Goal: Task Accomplishment & Management: Use online tool/utility

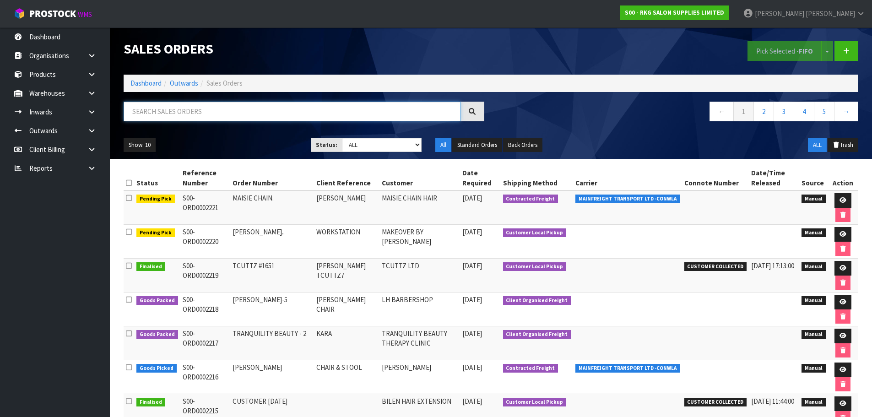
click at [210, 113] on input "text" at bounding box center [292, 112] width 337 height 20
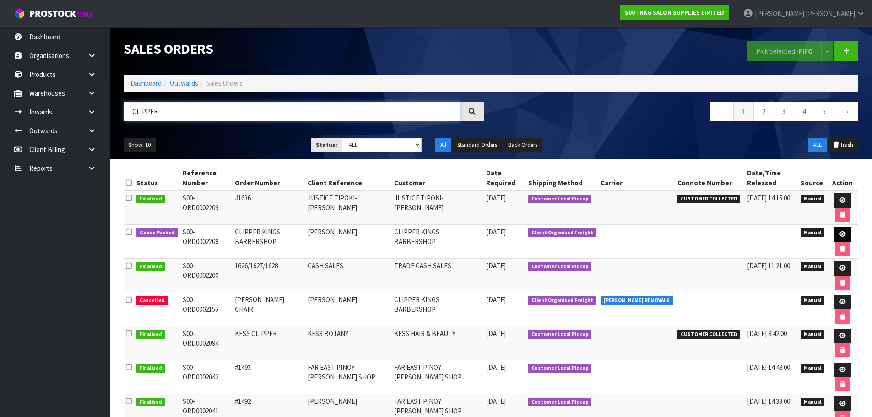
type input "CLIPPER"
click at [843, 234] on icon at bounding box center [842, 234] width 7 height 6
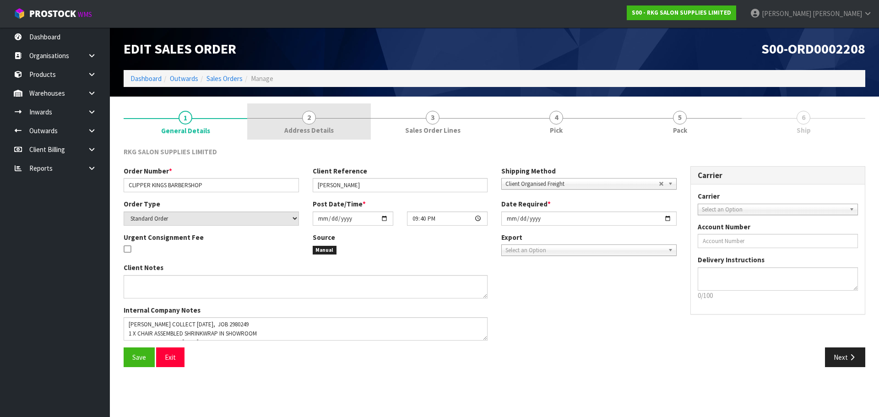
click at [308, 116] on span "2" at bounding box center [309, 118] width 14 height 14
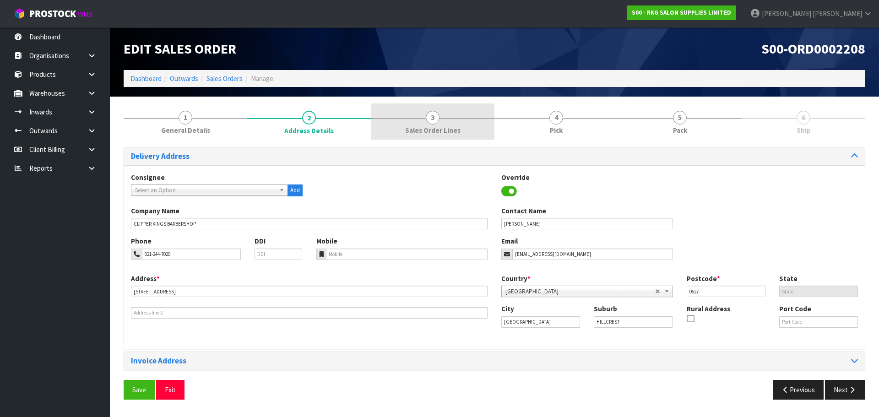
click at [432, 115] on span "3" at bounding box center [433, 118] width 14 height 14
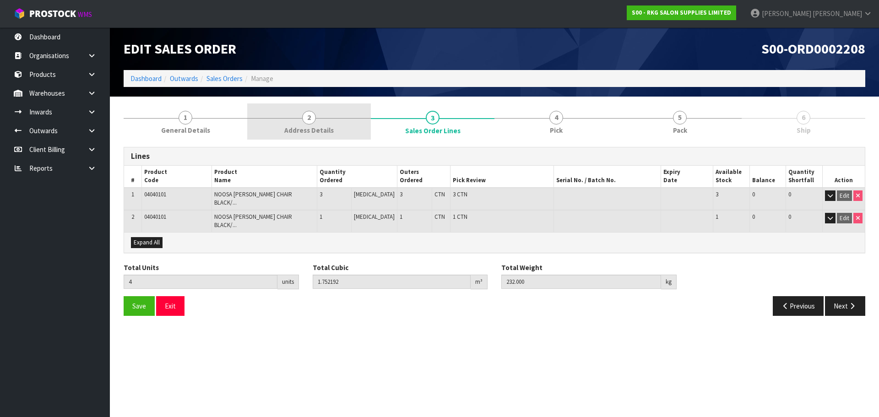
click at [309, 121] on span "2" at bounding box center [309, 118] width 14 height 14
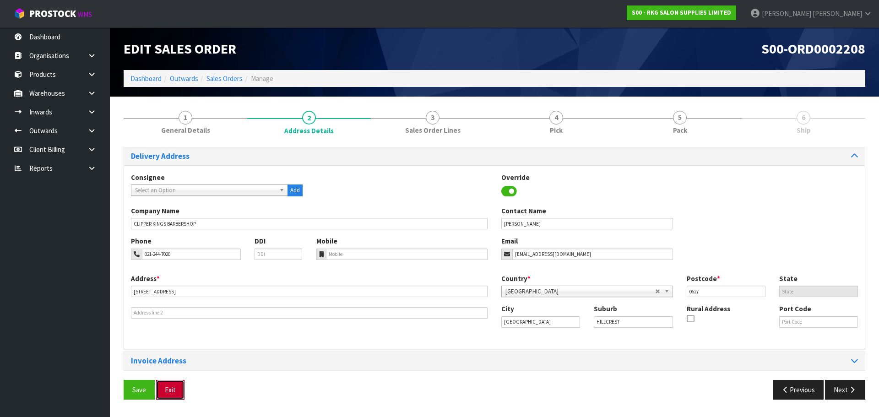
drag, startPoint x: 170, startPoint y: 388, endPoint x: 224, endPoint y: 314, distance: 91.4
click at [170, 388] on button "Exit" at bounding box center [170, 390] width 28 height 20
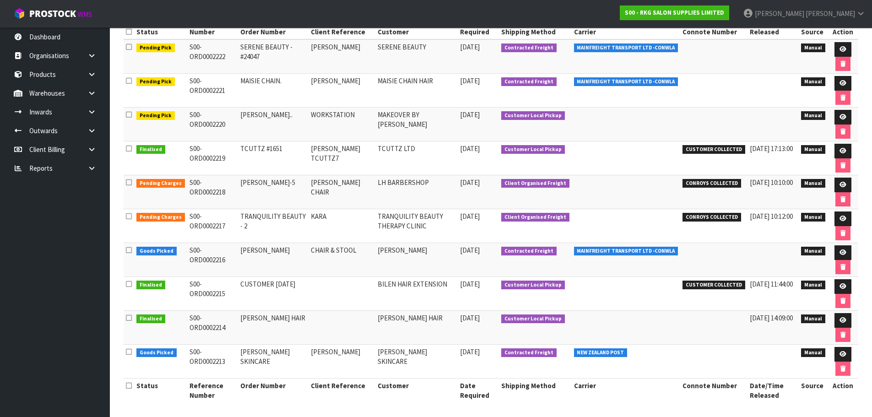
scroll to position [153, 0]
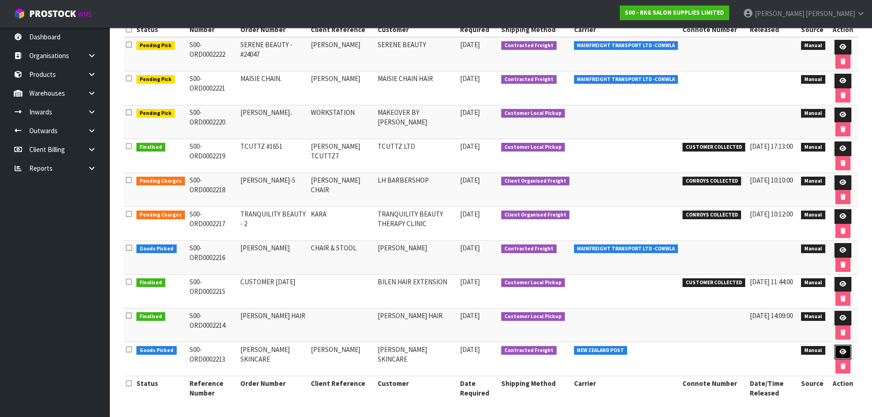
drag, startPoint x: 842, startPoint y: 354, endPoint x: 805, endPoint y: 349, distance: 36.9
click at [842, 354] on icon at bounding box center [843, 352] width 7 height 6
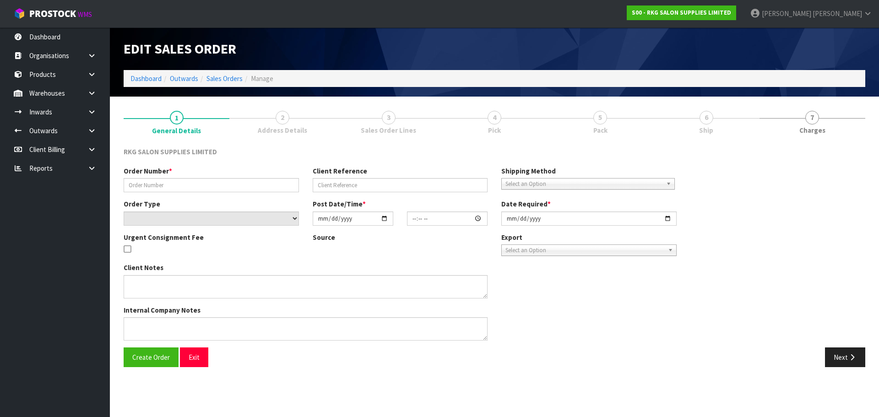
type input "[PERSON_NAME] SKINCARE"
type input "[PERSON_NAME]"
select select "number:0"
type input "[DATE]"
type input "13:00:00.000"
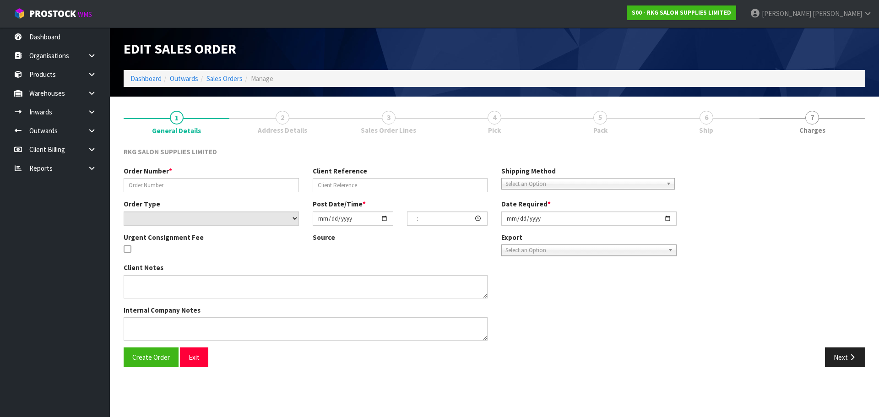
type input "[DATE]"
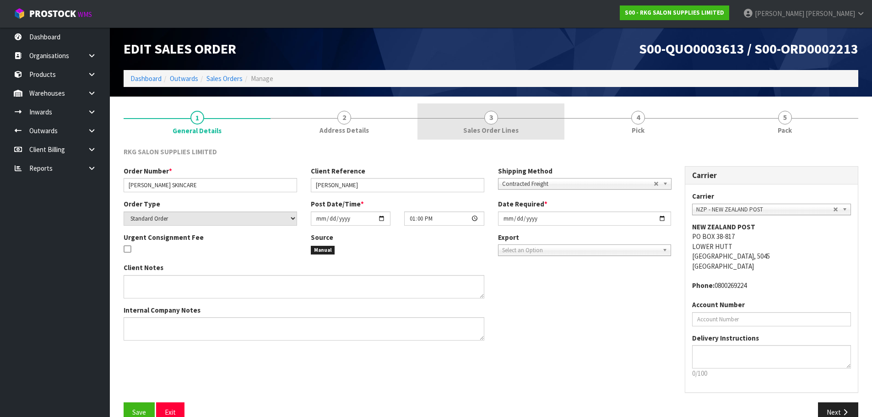
drag, startPoint x: 487, startPoint y: 116, endPoint x: 486, endPoint y: 123, distance: 6.9
click at [487, 116] on span "3" at bounding box center [491, 118] width 14 height 14
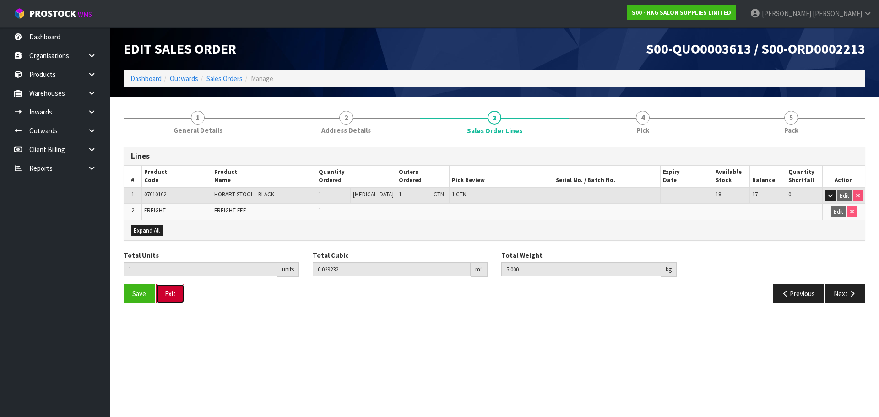
click at [171, 294] on button "Exit" at bounding box center [170, 294] width 28 height 20
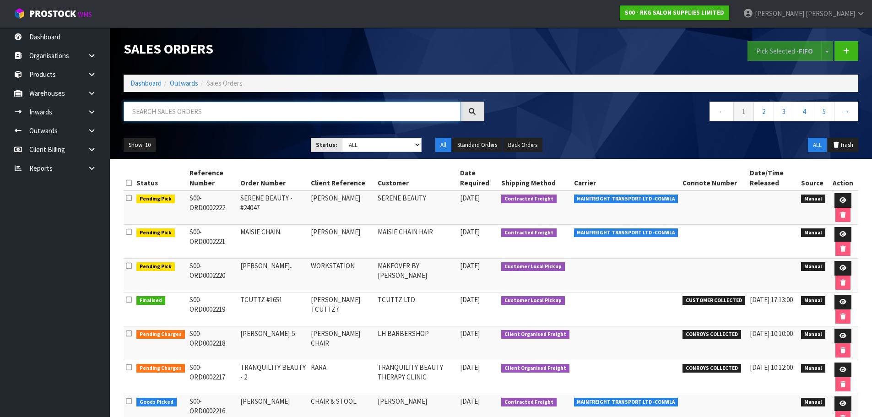
click at [185, 112] on input "text" at bounding box center [292, 112] width 337 height 20
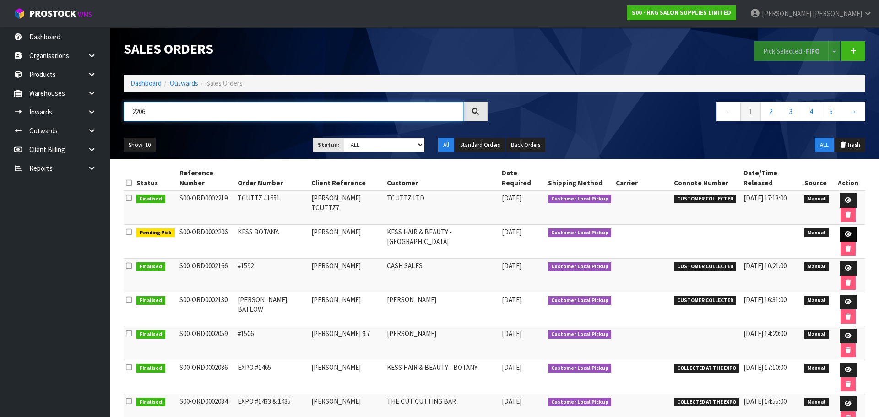
type input "2206"
drag, startPoint x: 836, startPoint y: 208, endPoint x: 816, endPoint y: 211, distance: 20.8
click at [845, 231] on icon at bounding box center [848, 234] width 7 height 6
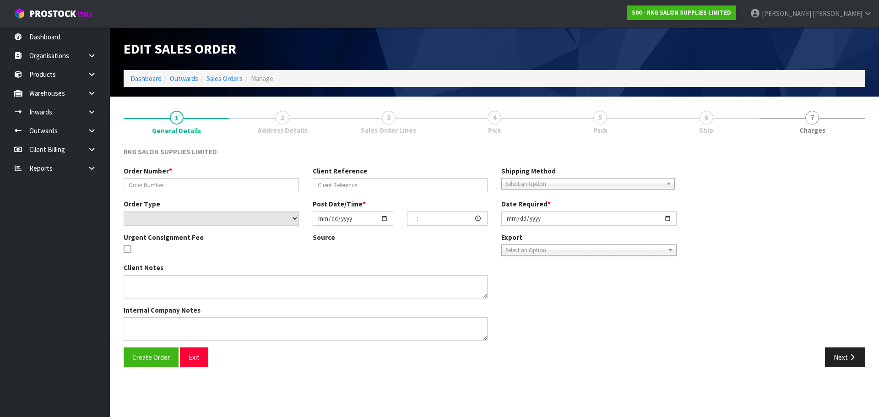
type input "KESS BOTANY."
type input "[PERSON_NAME]"
select select "number:0"
type input "[DATE]"
type input "08:46:00.000"
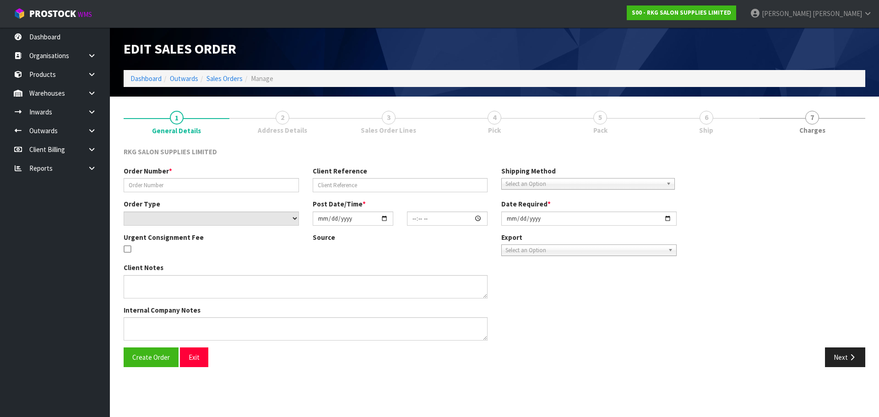
type input "[DATE]"
type textarea "FOR PICK UP [DATE]"
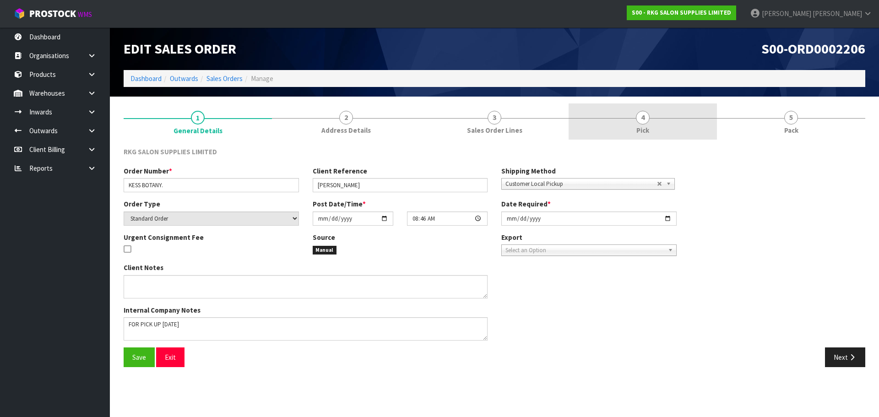
click at [640, 118] on span "4" at bounding box center [643, 118] width 14 height 14
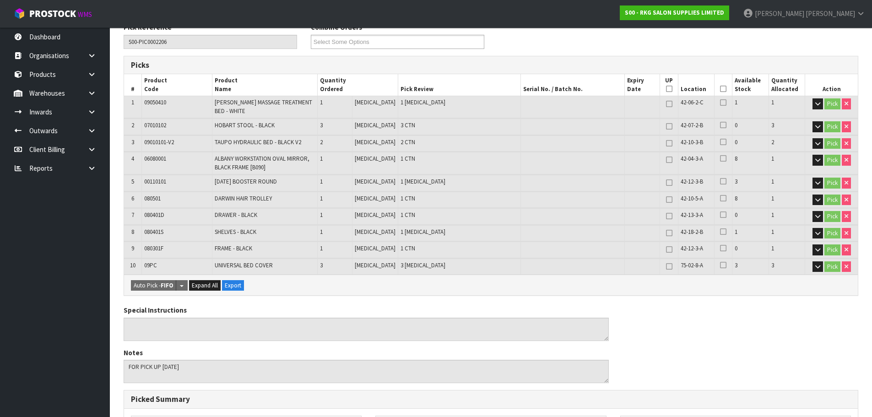
scroll to position [137, 0]
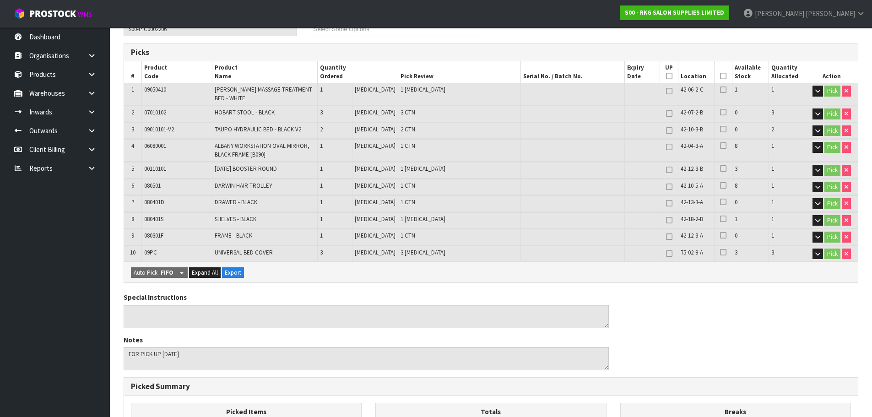
drag, startPoint x: 89, startPoint y: 95, endPoint x: 76, endPoint y: 103, distance: 14.8
click at [89, 95] on icon at bounding box center [91, 93] width 9 height 7
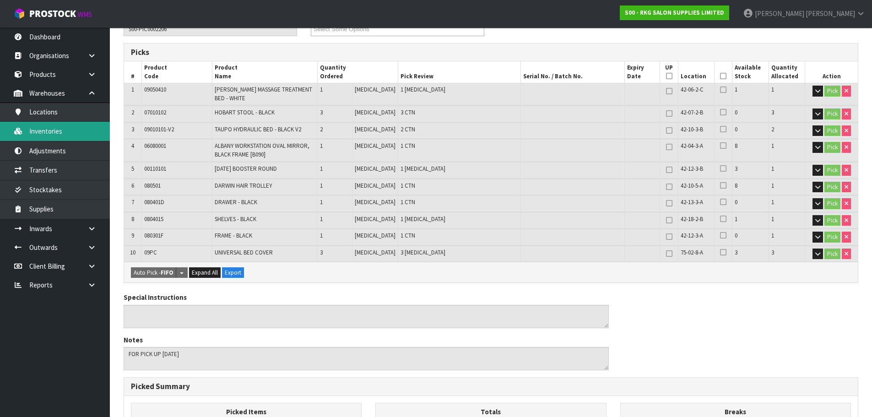
click at [42, 130] on link "Inventories" at bounding box center [55, 131] width 110 height 19
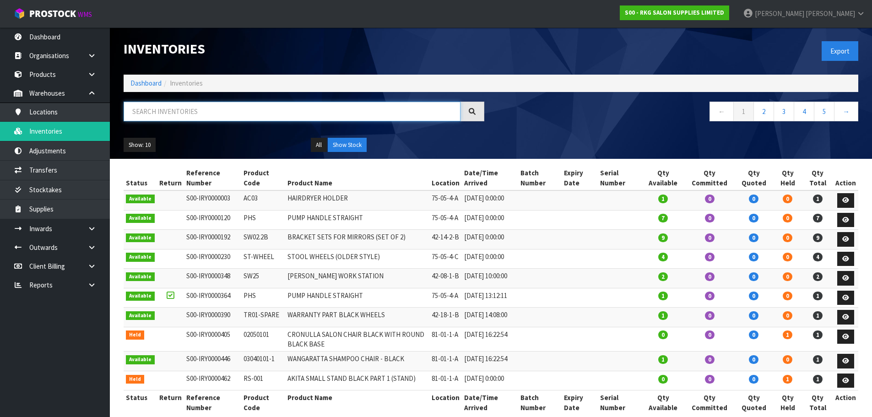
click at [192, 112] on input "text" at bounding box center [292, 112] width 337 height 20
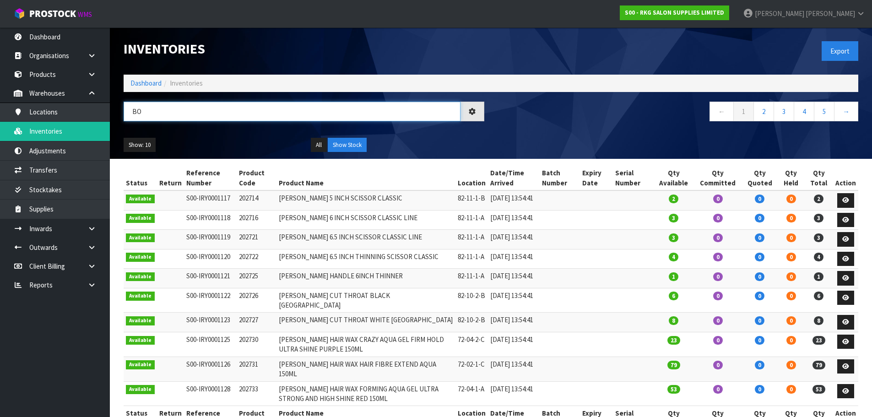
type input "B"
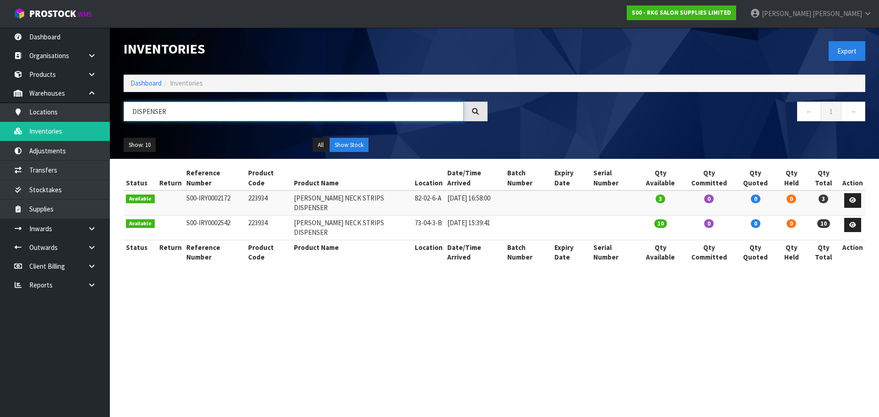
drag, startPoint x: 170, startPoint y: 113, endPoint x: 132, endPoint y: 113, distance: 38.0
click at [132, 113] on input "DISPENSER" at bounding box center [294, 112] width 340 height 20
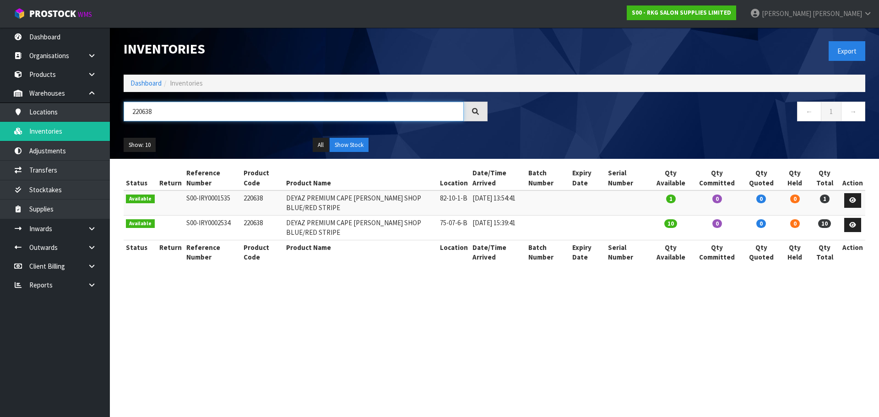
type input "220638"
click at [91, 91] on icon at bounding box center [91, 93] width 9 height 7
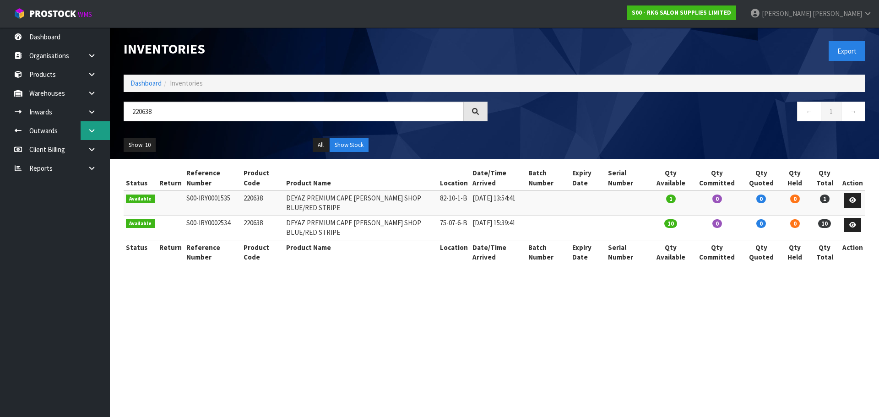
click at [88, 127] on link at bounding box center [95, 130] width 29 height 19
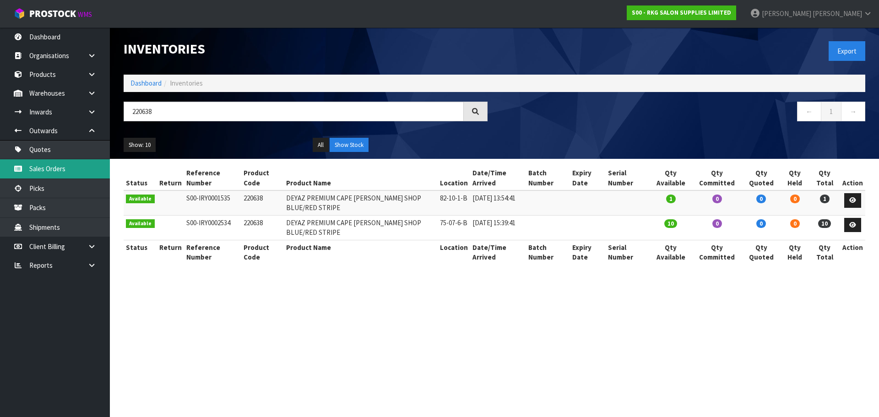
click at [49, 166] on link "Sales Orders" at bounding box center [55, 168] width 110 height 19
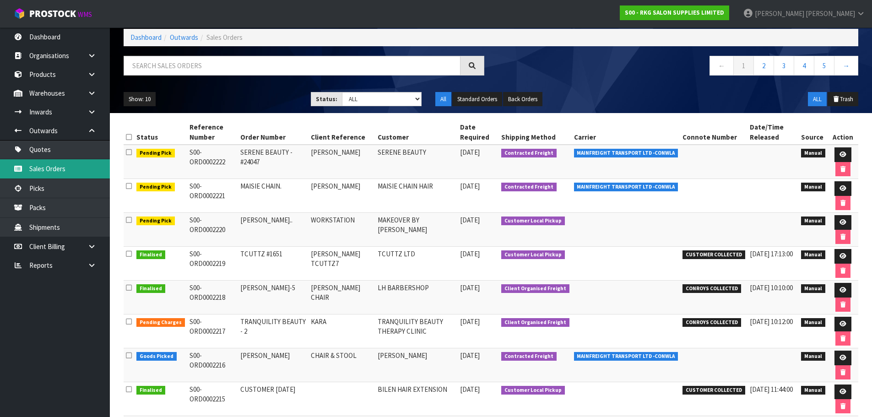
scroll to position [153, 0]
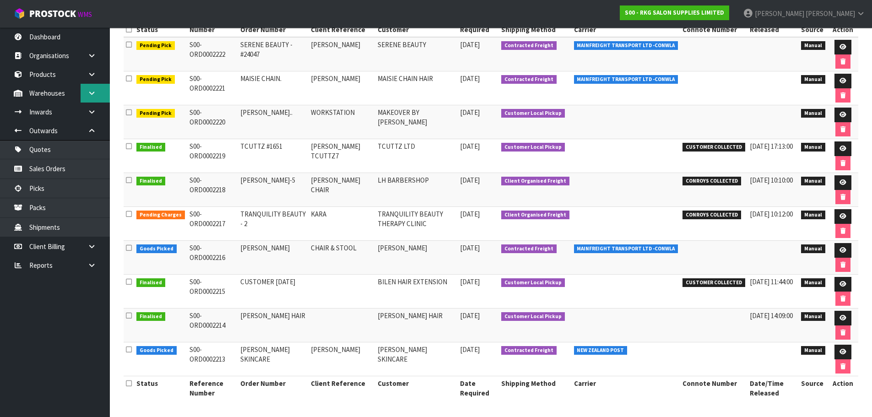
drag, startPoint x: 93, startPoint y: 92, endPoint x: 84, endPoint y: 97, distance: 10.7
click at [93, 92] on icon at bounding box center [91, 93] width 9 height 7
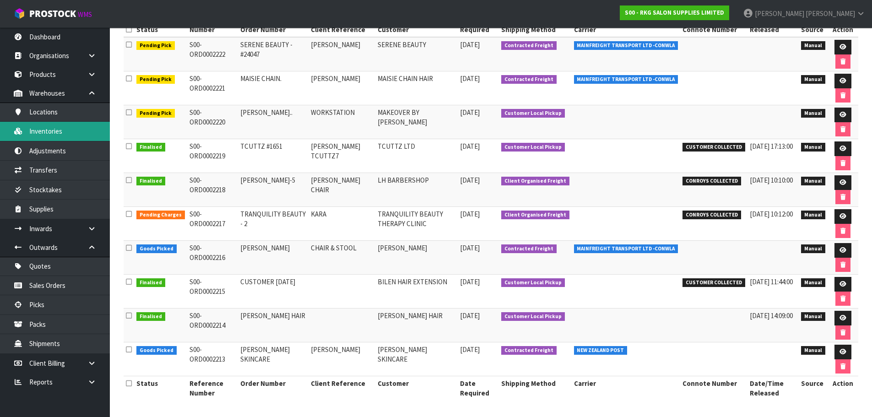
click at [47, 132] on link "Inventories" at bounding box center [55, 131] width 110 height 19
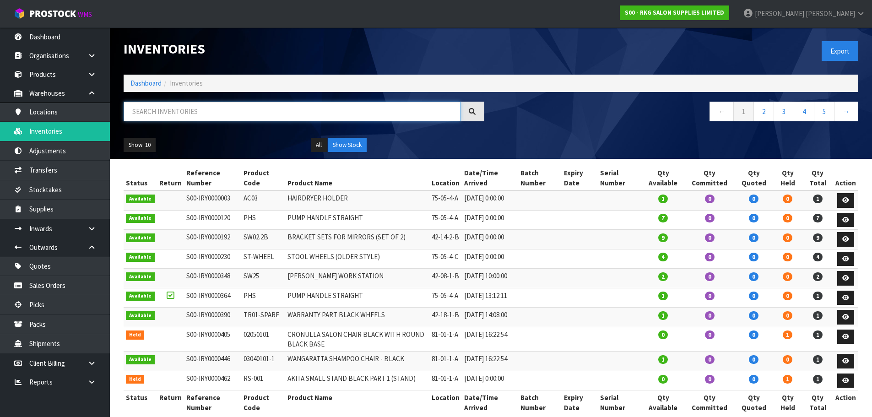
click at [145, 110] on input "text" at bounding box center [292, 112] width 337 height 20
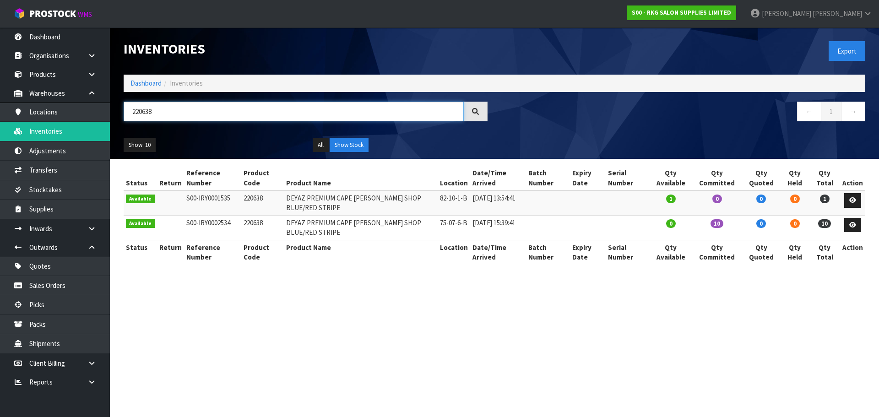
drag, startPoint x: 162, startPoint y: 112, endPoint x: 126, endPoint y: 116, distance: 36.0
click at [126, 116] on input "220638" at bounding box center [294, 112] width 340 height 20
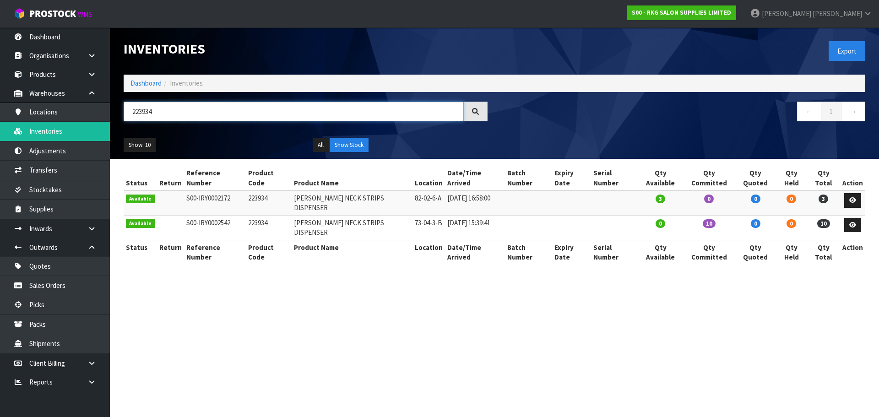
type input "223934"
drag, startPoint x: 40, startPoint y: 285, endPoint x: 54, endPoint y: 280, distance: 14.4
click at [40, 285] on link "Sales Orders" at bounding box center [55, 285] width 110 height 19
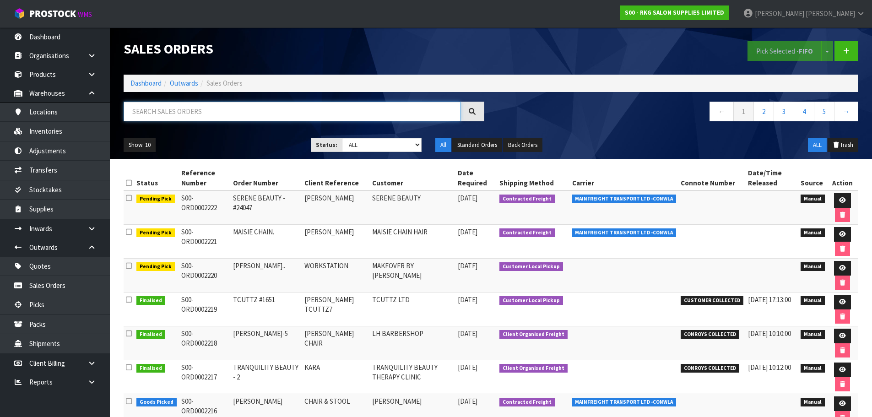
click at [181, 113] on input "text" at bounding box center [292, 112] width 337 height 20
type input "CLIPPER"
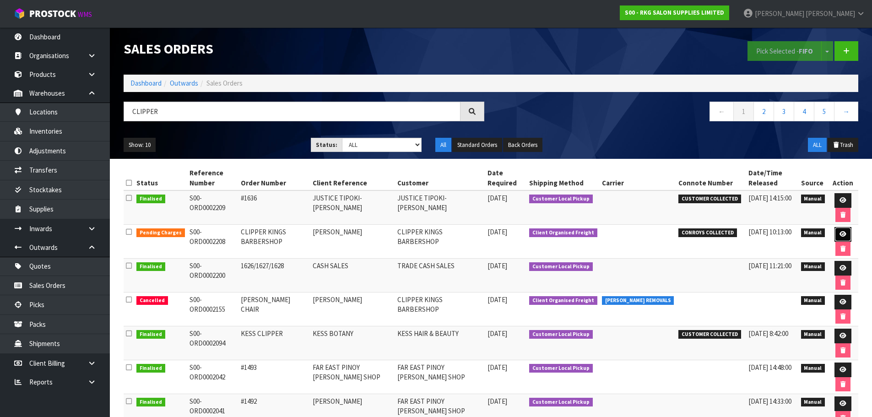
click at [840, 236] on icon at bounding box center [843, 234] width 7 height 6
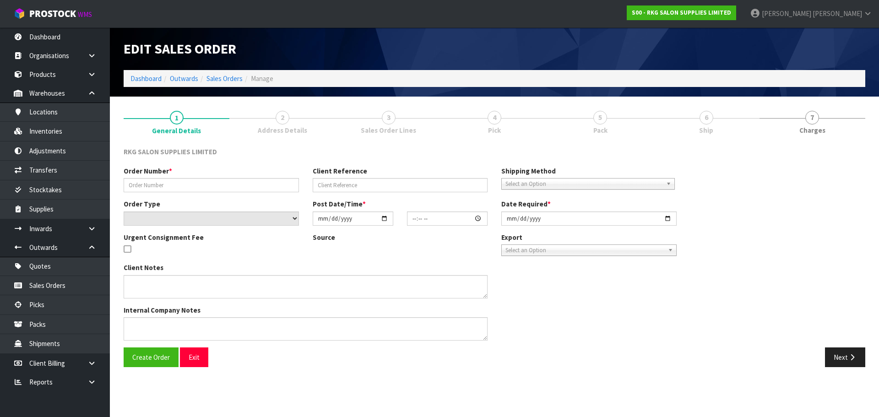
type input "CLIPPER KINGS BARBERSHOP"
type input "[PERSON_NAME]"
select select "number:0"
type input "[DATE]"
type input "21:40:00.000"
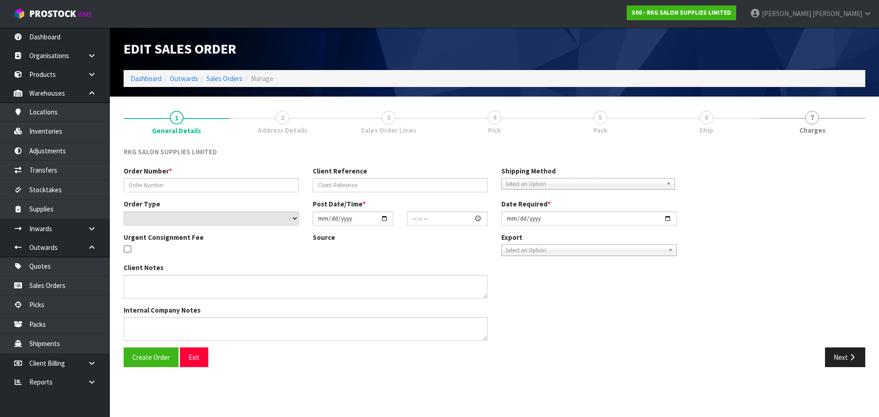
type input "[DATE]"
type textarea "[PERSON_NAME] COLLECT [DATE], JOB 2980249 1 X CHAIR ASSEMBLED SHRINKWRAP IN SHO…"
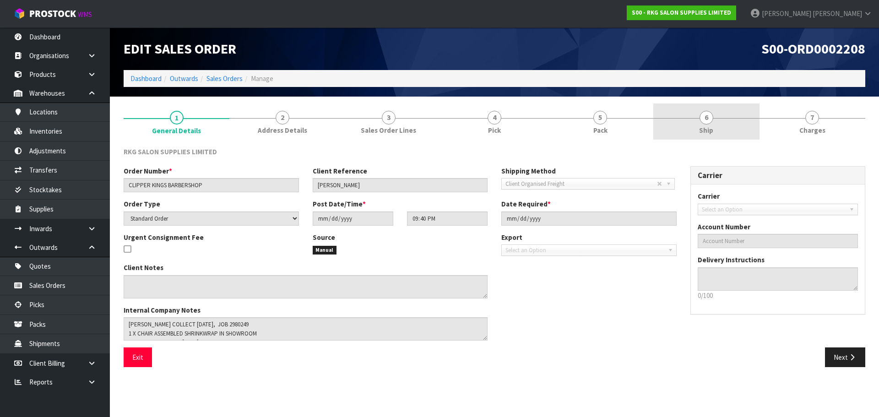
click at [706, 123] on span "6" at bounding box center [707, 118] width 14 height 14
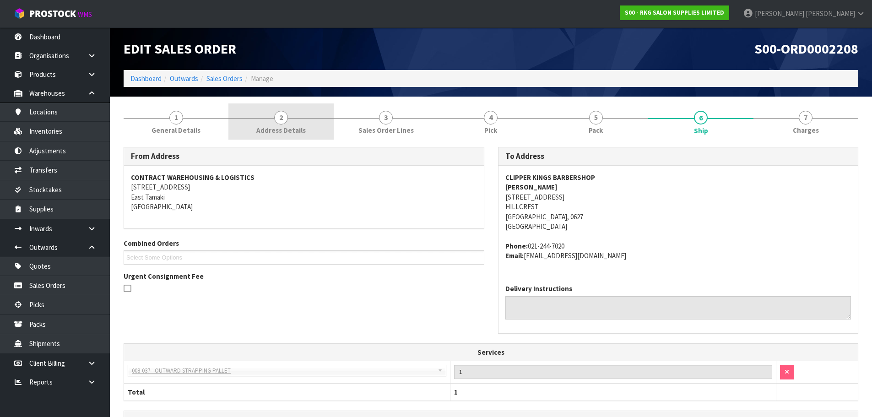
click at [281, 122] on span "2" at bounding box center [281, 118] width 14 height 14
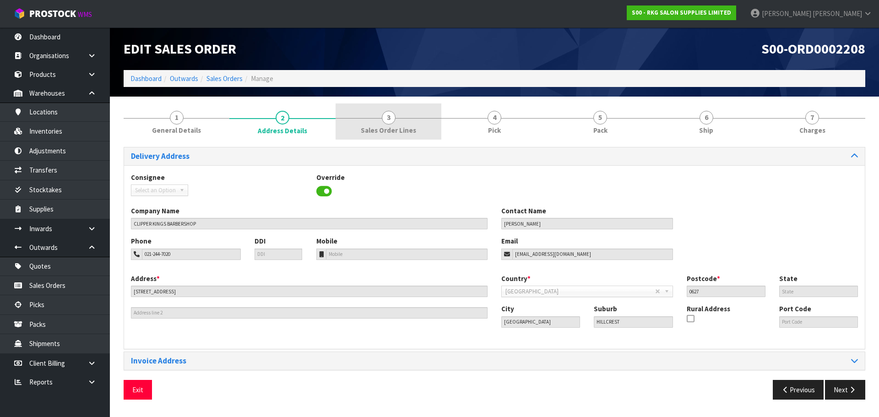
click at [386, 119] on span "3" at bounding box center [389, 118] width 14 height 14
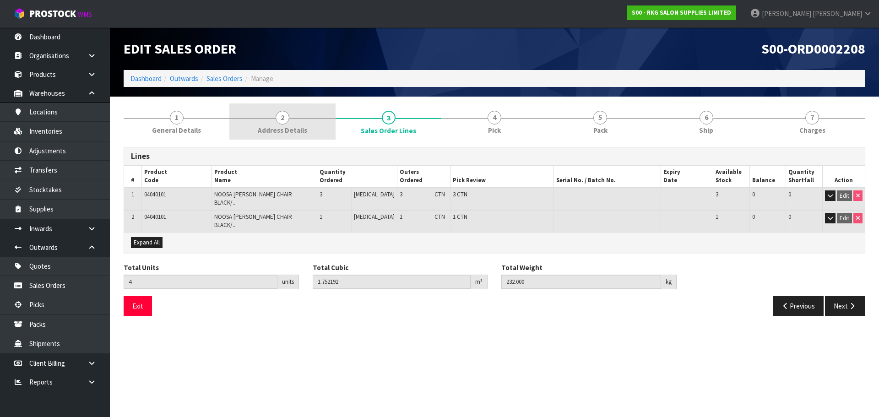
click at [281, 123] on span "2" at bounding box center [283, 118] width 14 height 14
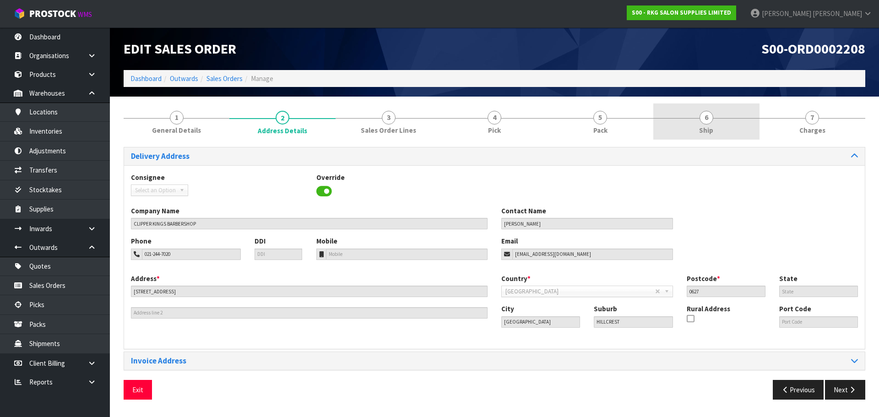
click at [711, 114] on span "6" at bounding box center [707, 118] width 14 height 14
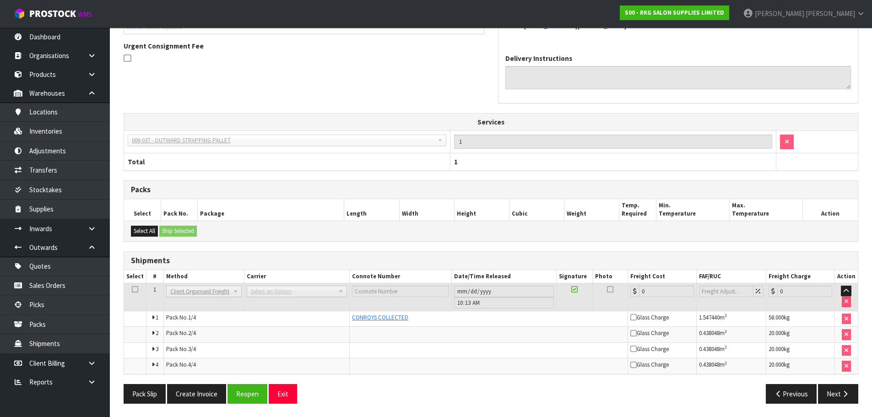
scroll to position [231, 0]
click at [248, 391] on button "Reopen" at bounding box center [248, 394] width 40 height 20
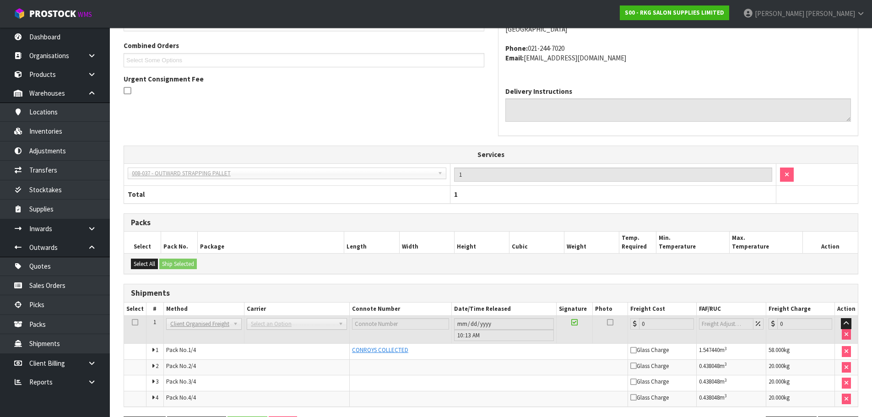
scroll to position [0, 0]
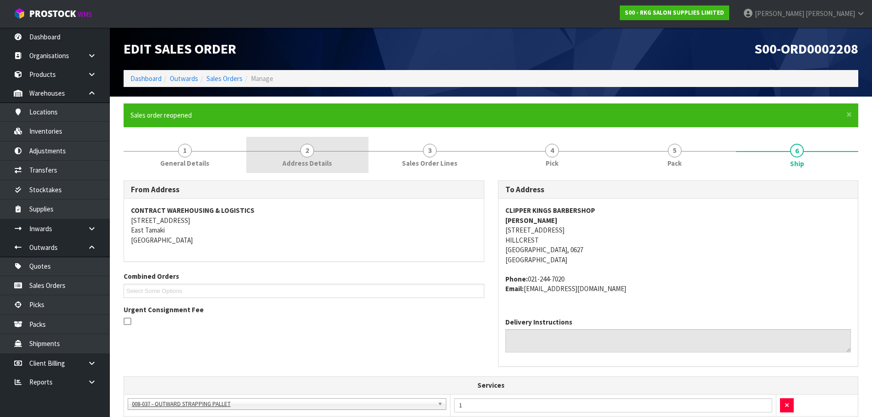
click at [300, 156] on link "2 Address Details" at bounding box center [307, 155] width 123 height 36
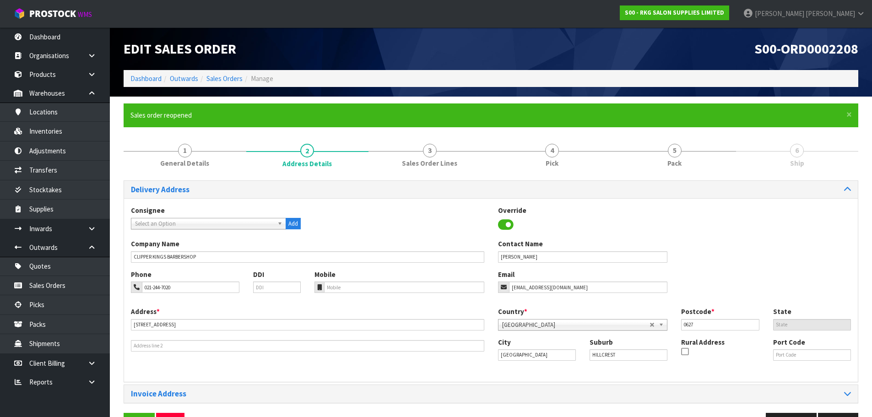
scroll to position [30, 0]
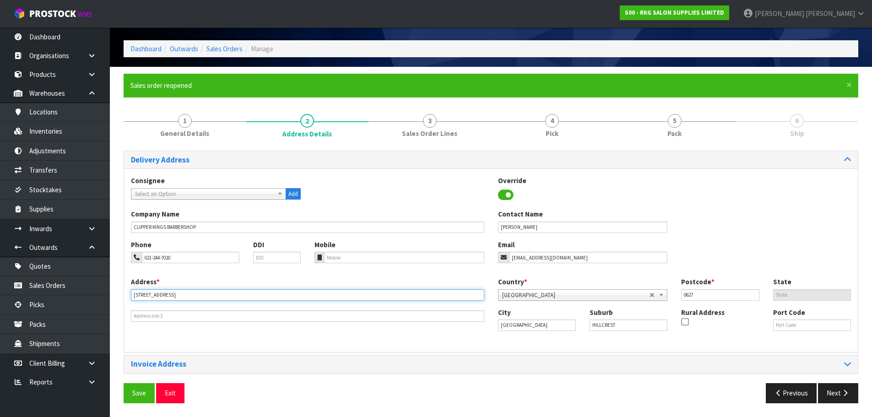
click at [182, 295] on input "[STREET_ADDRESS]" at bounding box center [307, 294] width 353 height 11
drag, startPoint x: 142, startPoint y: 296, endPoint x: 128, endPoint y: 298, distance: 13.9
click at [128, 298] on div "Address * [STREET_ADDRESS] This address line exceeds the recommended limit of 3…" at bounding box center [307, 299] width 367 height 45
type input "[STREET_ADDRESS]"
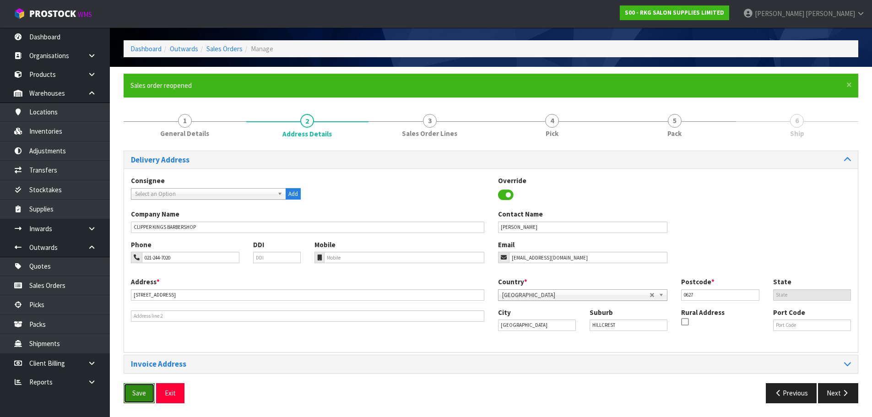
click at [137, 390] on span "Save" at bounding box center [139, 393] width 14 height 9
click at [838, 394] on button "Next" at bounding box center [838, 393] width 40 height 20
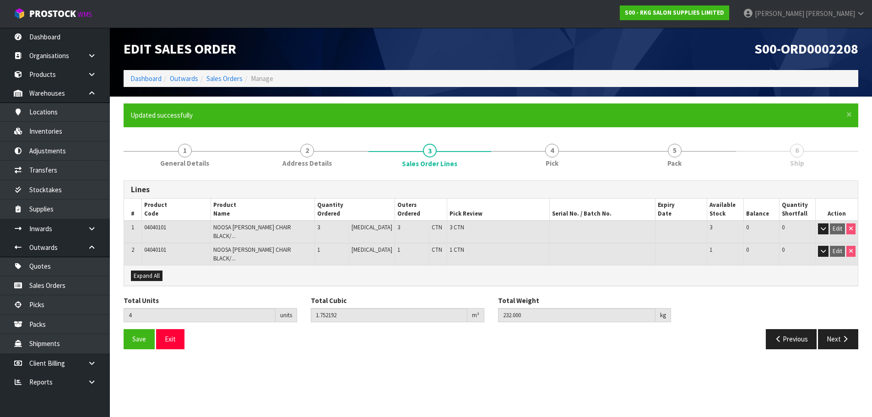
scroll to position [0, 0]
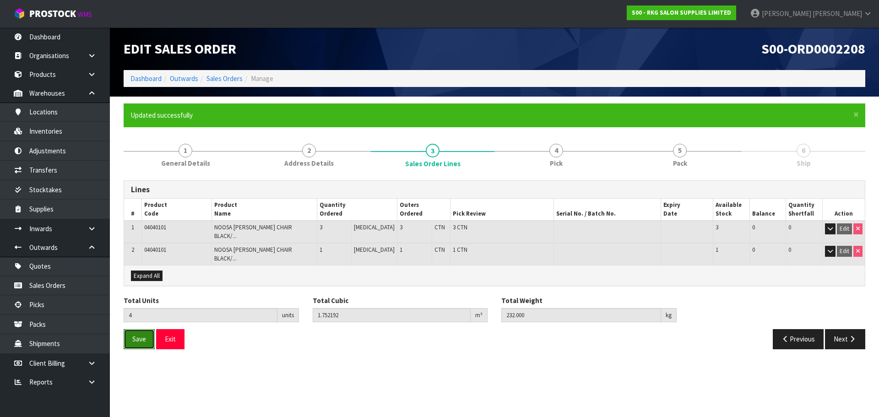
click at [128, 329] on button "Save" at bounding box center [139, 339] width 31 height 20
click at [847, 329] on button "Next" at bounding box center [845, 339] width 40 height 20
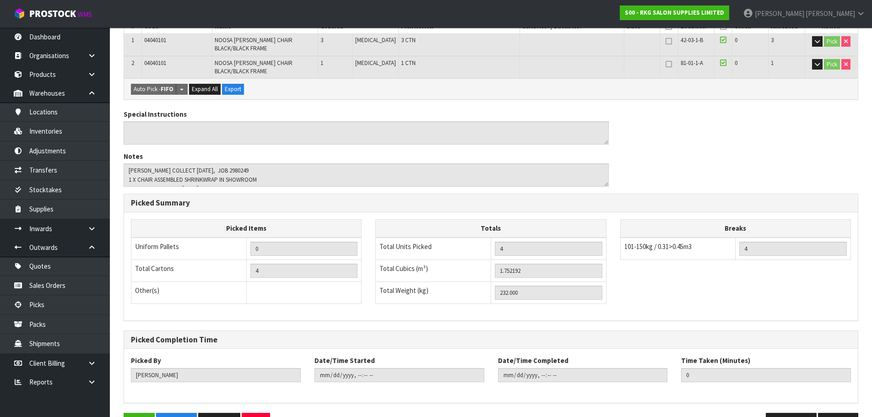
scroll to position [250, 0]
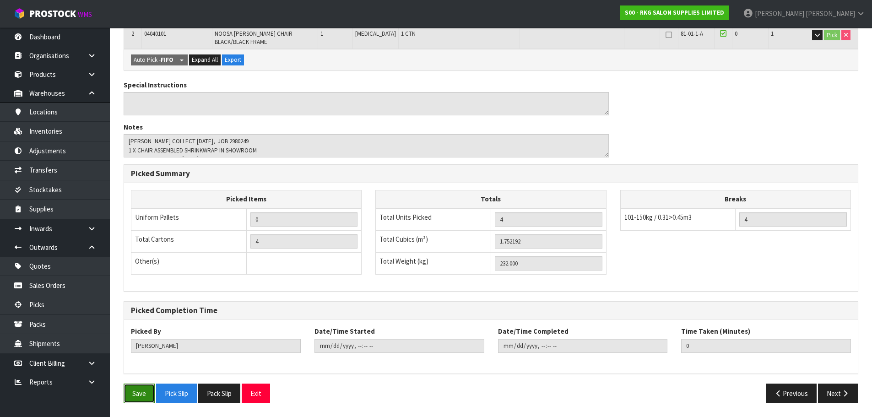
click at [133, 393] on button "Save" at bounding box center [139, 394] width 31 height 20
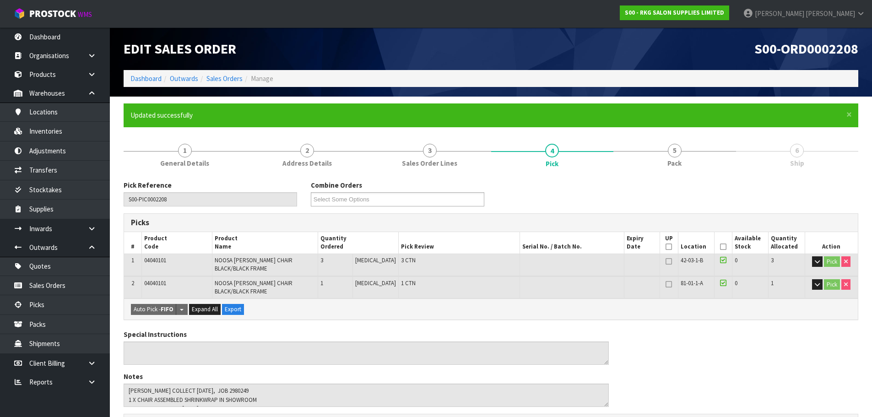
click at [720, 247] on icon at bounding box center [723, 247] width 6 height 0
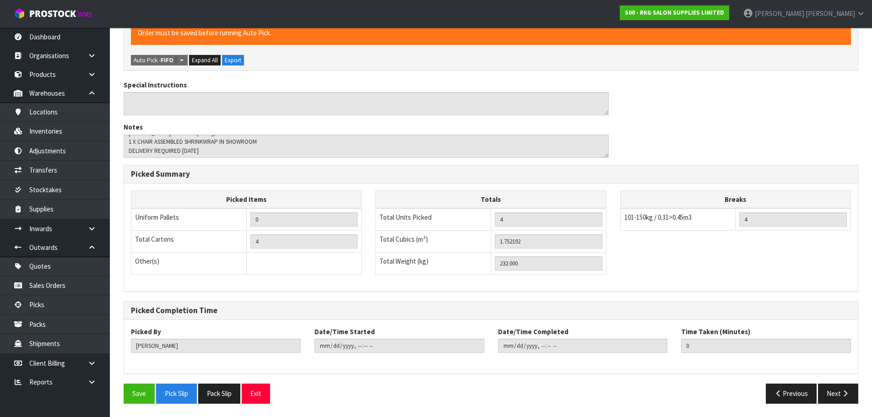
scroll to position [283, 0]
drag, startPoint x: 141, startPoint y: 392, endPoint x: 293, endPoint y: 288, distance: 184.8
click at [141, 391] on button "Save" at bounding box center [139, 393] width 31 height 20
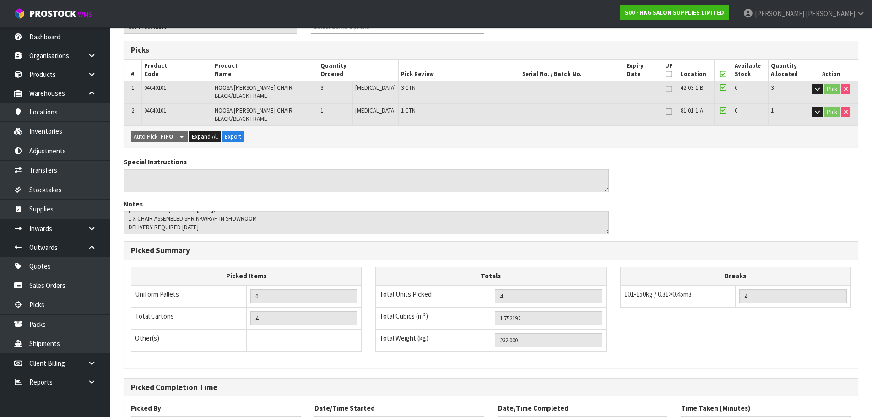
scroll to position [250, 0]
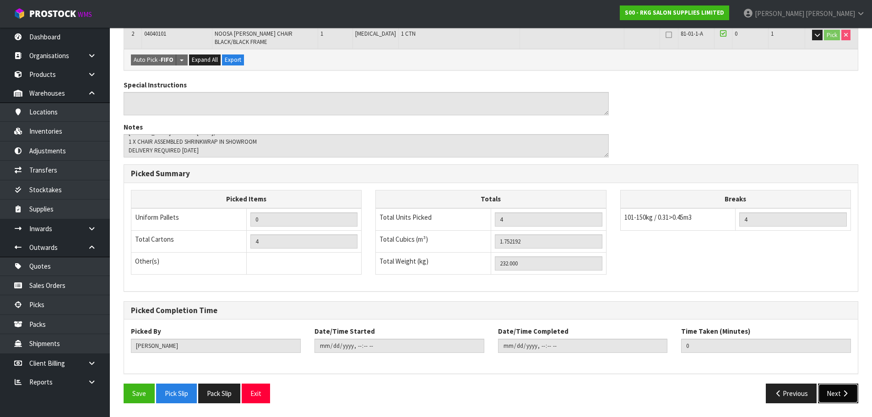
click at [830, 394] on button "Next" at bounding box center [838, 394] width 40 height 20
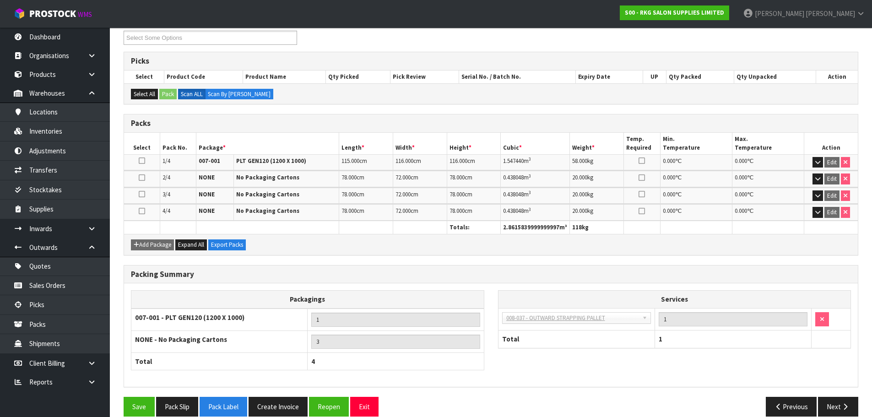
scroll to position [175, 0]
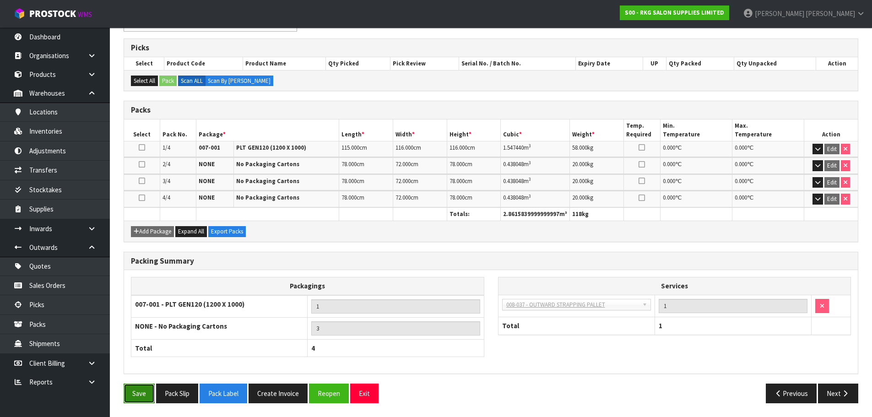
click at [130, 397] on button "Save" at bounding box center [139, 394] width 31 height 20
click at [834, 394] on button "Next" at bounding box center [838, 394] width 40 height 20
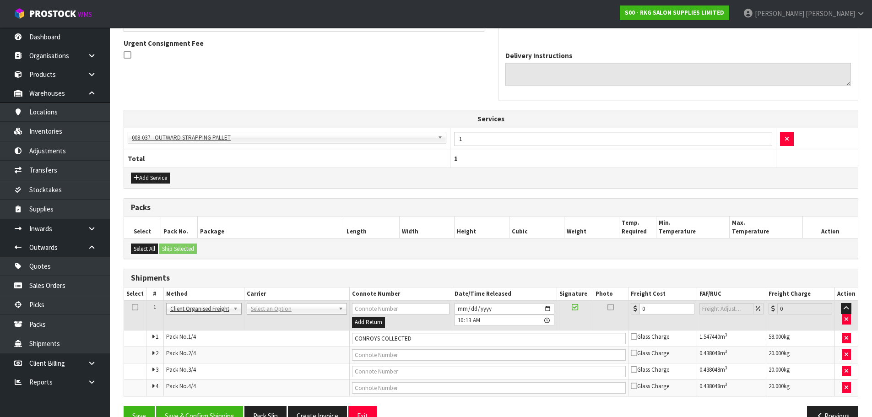
scroll to position [289, 0]
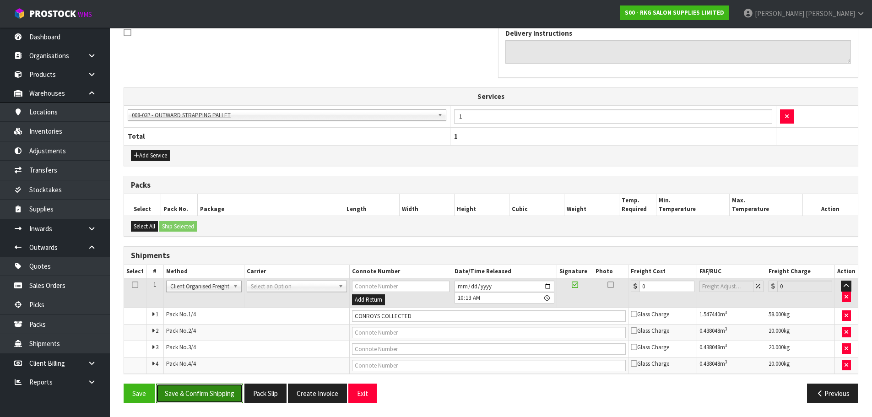
click at [205, 394] on button "Save & Confirm Shipping" at bounding box center [199, 394] width 87 height 20
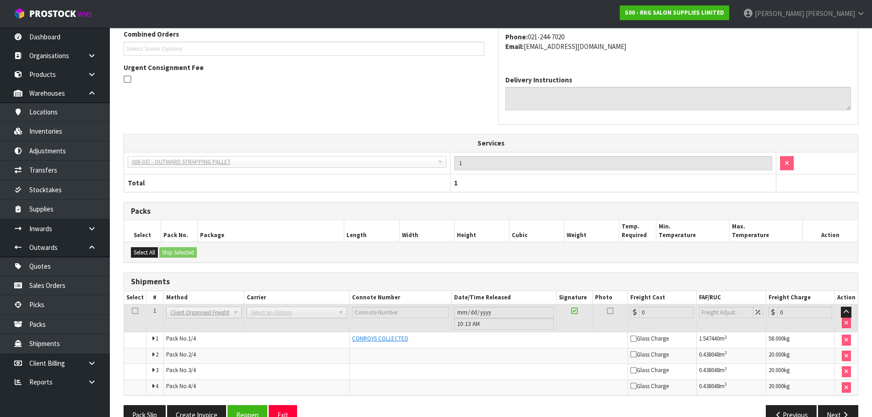
scroll to position [264, 0]
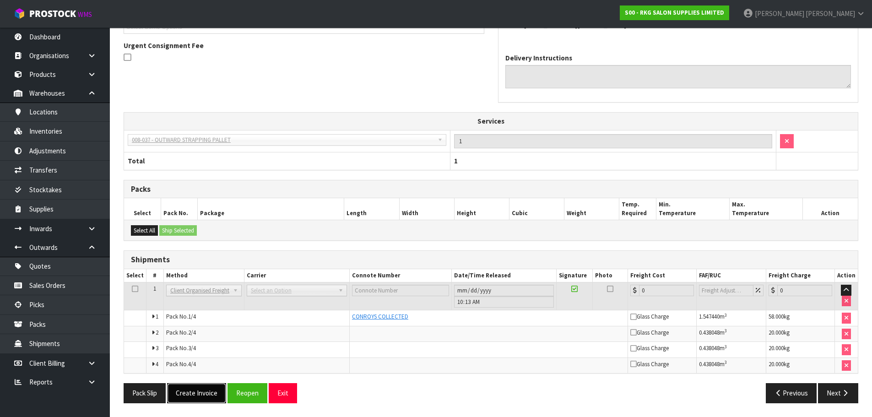
click at [194, 395] on button "Create Invoice" at bounding box center [196, 393] width 59 height 20
click at [193, 393] on button "View Invoice" at bounding box center [193, 393] width 53 height 20
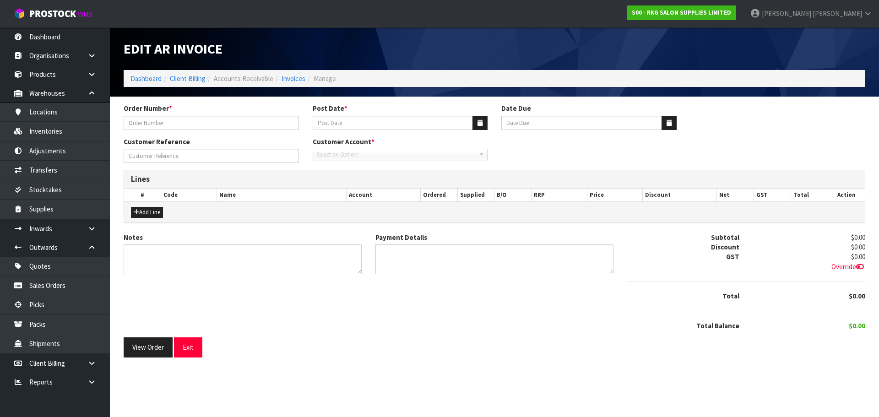
type input "CLIPPER KINGS BARBERSHOP"
type input "[DATE]"
type input "[PERSON_NAME]"
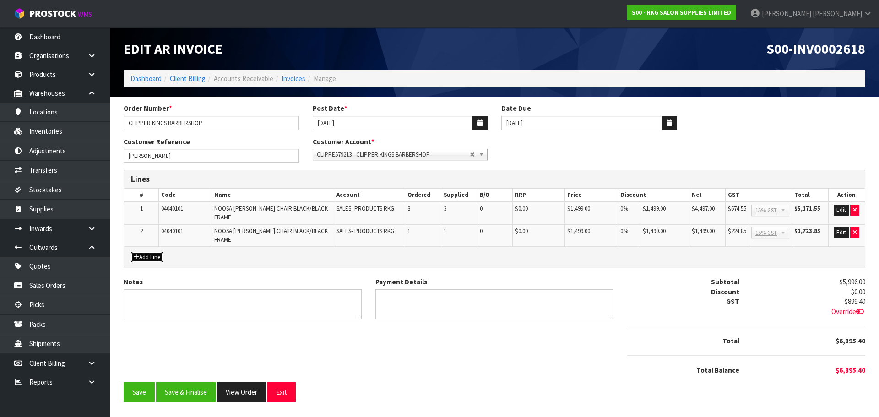
click at [156, 252] on button "Add Line" at bounding box center [147, 257] width 32 height 11
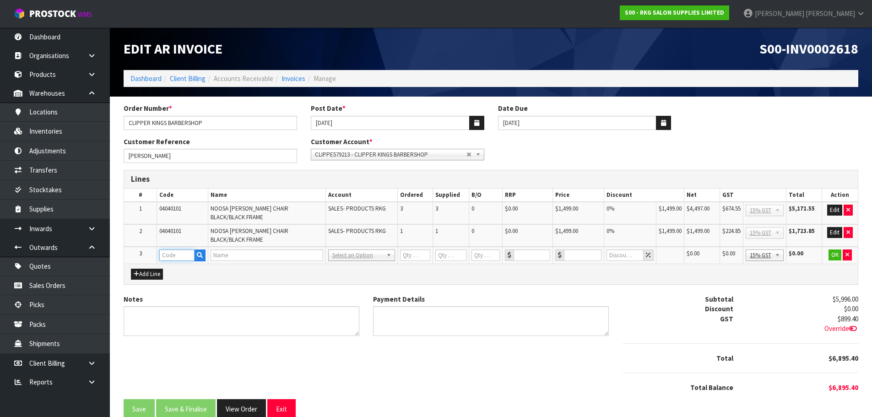
click at [174, 250] on input "text" at bounding box center [176, 255] width 35 height 11
type input "FRE"
click at [179, 261] on strong "FRE" at bounding box center [174, 259] width 11 height 9
type input "FREIGHT"
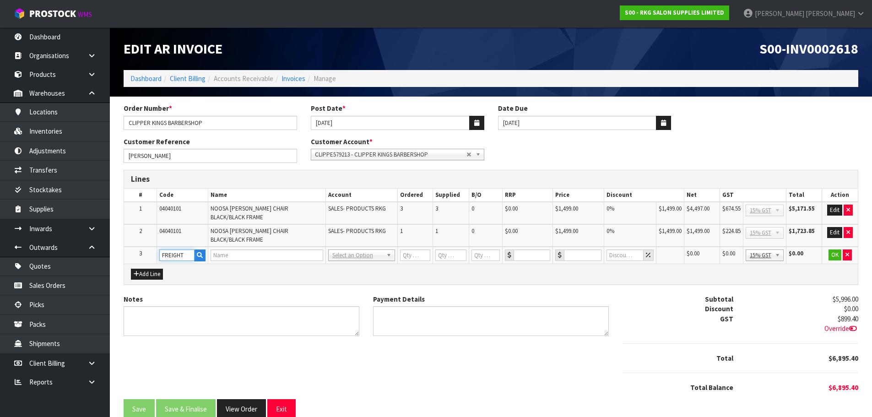
type input "1"
type input "0"
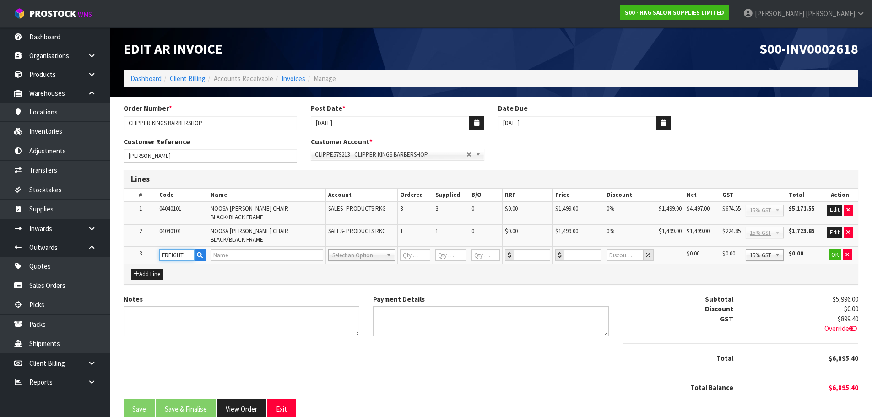
type input "0"
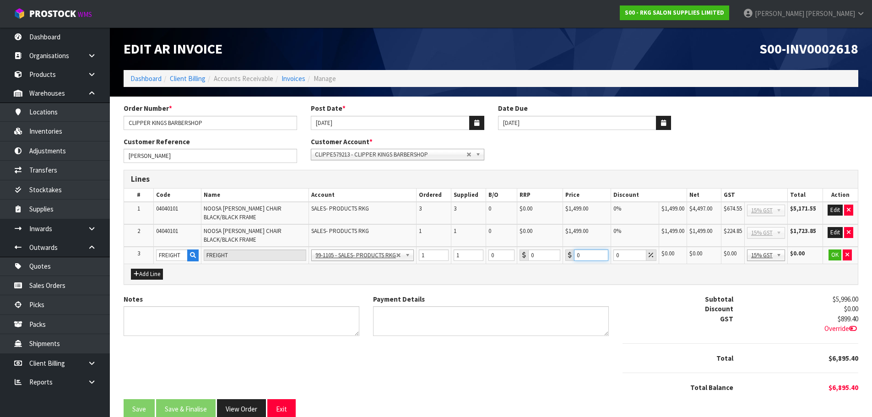
drag, startPoint x: 578, startPoint y: 255, endPoint x: 572, endPoint y: 255, distance: 6.0
click at [572, 255] on div "0" at bounding box center [586, 255] width 43 height 11
type input "267.80"
click at [836, 255] on button "OK" at bounding box center [835, 255] width 13 height 11
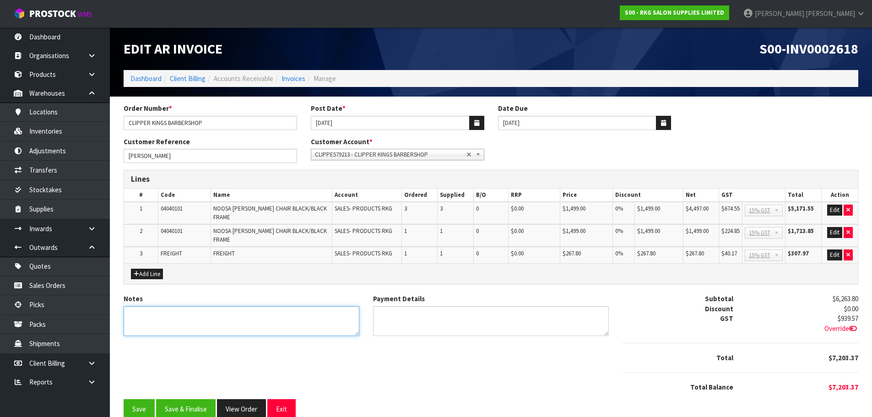
click at [148, 310] on textarea "Notes" at bounding box center [242, 321] width 236 height 30
click at [137, 316] on textarea "Notes" at bounding box center [242, 321] width 236 height 30
click at [249, 318] on textarea "Notes" at bounding box center [242, 321] width 236 height 30
type textarea "THANK YOU FOR YOUR ORDER. 1 X CHAIR ON BACK ORDER."
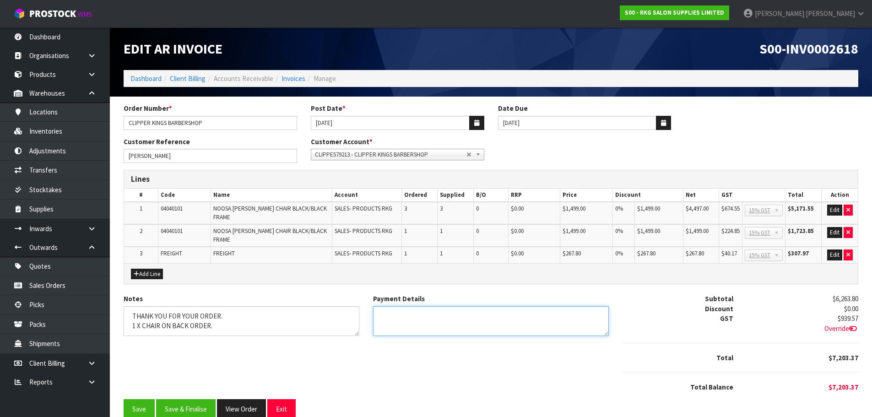
click at [389, 306] on textarea "Payment Details" at bounding box center [491, 321] width 236 height 30
type textarea "DIRECT CREDIT [DATE]"
click at [833, 207] on button "Edit" at bounding box center [834, 210] width 15 height 11
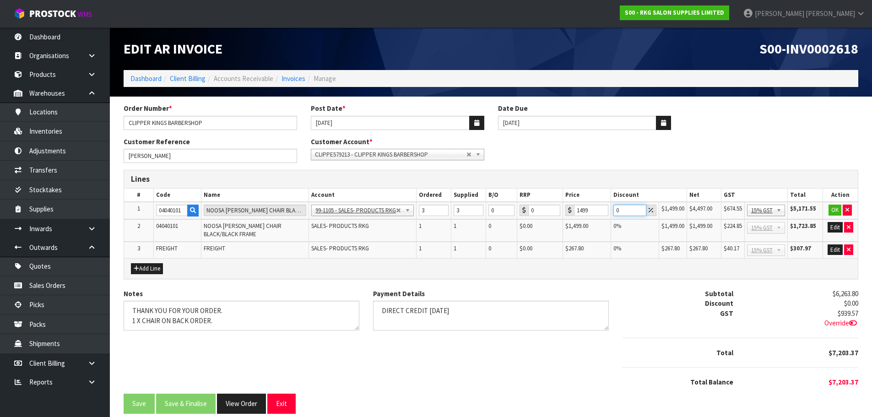
drag, startPoint x: 621, startPoint y: 211, endPoint x: 611, endPoint y: 211, distance: 10.1
click at [611, 211] on td "0" at bounding box center [635, 210] width 48 height 17
type input "15"
click at [837, 210] on button "OK" at bounding box center [835, 210] width 13 height 11
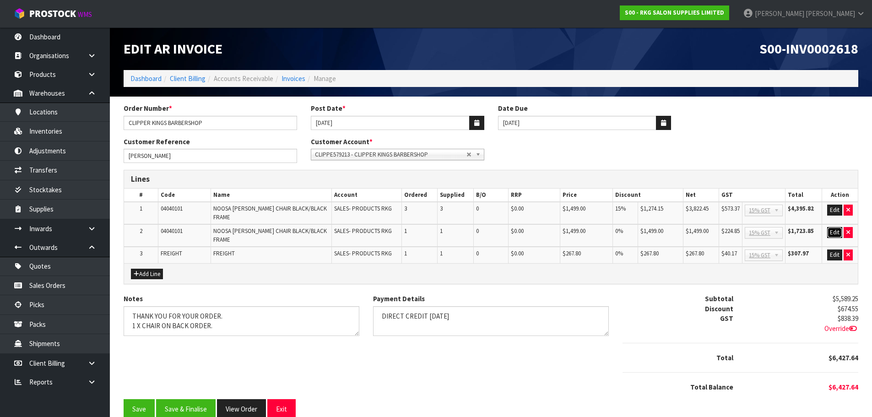
click at [832, 227] on button "Edit" at bounding box center [834, 232] width 15 height 11
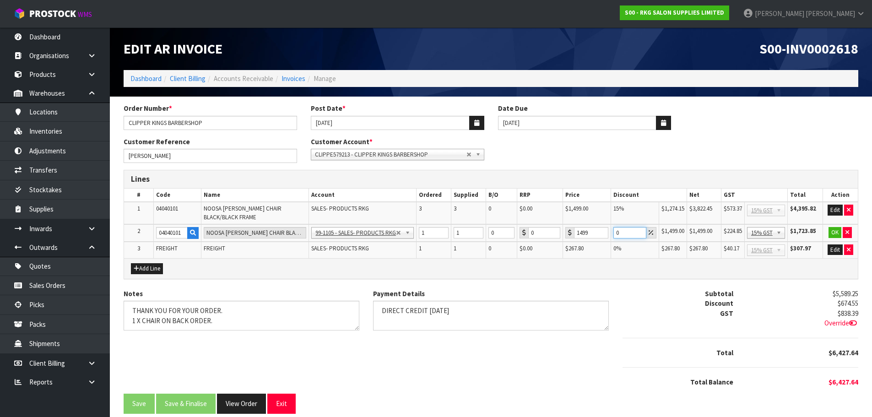
drag, startPoint x: 617, startPoint y: 232, endPoint x: 608, endPoint y: 234, distance: 9.3
click at [608, 234] on tr "2 04040101 NOOSA [PERSON_NAME] CHAIR BLACK/BLACK FRAME 99-1100 - SALES -ADMIN 9…" at bounding box center [491, 232] width 734 height 17
type input "25"
click at [833, 233] on button "OK" at bounding box center [835, 232] width 13 height 11
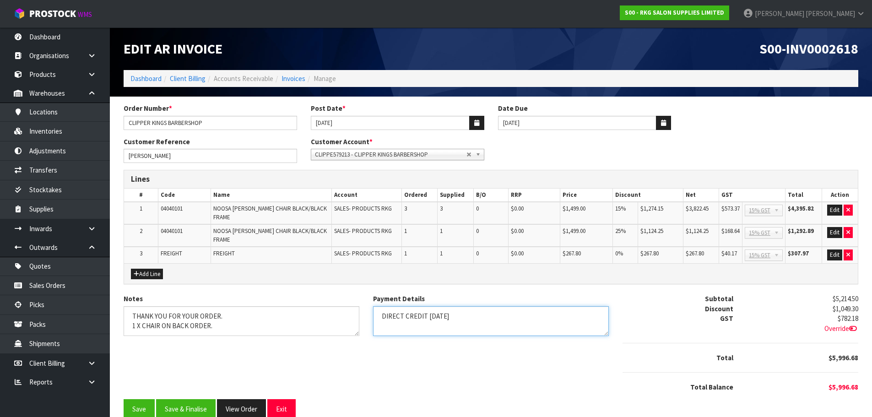
click at [465, 310] on textarea "Payment Details" at bounding box center [491, 321] width 236 height 30
type textarea "DIRECT CREDIT [DATE] $7461.95"
click at [217, 315] on textarea "Notes" at bounding box center [242, 321] width 236 height 30
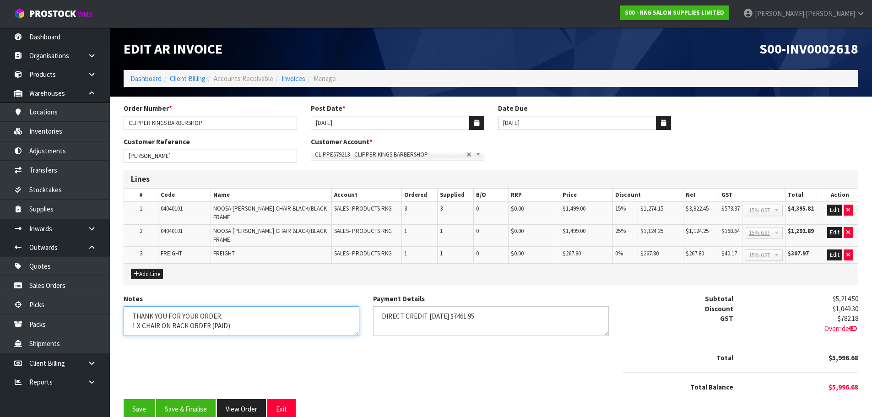
click at [226, 306] on textarea "Notes" at bounding box center [242, 321] width 236 height 30
click at [142, 315] on textarea "Notes" at bounding box center [242, 321] width 236 height 30
click at [267, 316] on textarea "Notes" at bounding box center [242, 321] width 236 height 30
type textarea "THANK YOU FOR YOUR ORDER 1 X NOOSA CHAIR ON BACK ORDER (PAID)."
click at [445, 306] on textarea "Payment Details" at bounding box center [491, 321] width 236 height 30
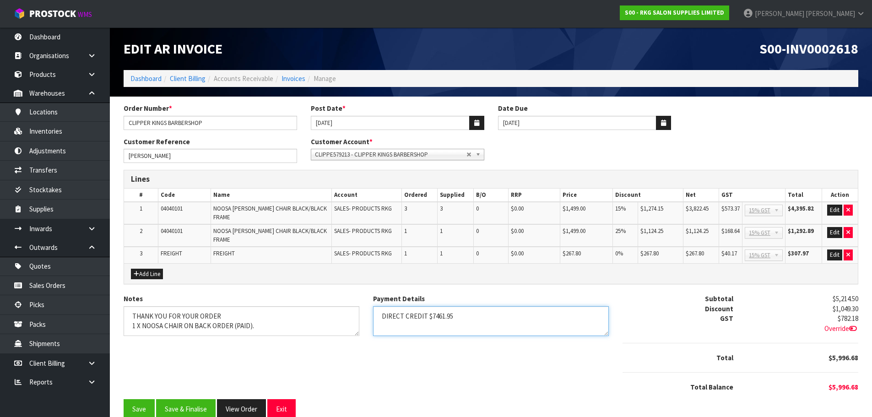
click at [463, 306] on textarea "Payment Details" at bounding box center [491, 321] width 236 height 30
click at [454, 307] on textarea "Payment Details" at bounding box center [491, 321] width 236 height 30
type textarea "DIRECT CREDIT $7461.95 [DATE]"
click at [196, 399] on button "Save & Finalise" at bounding box center [186, 409] width 60 height 20
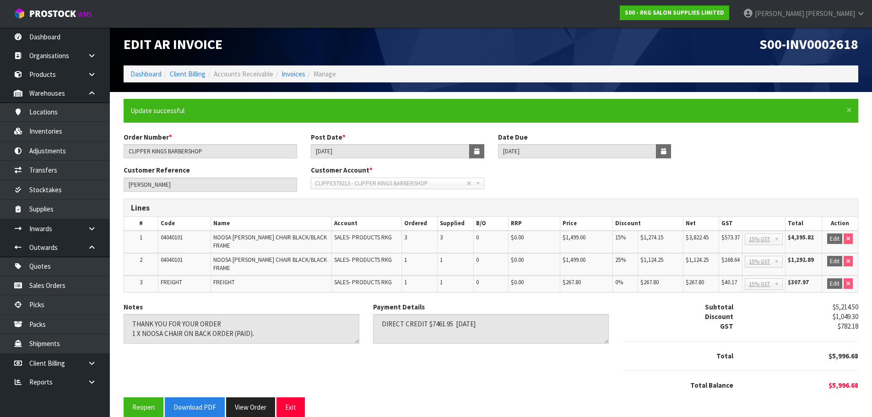
scroll to position [7, 0]
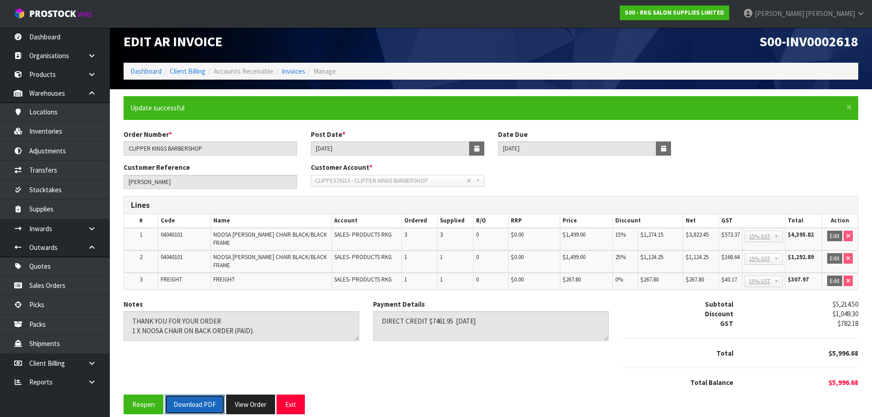
click at [196, 395] on button "Download PDF" at bounding box center [195, 405] width 60 height 20
click at [287, 395] on button "Exit" at bounding box center [291, 405] width 28 height 20
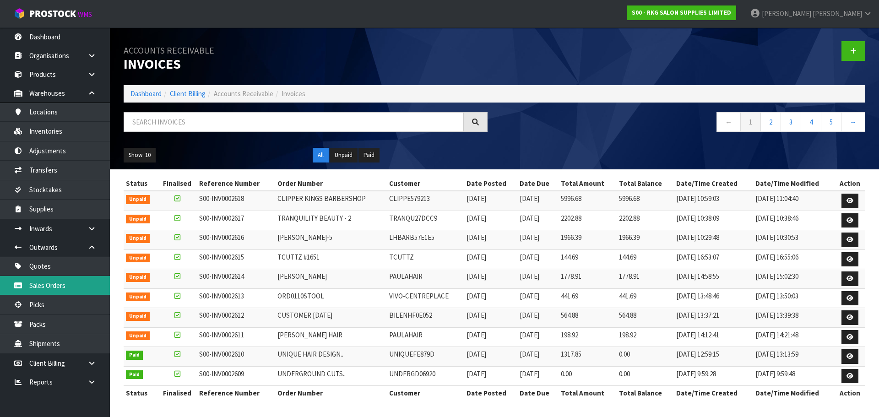
drag, startPoint x: 52, startPoint y: 290, endPoint x: 70, endPoint y: 277, distance: 21.9
click at [52, 290] on link "Sales Orders" at bounding box center [55, 285] width 110 height 19
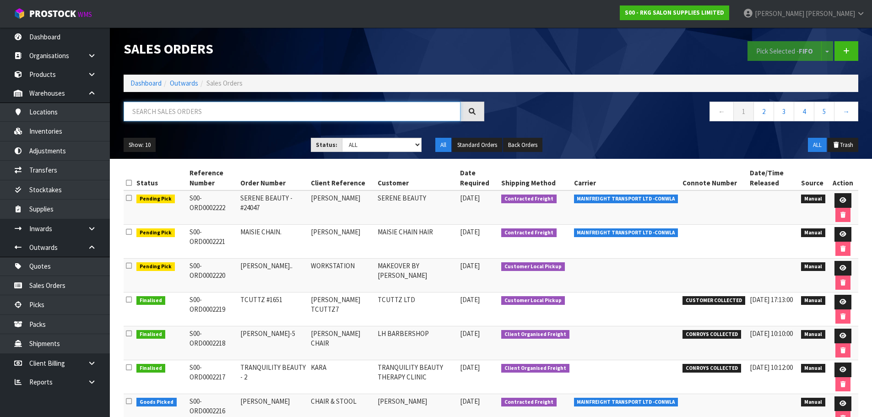
click at [162, 112] on input "text" at bounding box center [292, 112] width 337 height 20
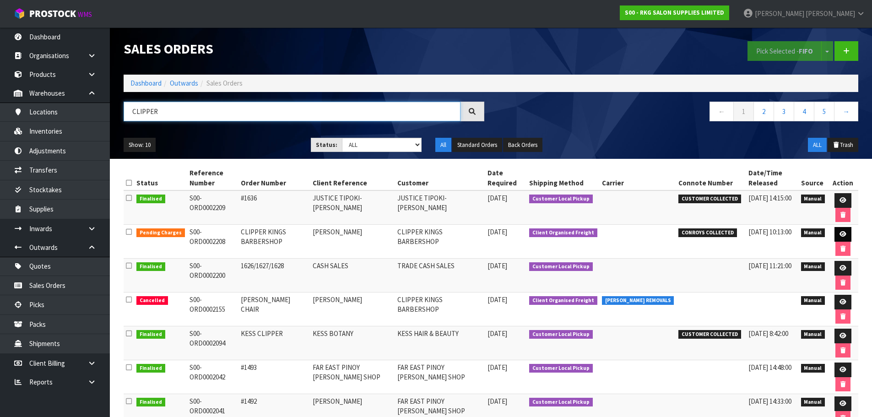
type input "CLIPPER"
click at [842, 234] on icon at bounding box center [843, 234] width 7 height 6
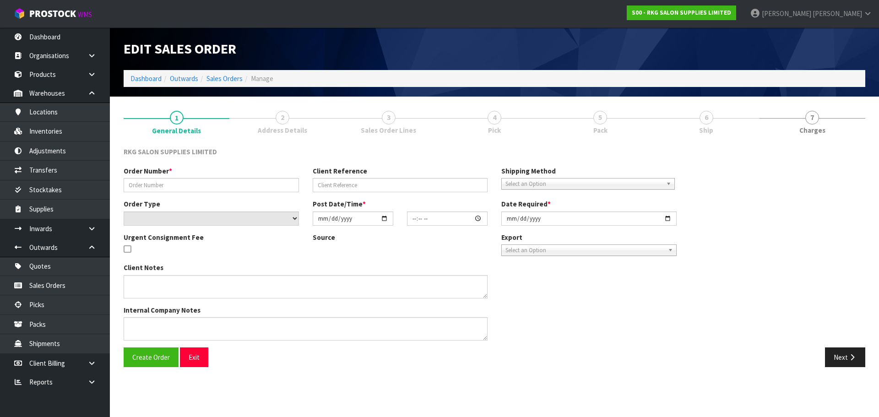
type input "CLIPPER KINGS BARBERSHOP"
type input "[PERSON_NAME]"
select select "number:0"
type input "[DATE]"
type input "21:40:00.000"
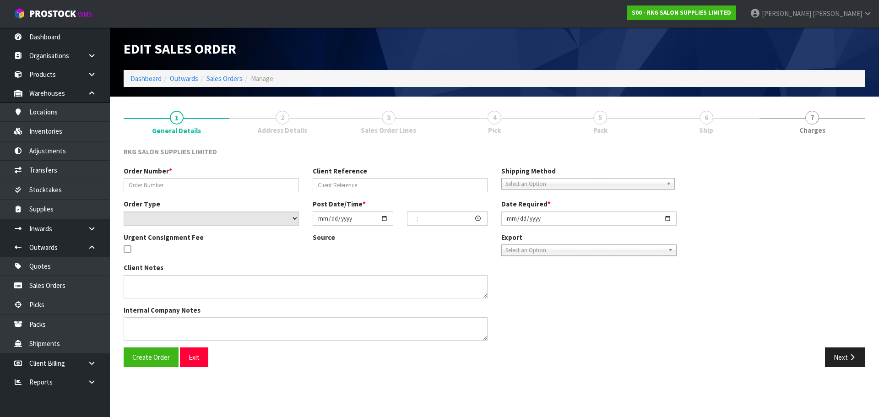
type input "[DATE]"
type textarea "[PERSON_NAME] COLLECT [DATE], JOB 2980249 1 X CHAIR ASSEMBLED SHRINKWRAP IN SHO…"
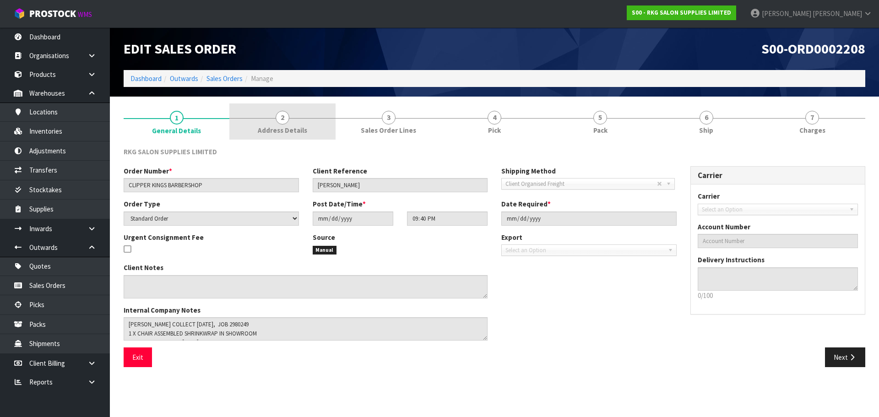
click at [282, 119] on span "2" at bounding box center [283, 118] width 14 height 14
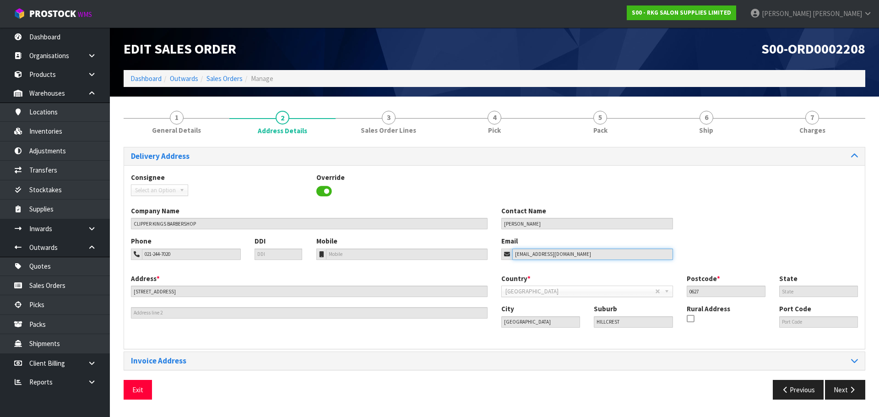
drag, startPoint x: 586, startPoint y: 256, endPoint x: 505, endPoint y: 258, distance: 82.0
click at [505, 258] on div "[EMAIL_ADDRESS][DOMAIN_NAME]" at bounding box center [587, 254] width 172 height 11
click at [141, 391] on button "Exit" at bounding box center [138, 390] width 28 height 20
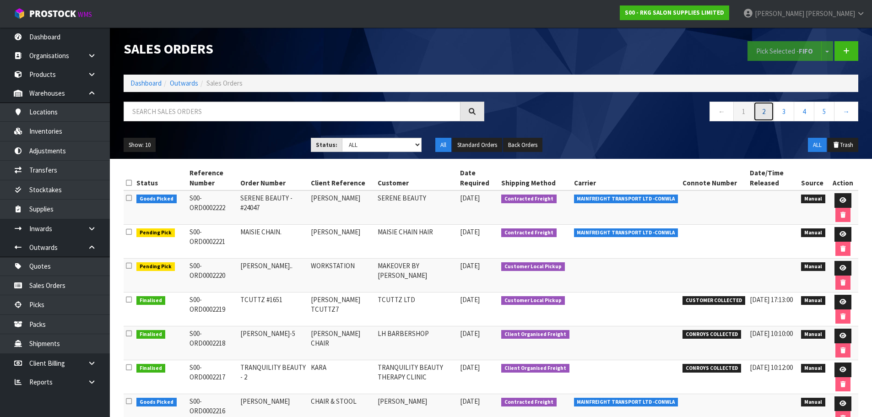
click at [766, 112] on link "2" at bounding box center [764, 112] width 21 height 20
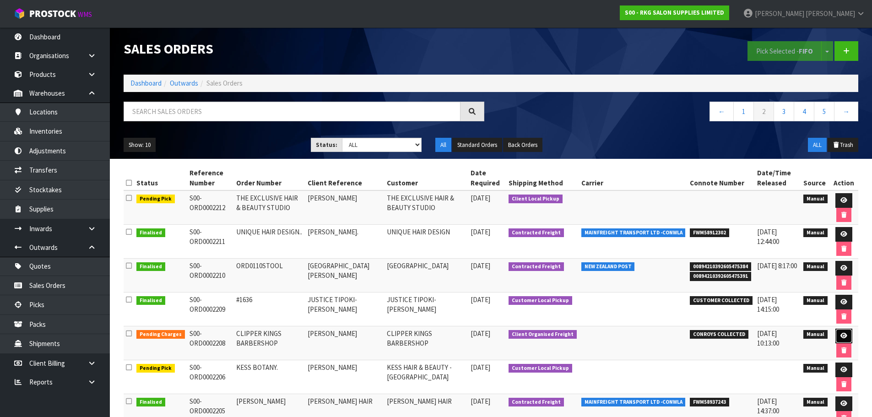
click at [841, 334] on icon at bounding box center [844, 336] width 7 height 6
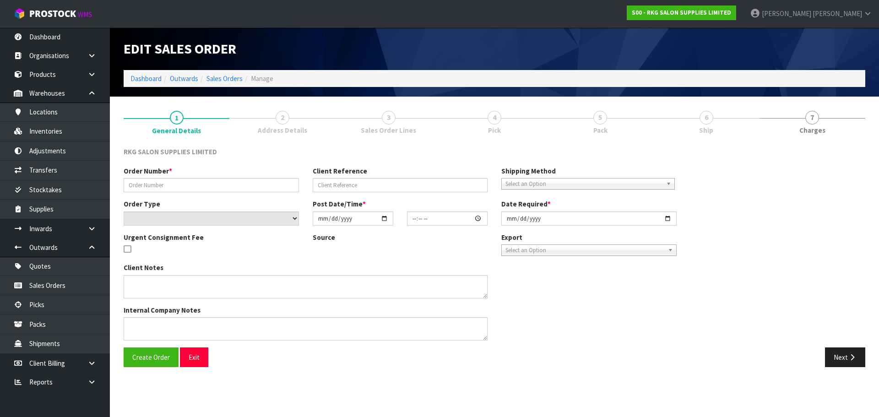
type input "CLIPPER KINGS BARBERSHOP"
type input "[PERSON_NAME]"
select select "number:0"
type input "[DATE]"
type input "21:40:00.000"
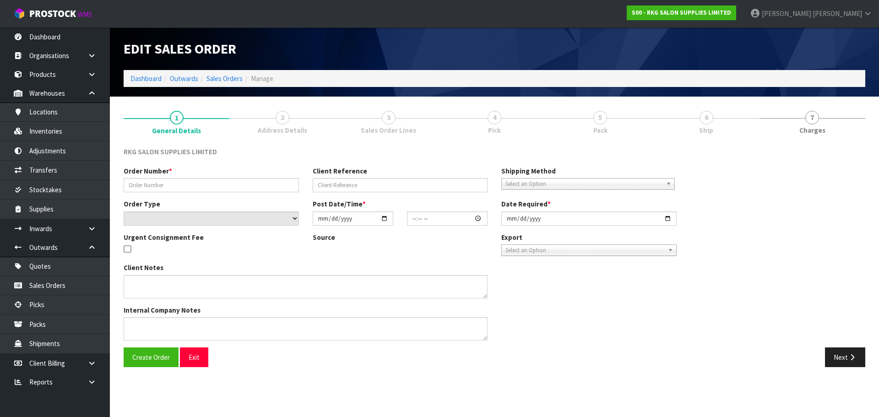
type input "[DATE]"
type textarea "[PERSON_NAME] COLLECT [DATE], JOB 2980249 1 X CHAIR ASSEMBLED SHRINKWRAP IN SHO…"
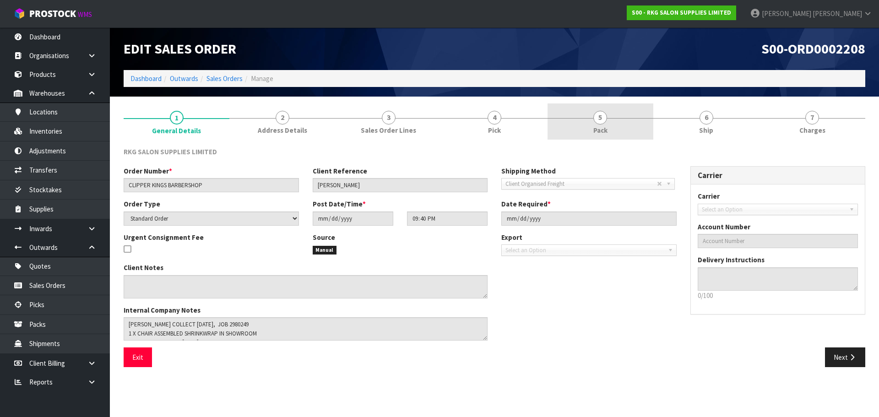
click at [601, 120] on span "5" at bounding box center [600, 118] width 14 height 14
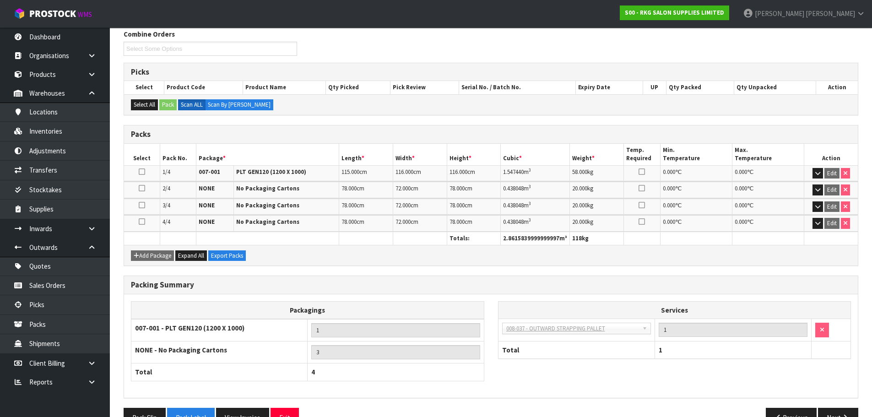
scroll to position [142, 0]
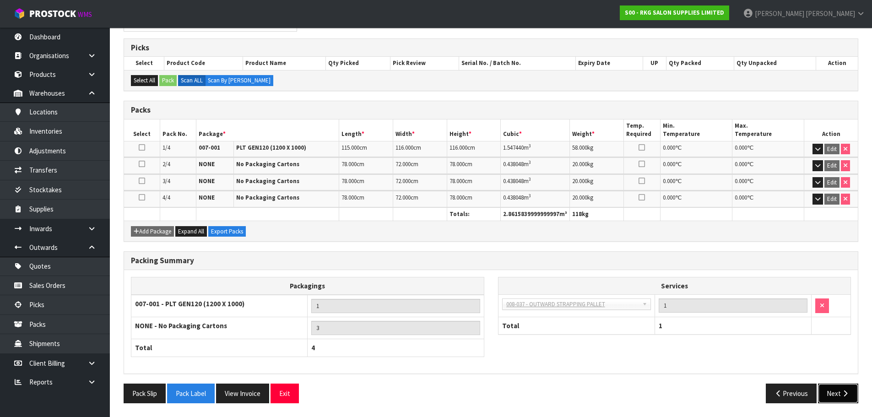
click at [833, 391] on button "Next" at bounding box center [838, 394] width 40 height 20
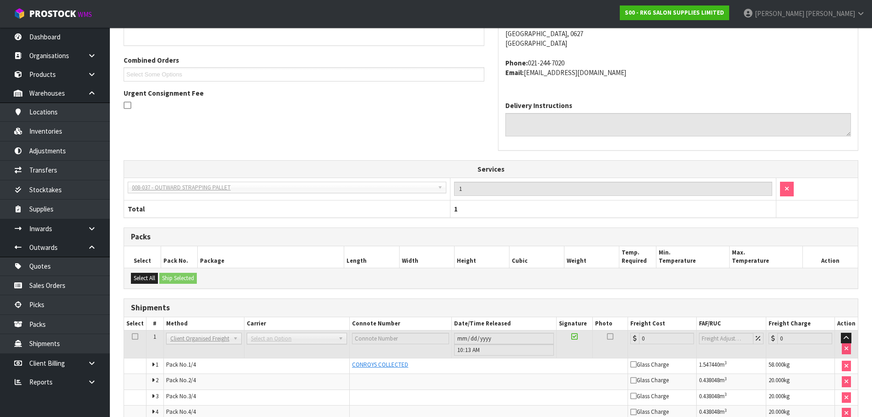
scroll to position [231, 0]
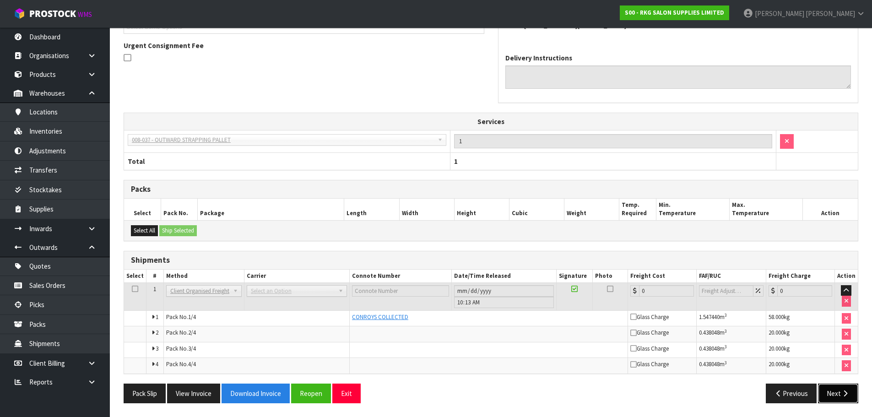
click at [836, 397] on button "Next" at bounding box center [838, 394] width 40 height 20
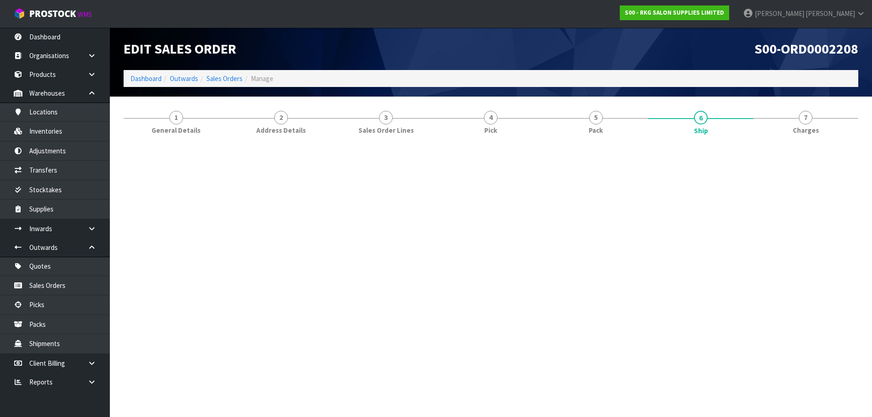
scroll to position [0, 0]
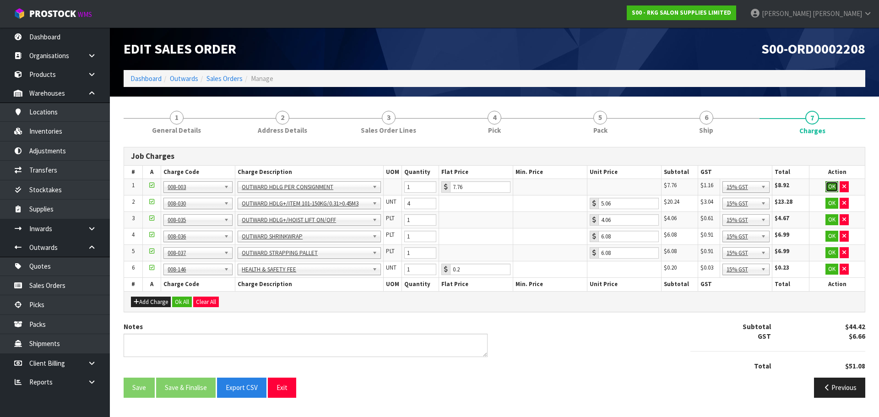
click at [828, 185] on button "OK" at bounding box center [831, 186] width 13 height 11
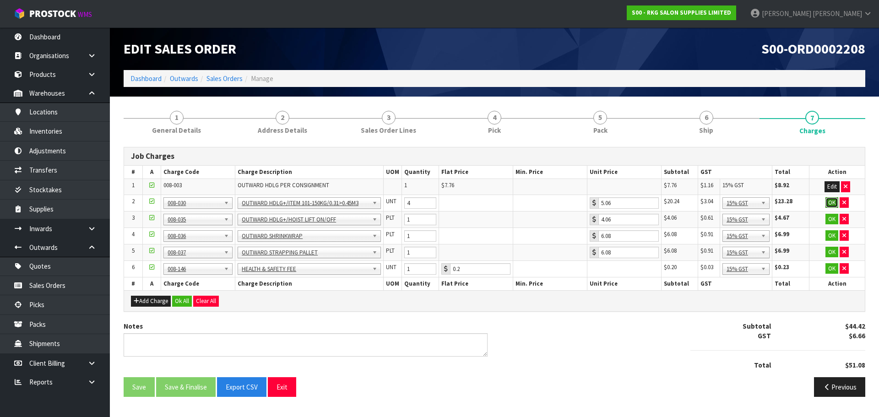
click at [835, 204] on button "OK" at bounding box center [831, 202] width 13 height 11
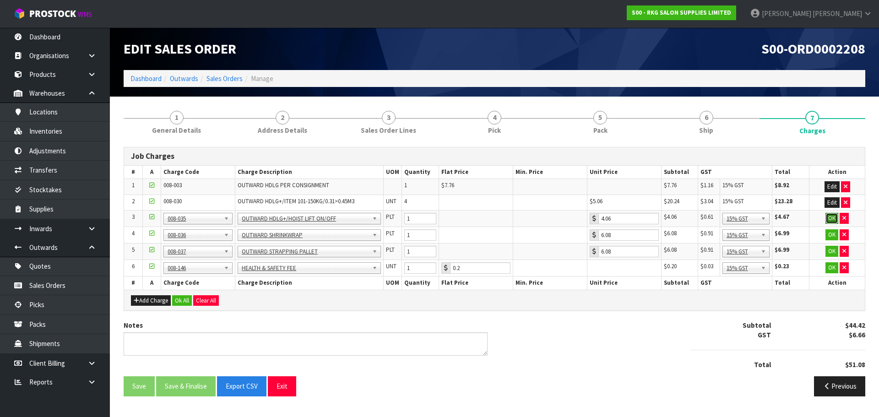
click at [832, 222] on button "OK" at bounding box center [831, 218] width 13 height 11
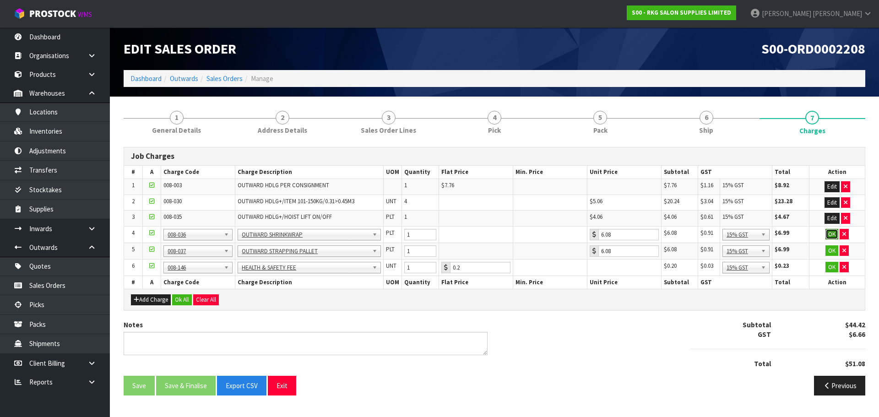
click at [831, 236] on button "OK" at bounding box center [831, 234] width 13 height 11
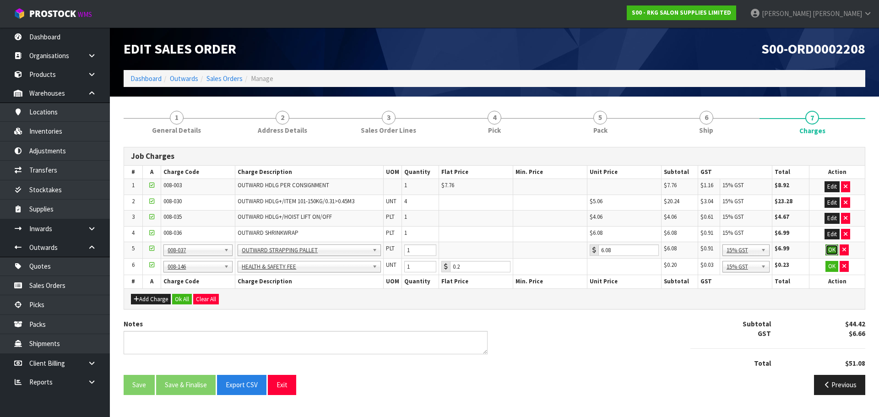
click at [831, 250] on button "OK" at bounding box center [831, 249] width 13 height 11
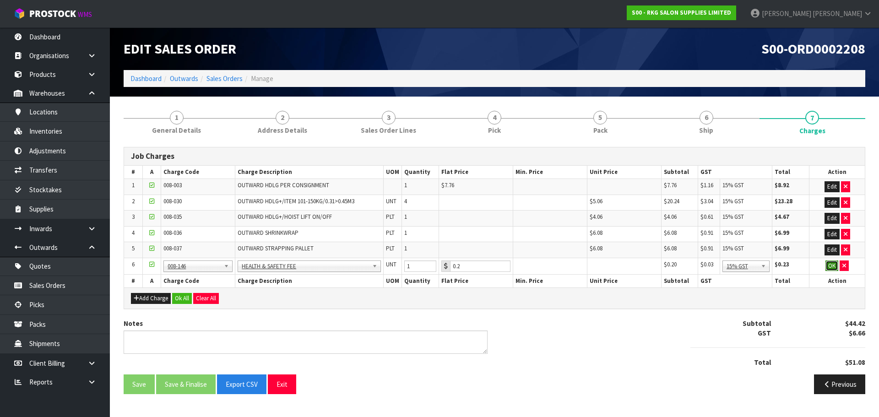
click at [831, 265] on button "OK" at bounding box center [831, 266] width 13 height 11
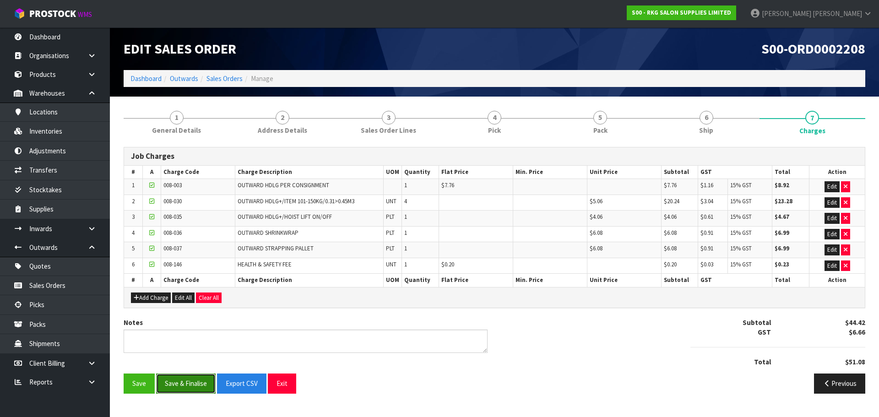
click at [190, 386] on button "Save & Finalise" at bounding box center [186, 384] width 60 height 20
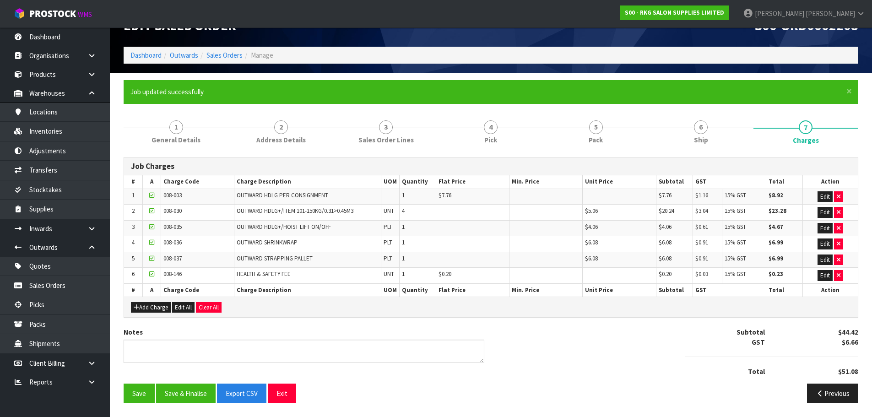
scroll to position [3, 0]
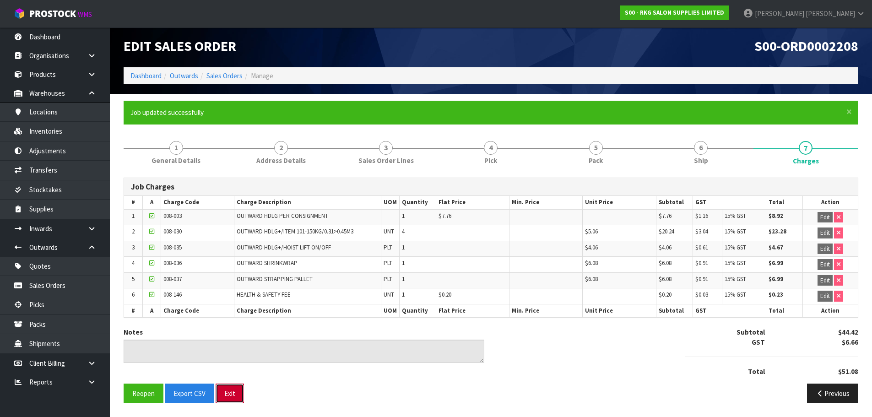
click at [233, 396] on button "Exit" at bounding box center [230, 394] width 28 height 20
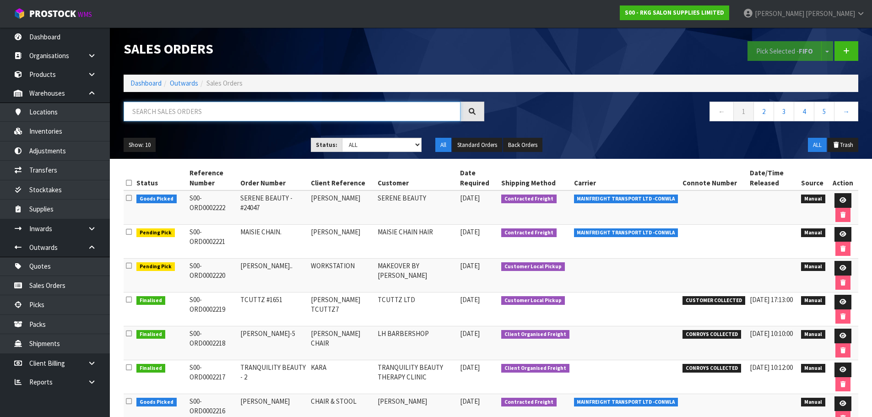
click at [206, 114] on input "text" at bounding box center [292, 112] width 337 height 20
click at [762, 108] on link "2" at bounding box center [764, 112] width 21 height 20
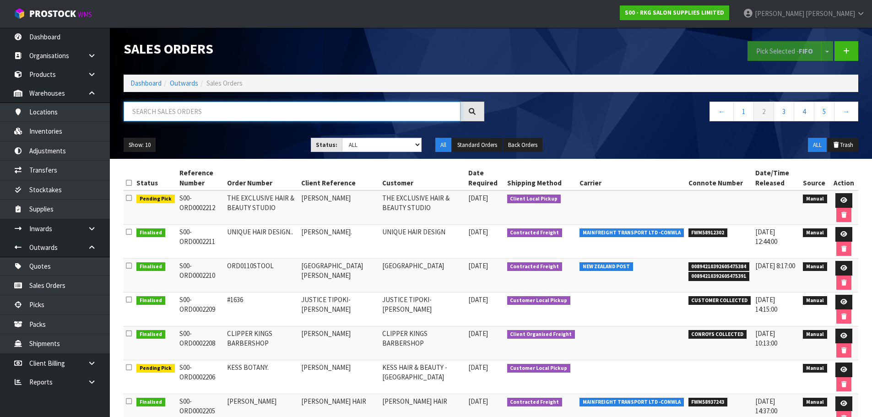
click at [222, 117] on input "text" at bounding box center [292, 112] width 337 height 20
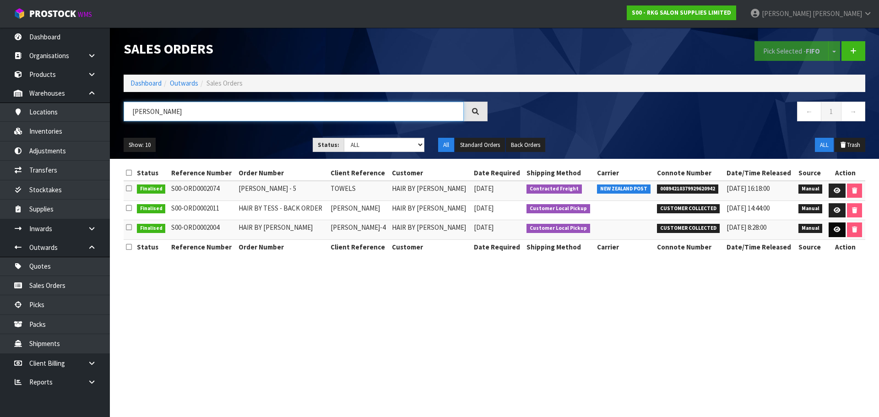
type input "[PERSON_NAME]"
click at [834, 232] on icon at bounding box center [837, 230] width 7 height 6
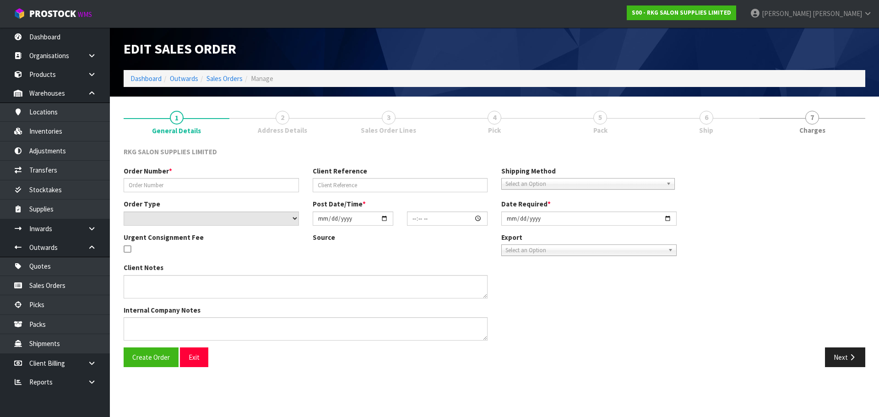
type input "HAIR BY [PERSON_NAME]"
type input "[PERSON_NAME]-4"
select select "number:0"
type input "[DATE]"
type input "09:00:00.000"
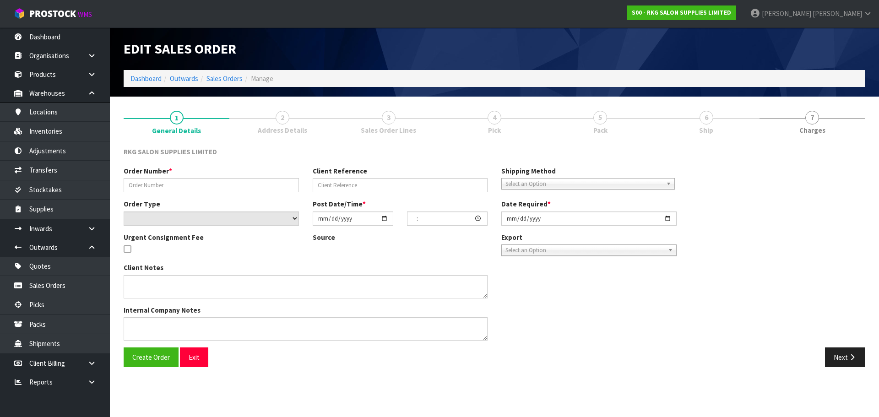
type input "[DATE]"
type textarea "PICK UP HALF [DATE] 23RD 7.30AM, BALANCE [DATE] 24TH - 7.30AM"
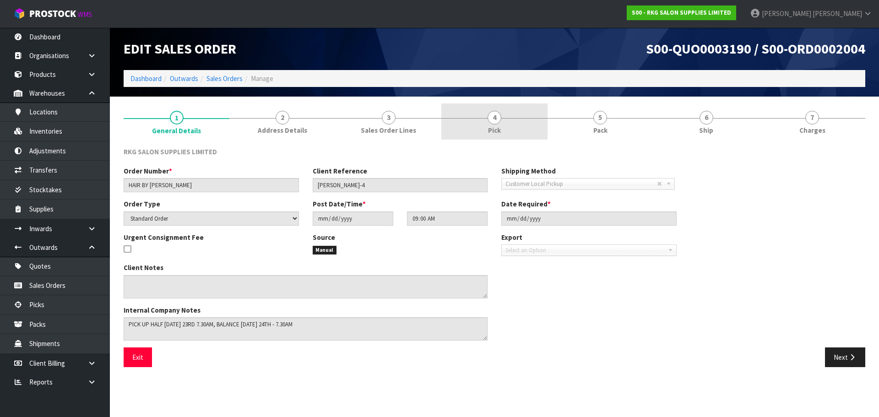
click at [497, 114] on span "4" at bounding box center [495, 118] width 14 height 14
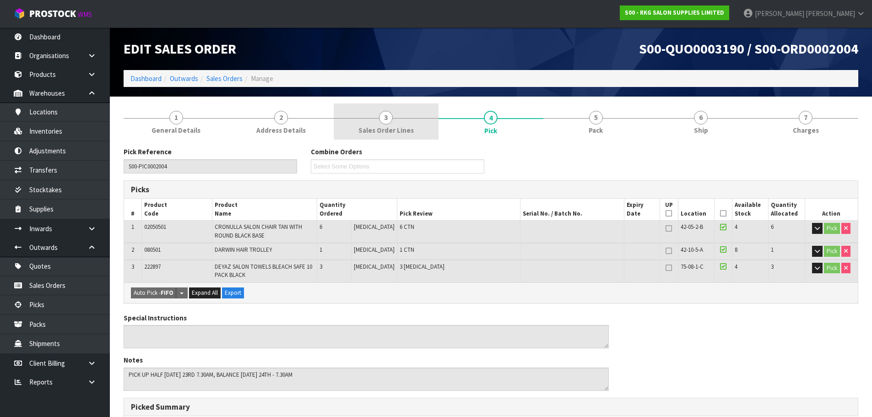
click at [382, 119] on span "3" at bounding box center [386, 118] width 14 height 14
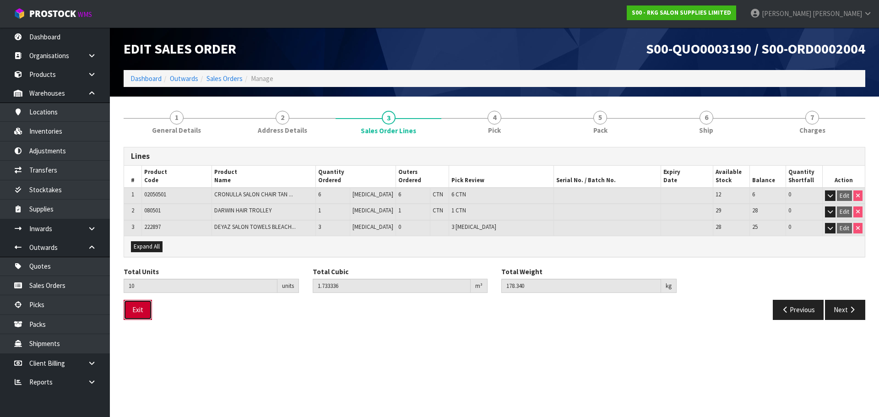
click at [134, 309] on button "Exit" at bounding box center [138, 310] width 28 height 20
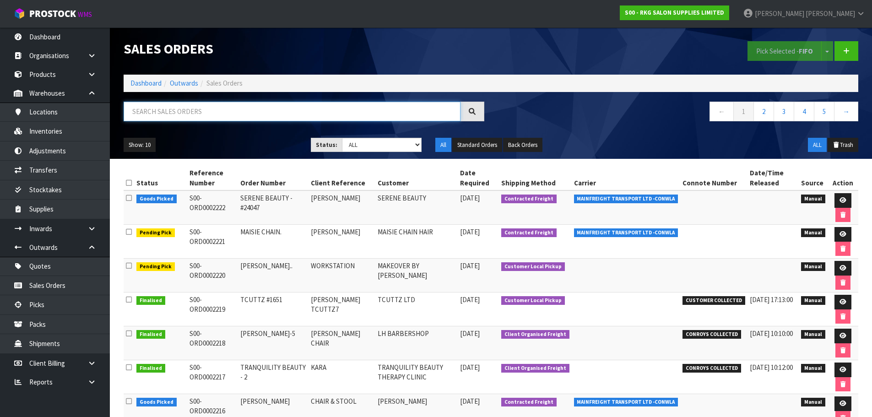
click at [174, 112] on input "text" at bounding box center [292, 112] width 337 height 20
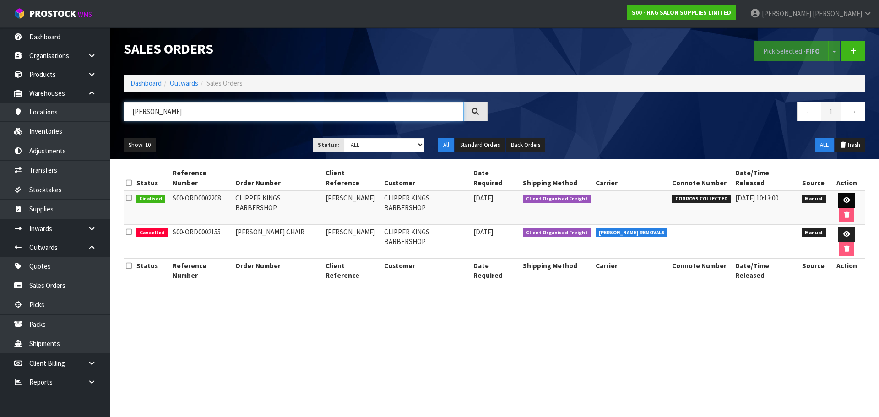
type input "[PERSON_NAME]"
click at [843, 197] on icon at bounding box center [846, 200] width 7 height 6
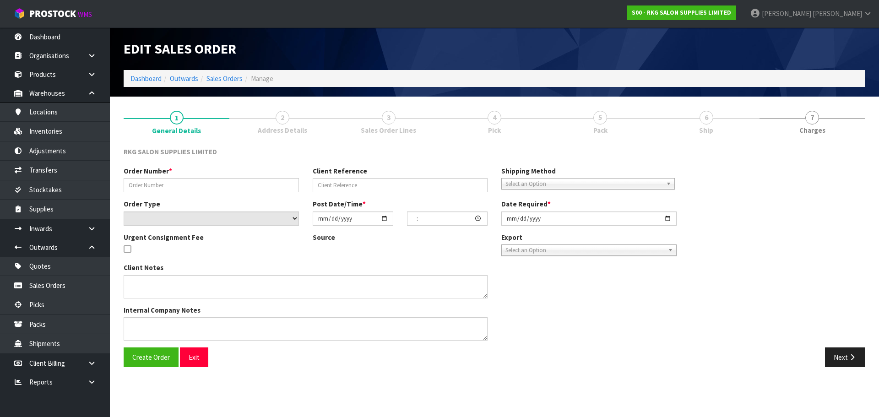
type input "CLIPPER KINGS BARBERSHOP"
type input "[PERSON_NAME]"
select select "number:0"
type input "[DATE]"
type input "21:40:00.000"
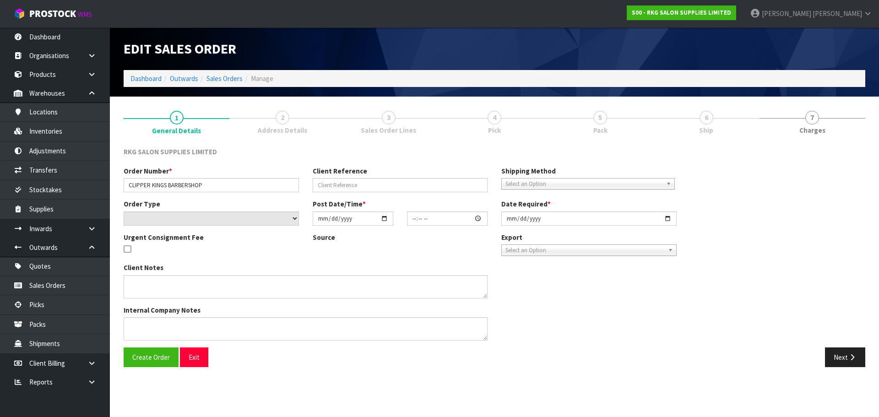
type input "[DATE]"
type textarea "[PERSON_NAME] COLLECT [DATE], JOB 2980249 1 X CHAIR ASSEMBLED SHRINKWRAP IN SHO…"
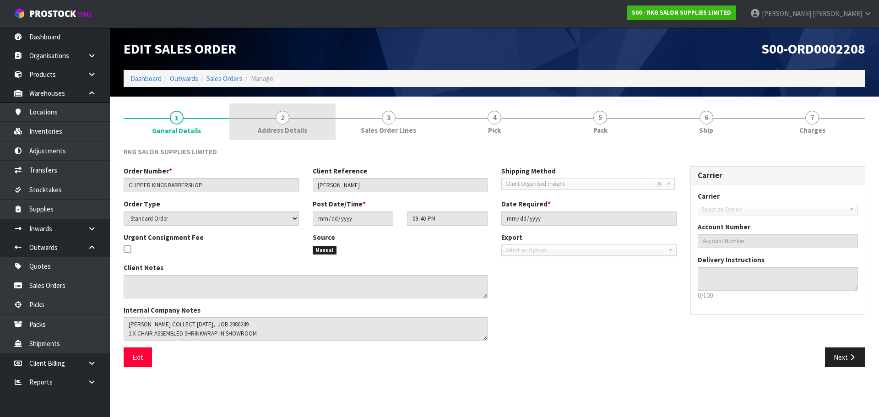
click at [284, 121] on span "2" at bounding box center [283, 118] width 14 height 14
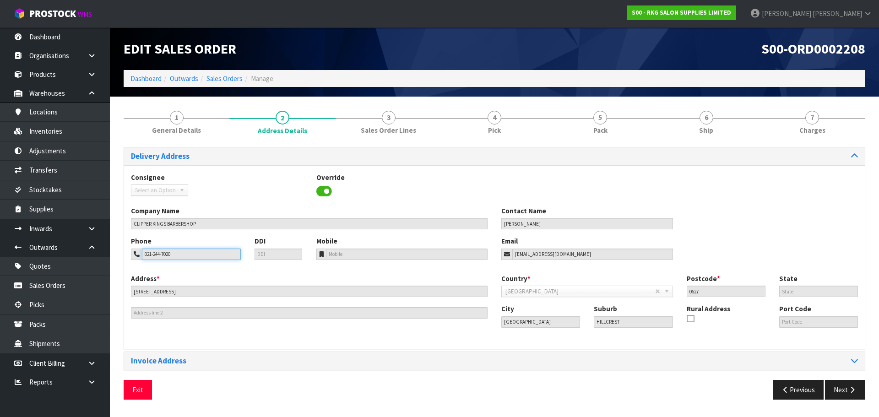
drag, startPoint x: 186, startPoint y: 253, endPoint x: 121, endPoint y: 256, distance: 64.6
click at [121, 256] on div "1 General Details 2 Address Details 3 Sales Order Lines 4 Pick 5 Pack 6 Ship 7 …" at bounding box center [494, 254] width 755 height 303
drag, startPoint x: 573, startPoint y: 255, endPoint x: 488, endPoint y: 255, distance: 85.2
click at [488, 255] on div "Phone 021-244-7020 DDI Mobile Email [EMAIL_ADDRESS][DOMAIN_NAME]" at bounding box center [494, 254] width 741 height 37
drag, startPoint x: 141, startPoint y: 390, endPoint x: 231, endPoint y: 337, distance: 105.3
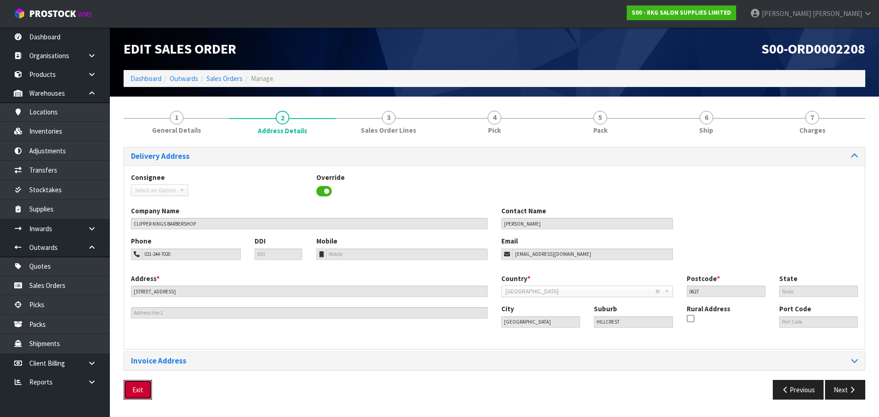
click at [141, 390] on button "Exit" at bounding box center [138, 390] width 28 height 20
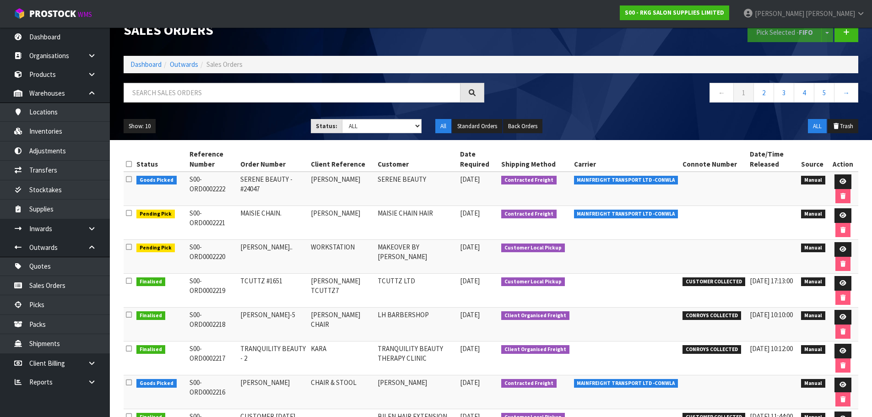
scroll to position [16, 0]
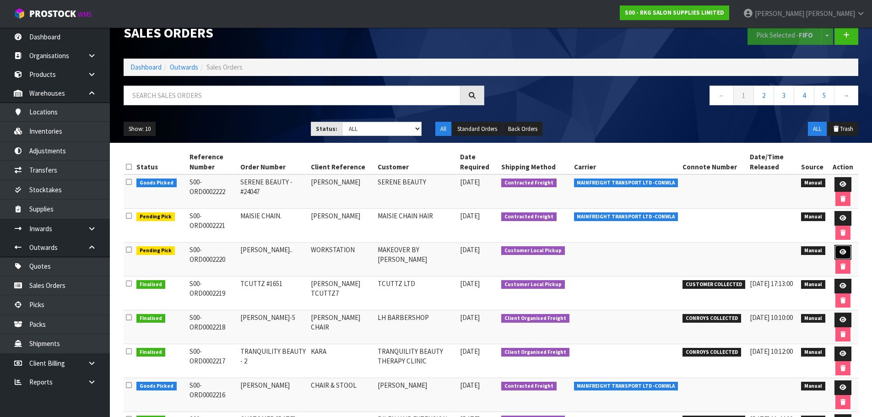
click at [841, 254] on icon at bounding box center [843, 252] width 7 height 6
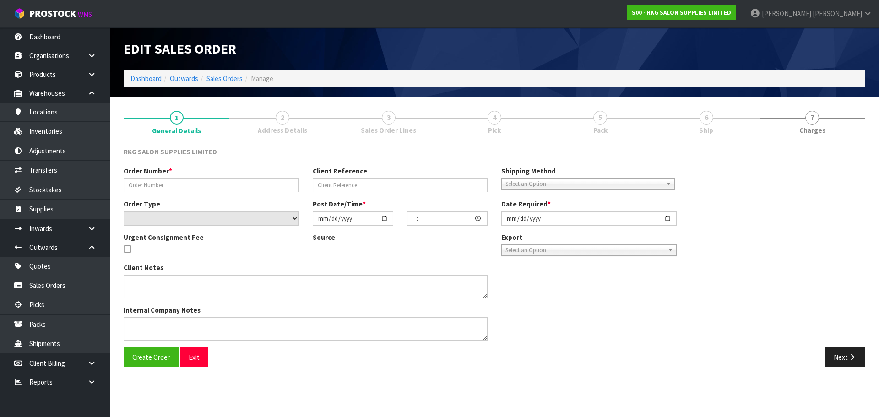
type input "[PERSON_NAME].."
type input "WORKSTATION"
select select "number:0"
type input "[DATE]"
type input "15:00:00.000"
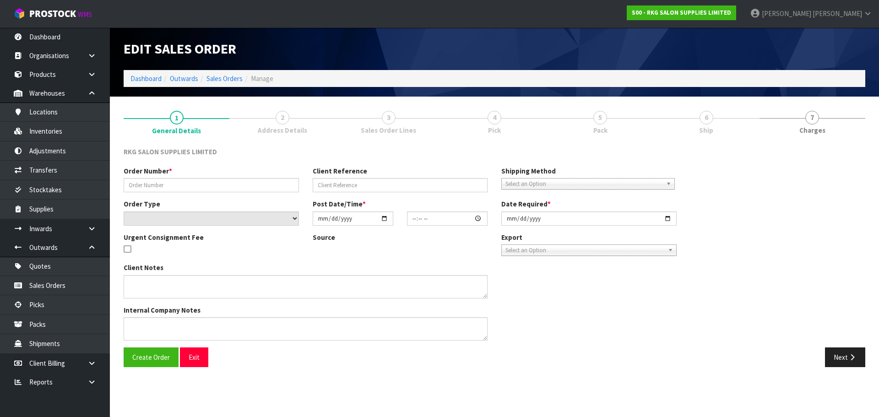
type input "[DATE]"
type textarea "FOR PICK UP"
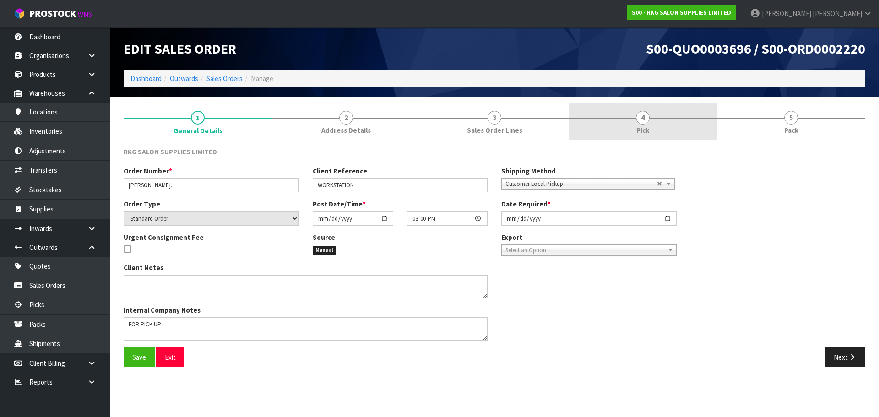
click at [641, 118] on span "4" at bounding box center [643, 118] width 14 height 14
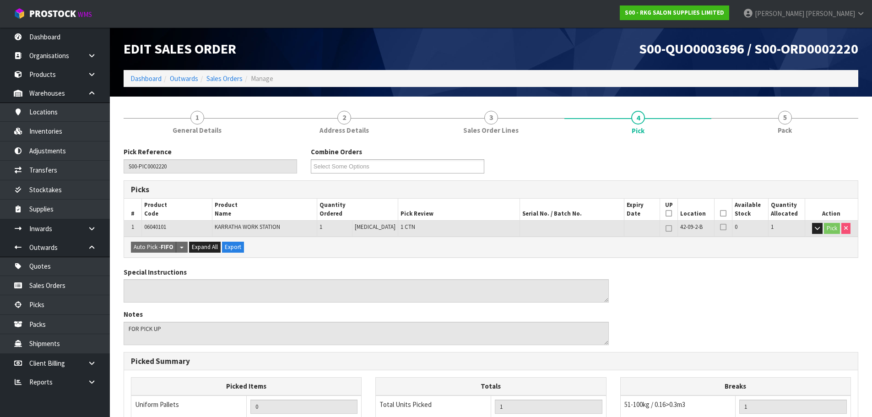
click at [720, 213] on icon at bounding box center [723, 213] width 6 height 0
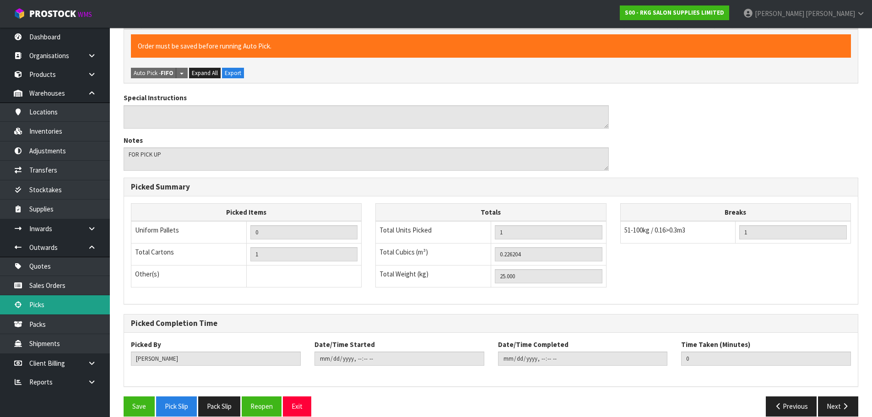
scroll to position [221, 0]
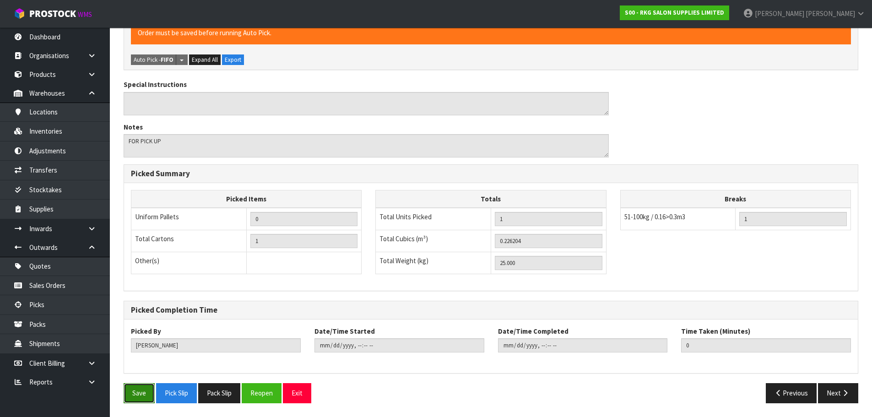
click at [136, 396] on button "Save" at bounding box center [139, 393] width 31 height 20
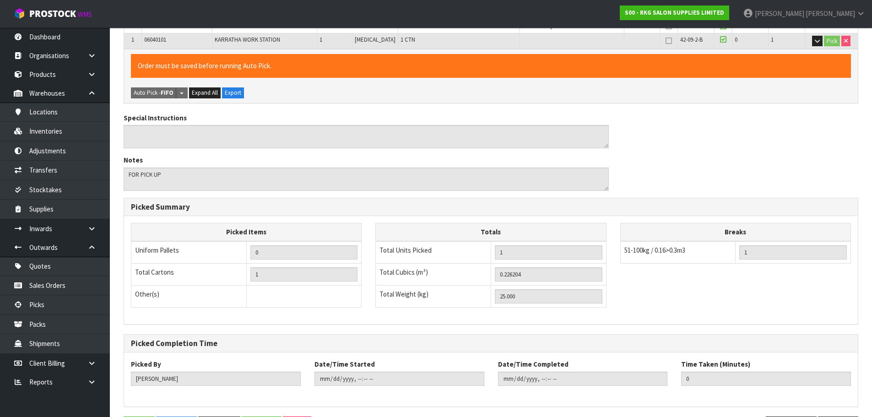
scroll to position [0, 0]
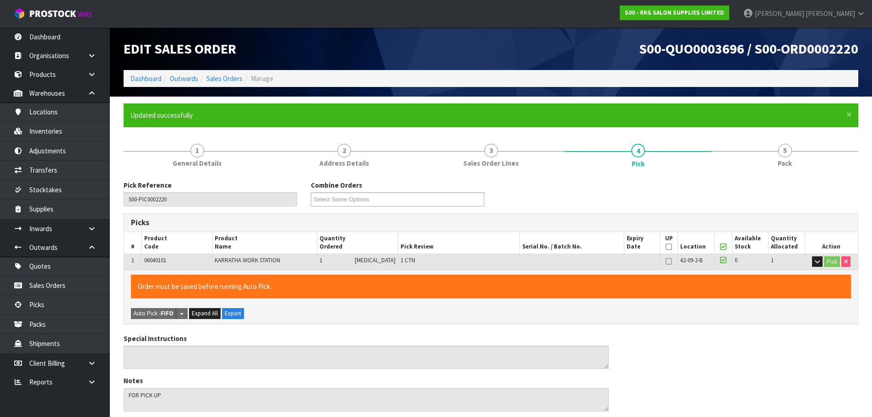
type input "[PERSON_NAME]"
type input "[DATE]T11:35:39"
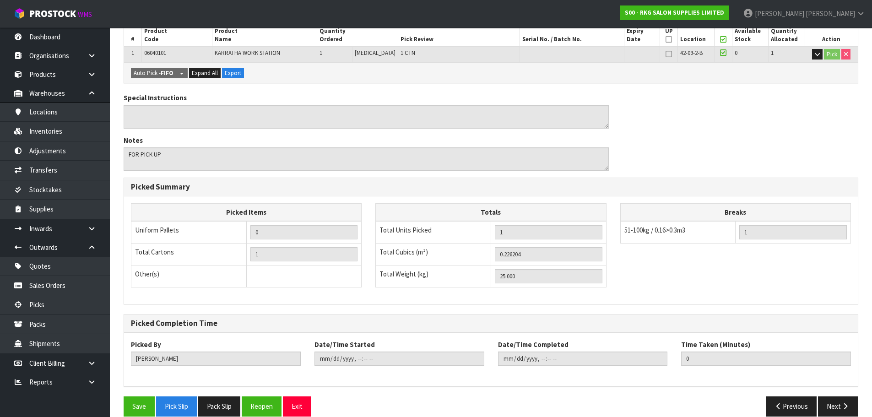
scroll to position [221, 0]
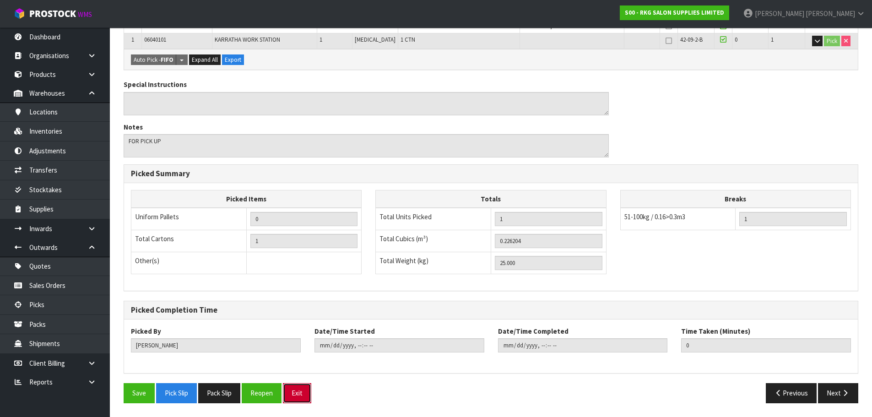
click at [294, 391] on button "Exit" at bounding box center [297, 393] width 28 height 20
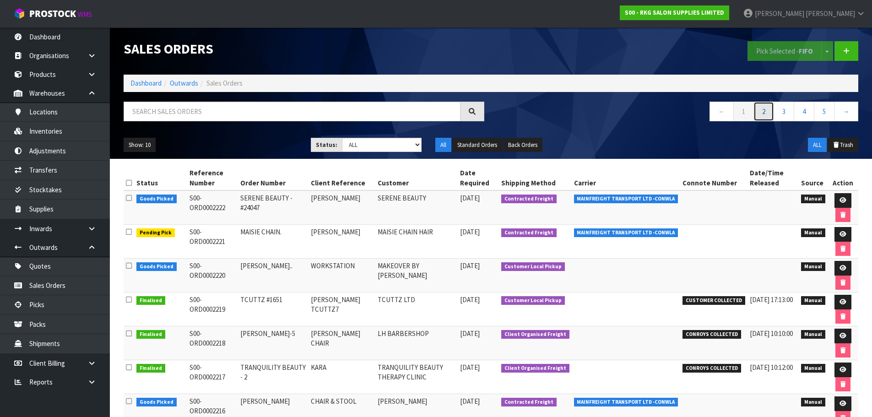
click at [761, 113] on link "2" at bounding box center [764, 112] width 21 height 20
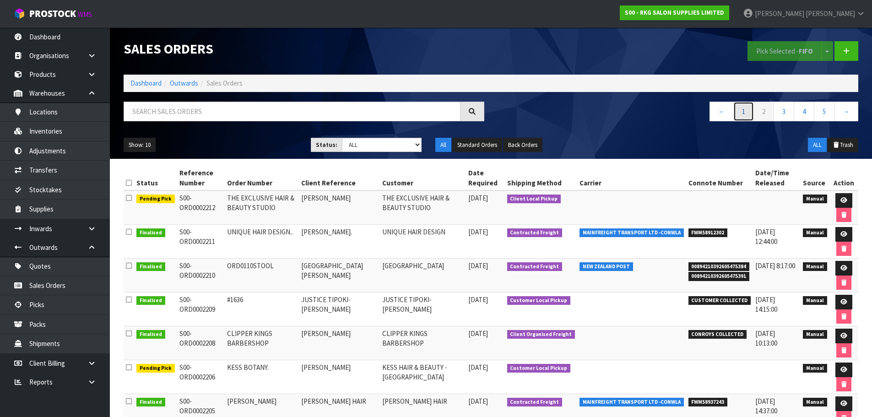
click at [742, 111] on link "1" at bounding box center [743, 112] width 21 height 20
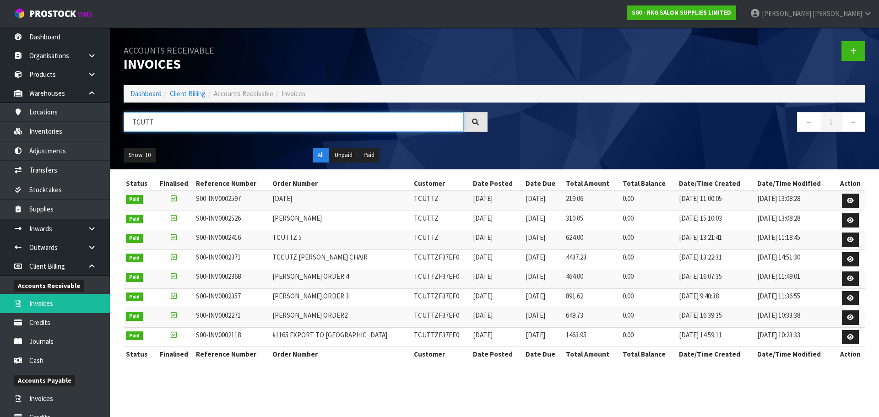
drag, startPoint x: 159, startPoint y: 122, endPoint x: 128, endPoint y: 122, distance: 31.6
click at [128, 122] on input "TCUTT" at bounding box center [294, 122] width 340 height 20
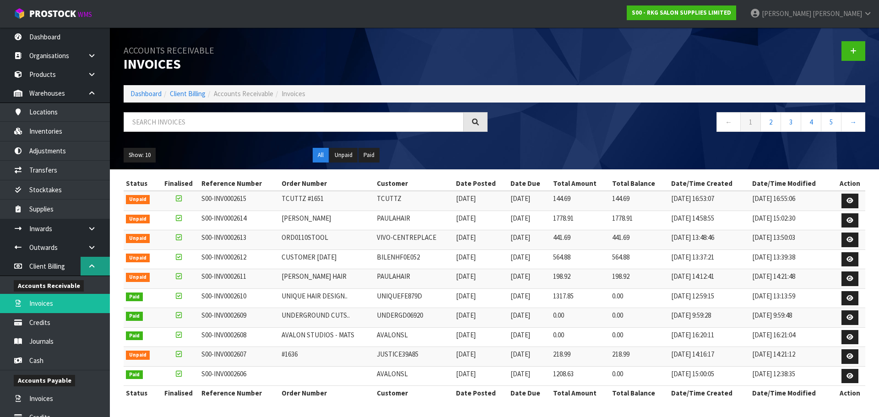
click at [90, 272] on link at bounding box center [95, 266] width 29 height 19
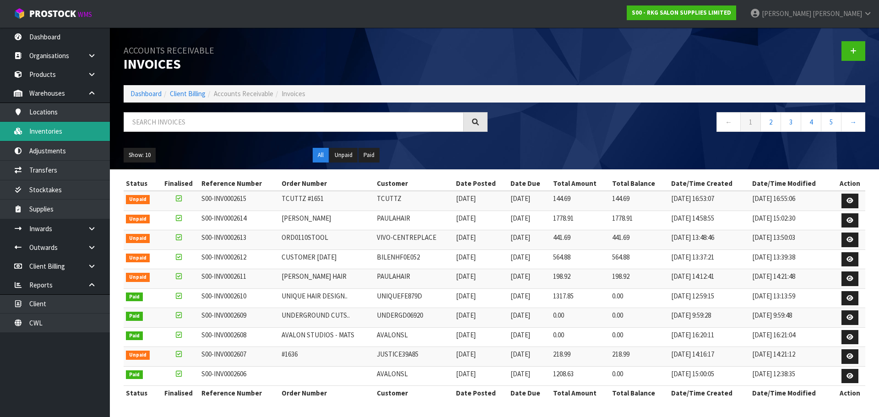
click at [55, 126] on link "Inventories" at bounding box center [55, 131] width 110 height 19
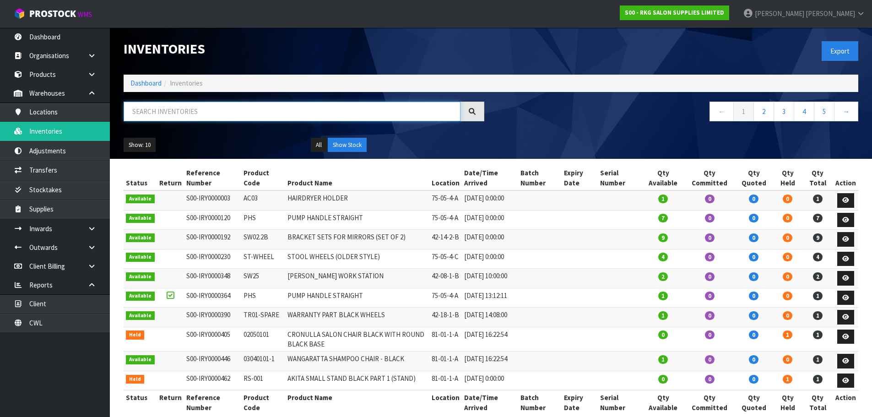
click at [156, 111] on input "text" at bounding box center [292, 112] width 337 height 20
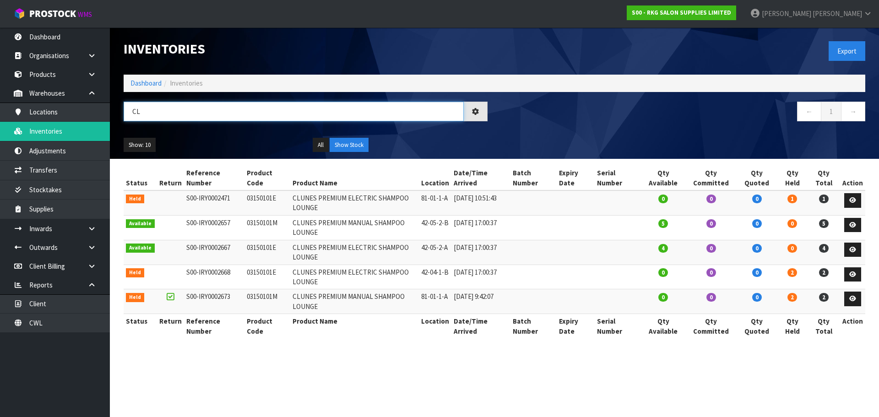
type input "C"
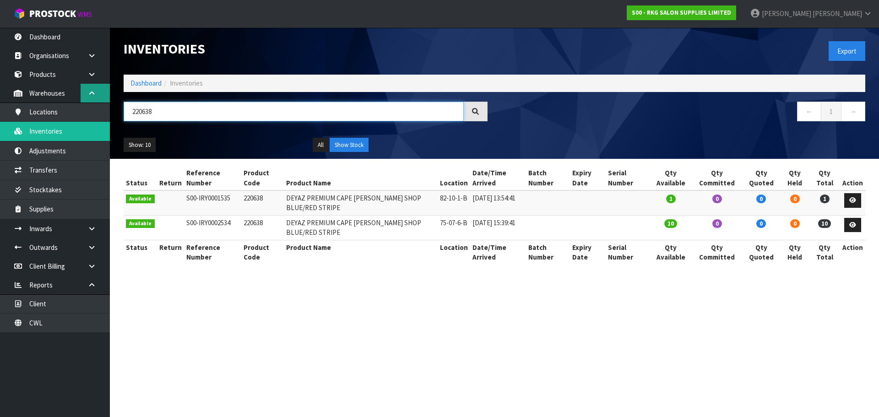
type input "220638"
click at [91, 93] on icon at bounding box center [91, 93] width 9 height 7
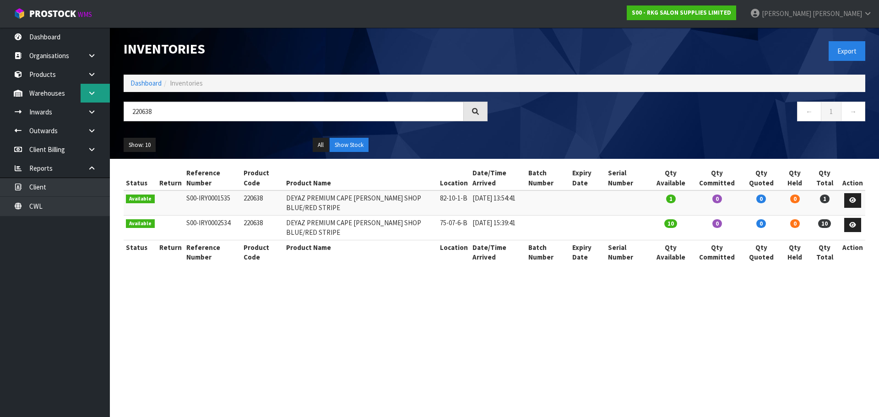
click at [91, 96] on icon at bounding box center [91, 93] width 9 height 7
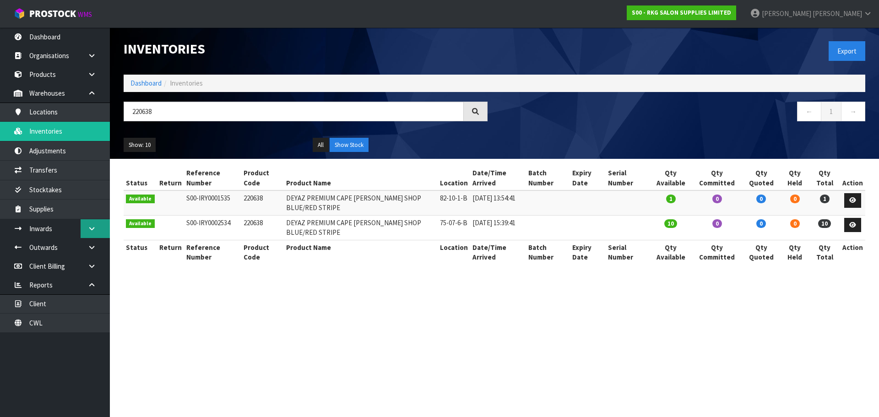
click at [88, 229] on icon at bounding box center [91, 228] width 9 height 7
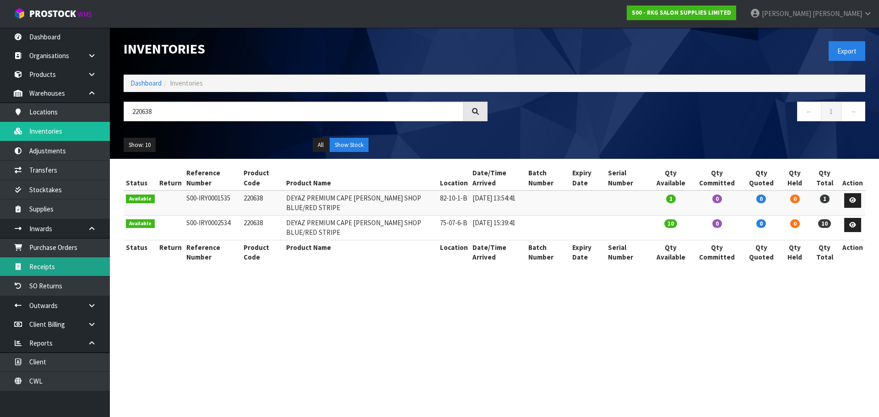
click at [47, 266] on link "Receipts" at bounding box center [55, 266] width 110 height 19
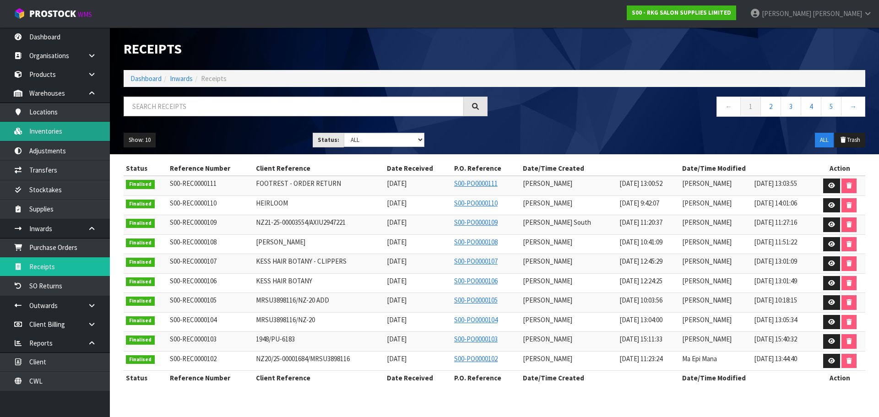
click at [48, 128] on link "Inventories" at bounding box center [55, 131] width 110 height 19
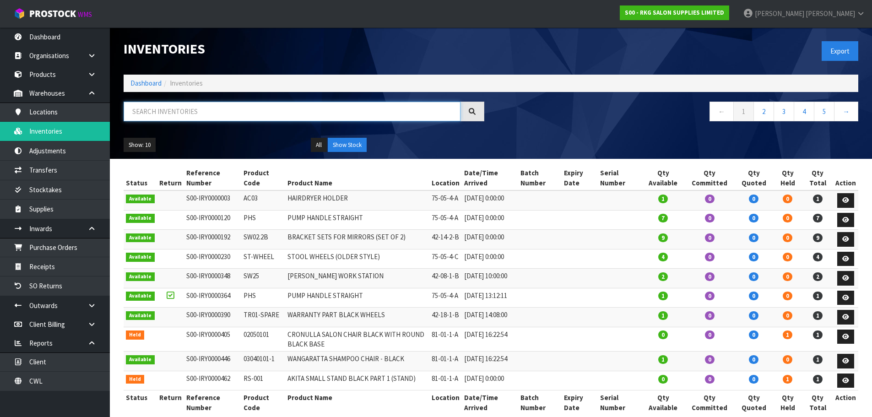
click at [144, 109] on input "text" at bounding box center [292, 112] width 337 height 20
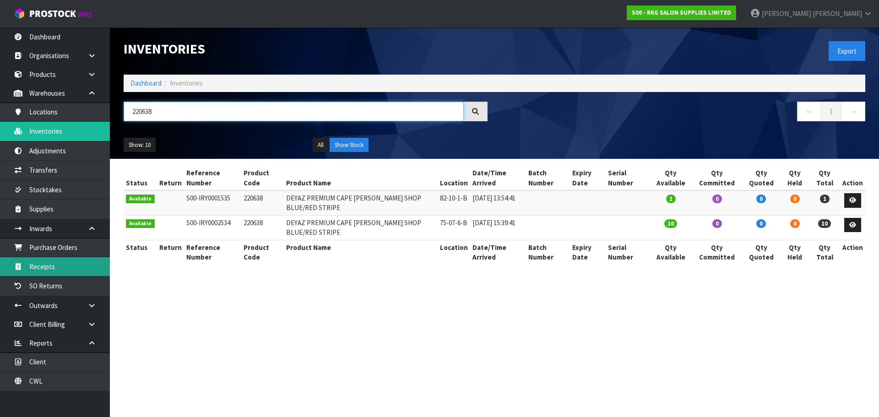
type input "220638"
click at [49, 271] on link "Receipts" at bounding box center [55, 266] width 110 height 19
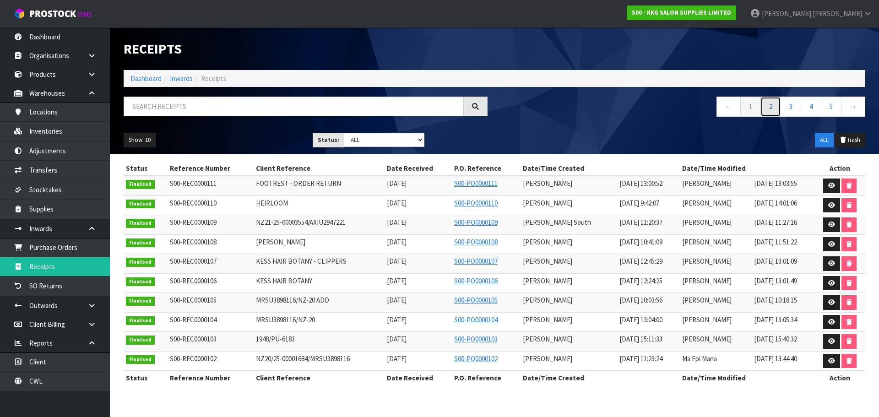
click at [767, 107] on link "2" at bounding box center [770, 107] width 21 height 20
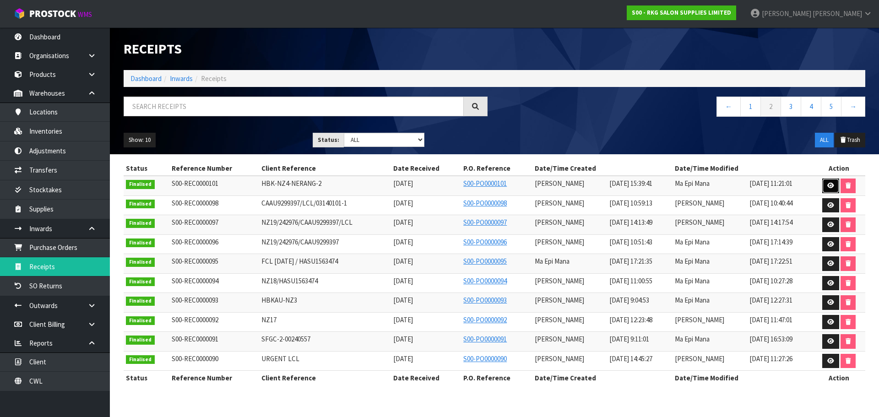
click at [831, 182] on link at bounding box center [830, 186] width 17 height 15
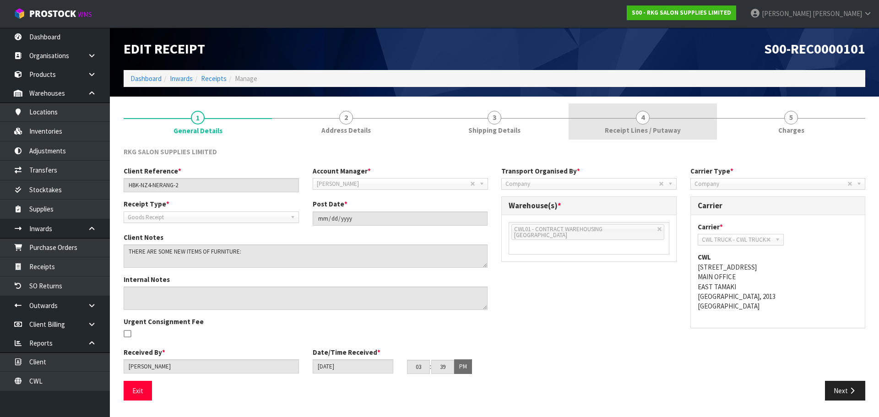
click at [645, 116] on span "4" at bounding box center [643, 118] width 14 height 14
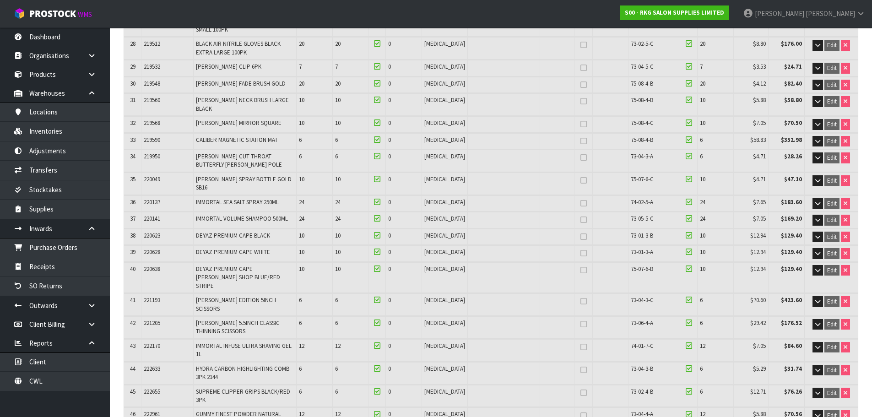
scroll to position [733, 0]
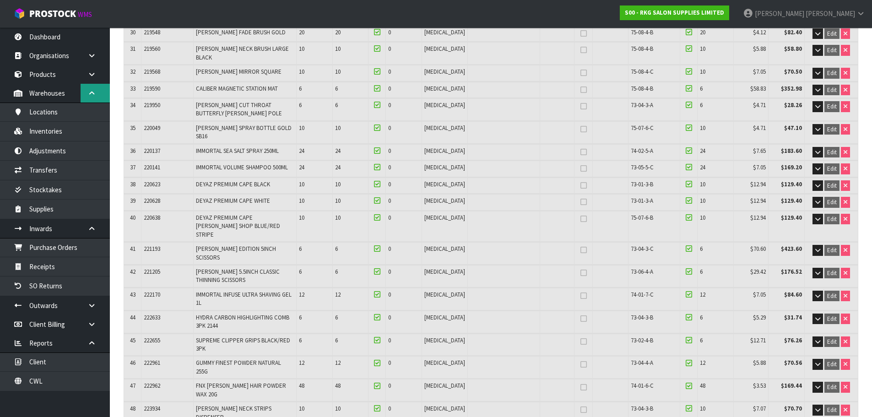
click at [92, 99] on link at bounding box center [95, 93] width 29 height 19
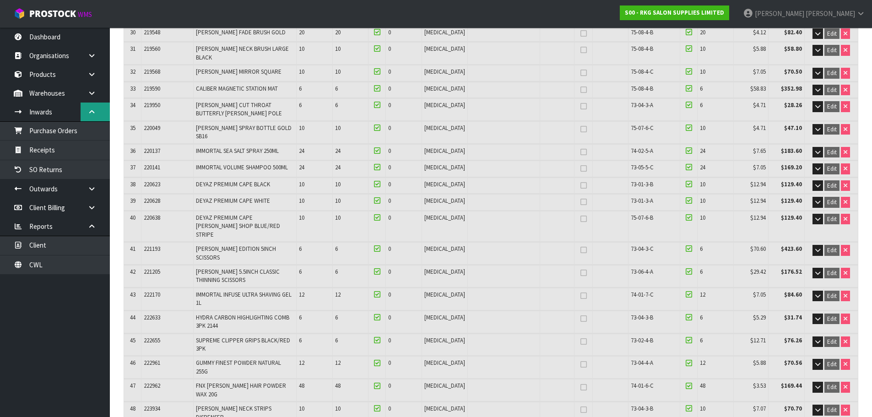
click at [90, 110] on icon at bounding box center [91, 112] width 9 height 7
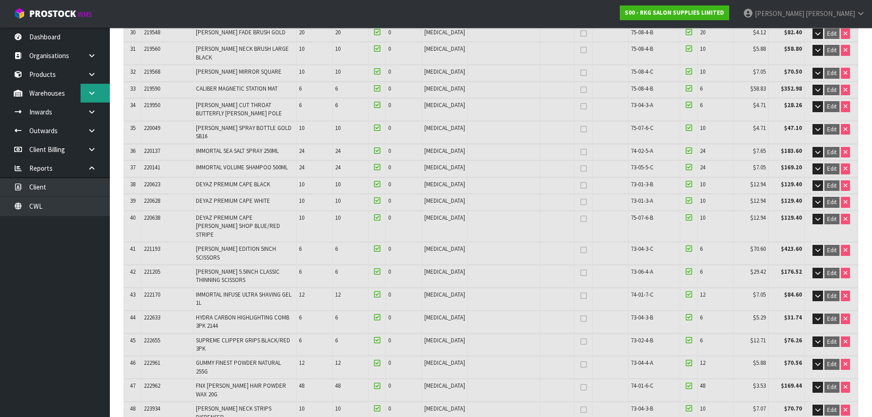
click at [90, 91] on icon at bounding box center [91, 93] width 9 height 7
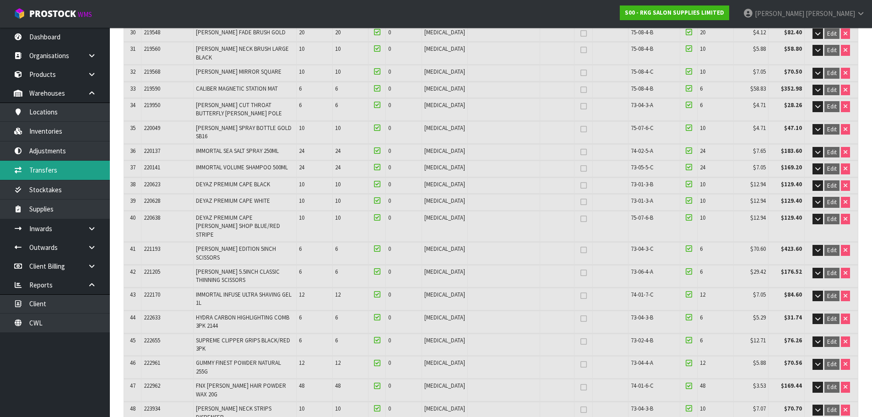
click at [44, 173] on link "Transfers" at bounding box center [55, 170] width 110 height 19
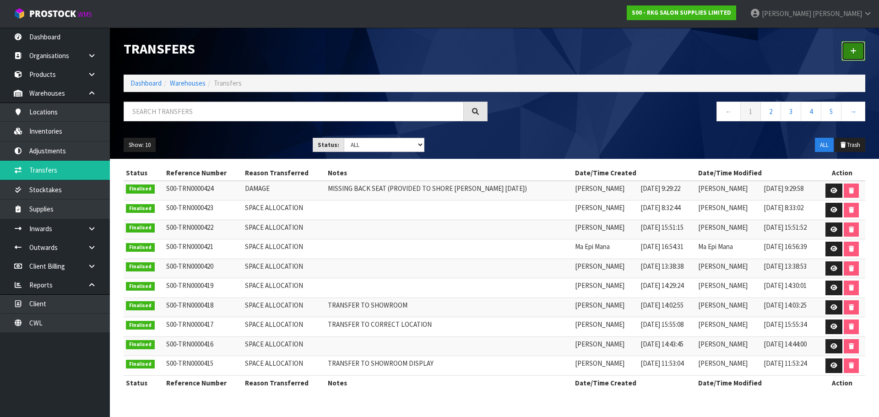
click at [850, 52] on link at bounding box center [854, 51] width 24 height 20
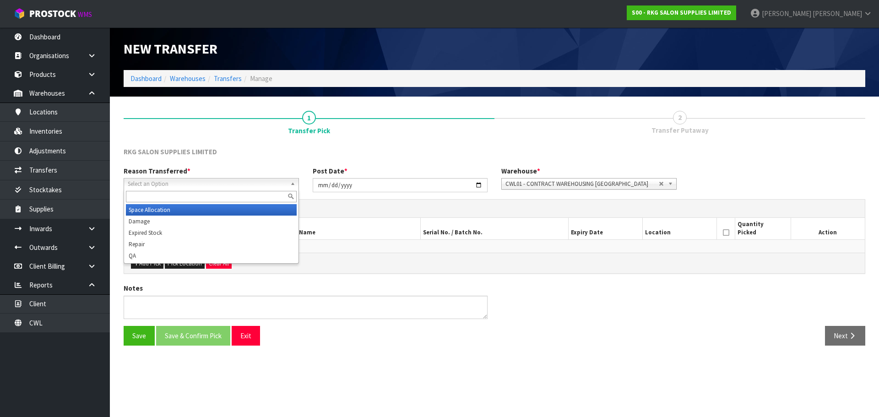
click at [162, 183] on span "Select an Option" at bounding box center [207, 184] width 159 height 11
click at [165, 208] on li "Space Allocation" at bounding box center [211, 209] width 171 height 11
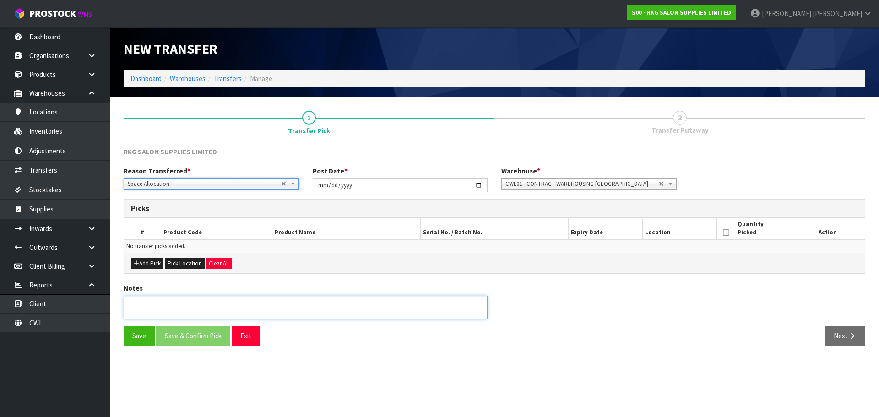
click at [174, 303] on textarea at bounding box center [306, 307] width 364 height 23
click at [164, 304] on textarea at bounding box center [306, 307] width 364 height 23
type textarea "TRANSFER TO SHOWROOM"
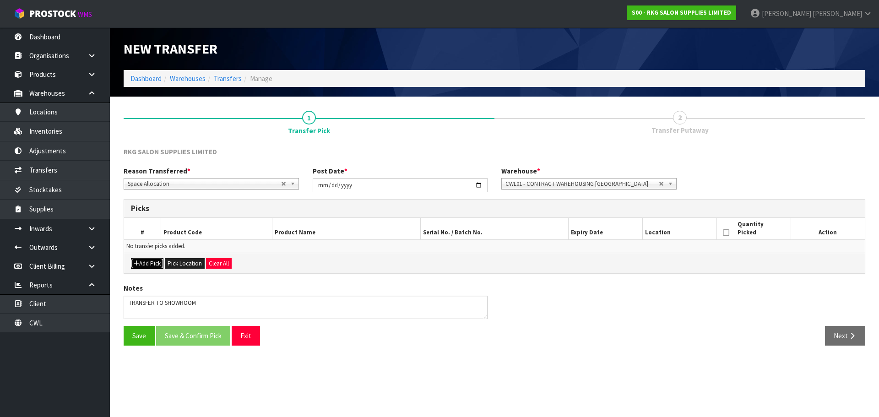
click at [146, 265] on button "Add Pick" at bounding box center [147, 263] width 33 height 11
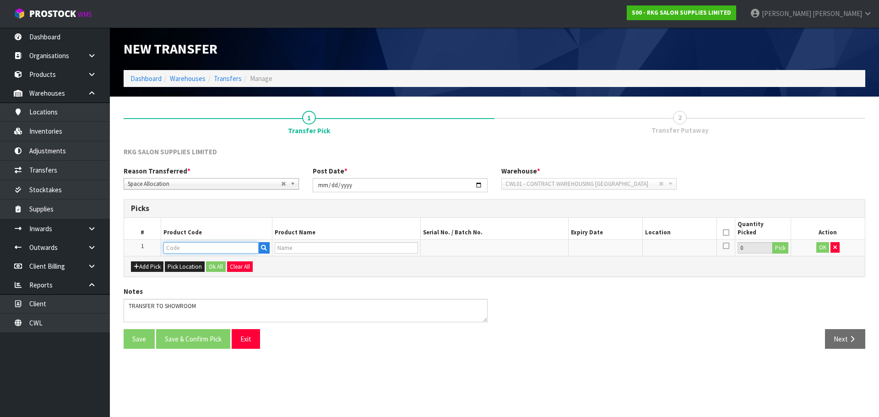
click at [170, 248] on input "text" at bounding box center [210, 247] width 95 height 11
type input "220638"
type input "DEYAZ PREMIUM CAPE [PERSON_NAME] SHOP BLUE/RED STRIPE"
type input "220638"
click at [782, 248] on button "Pick" at bounding box center [780, 248] width 16 height 12
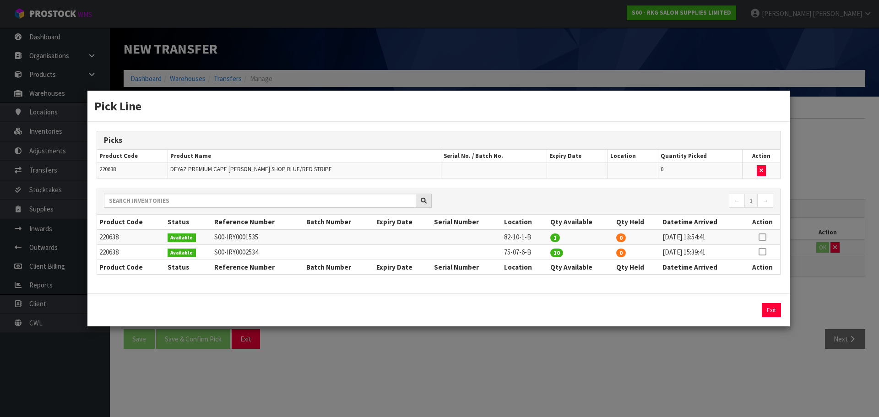
click at [762, 252] on icon at bounding box center [762, 252] width 7 height 0
drag, startPoint x: 660, startPoint y: 310, endPoint x: 615, endPoint y: 314, distance: 44.6
click at [616, 314] on div "10 Assign Pick Exit" at bounding box center [700, 310] width 174 height 14
type input "5"
click at [734, 310] on button "Assign Pick" at bounding box center [741, 310] width 38 height 14
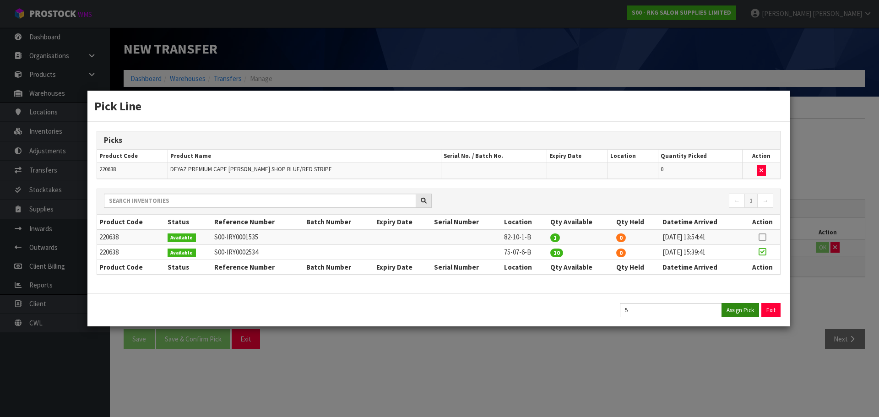
type input "5"
click at [771, 314] on button "Exit" at bounding box center [771, 310] width 19 height 14
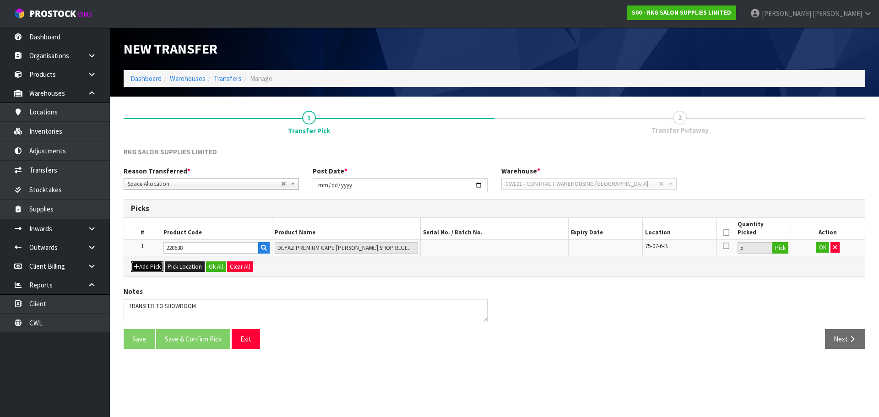
click at [146, 269] on button "Add Pick" at bounding box center [147, 266] width 33 height 11
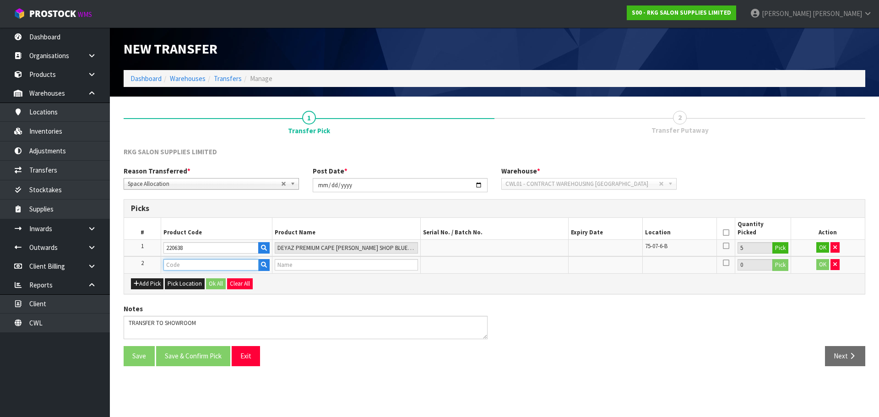
click at [171, 265] on input "text" at bounding box center [210, 264] width 95 height 11
type input "220638"
type input "DEYAZ PREMIUM CAPE [PERSON_NAME] SHOP BLUE/RED STRIPE"
type input "220638"
click at [782, 267] on button "Pick" at bounding box center [780, 265] width 16 height 12
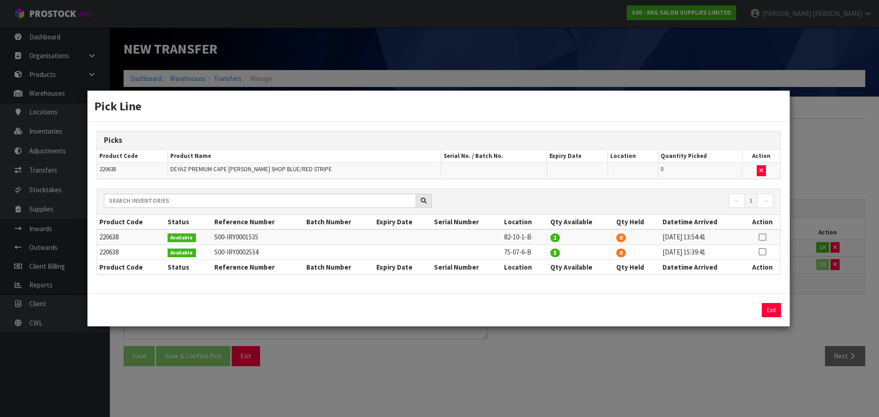
click at [763, 252] on icon at bounding box center [762, 252] width 7 height 0
click at [736, 309] on button "Assign Pick" at bounding box center [741, 310] width 38 height 14
type input "5"
click at [771, 312] on button "Exit" at bounding box center [771, 310] width 19 height 14
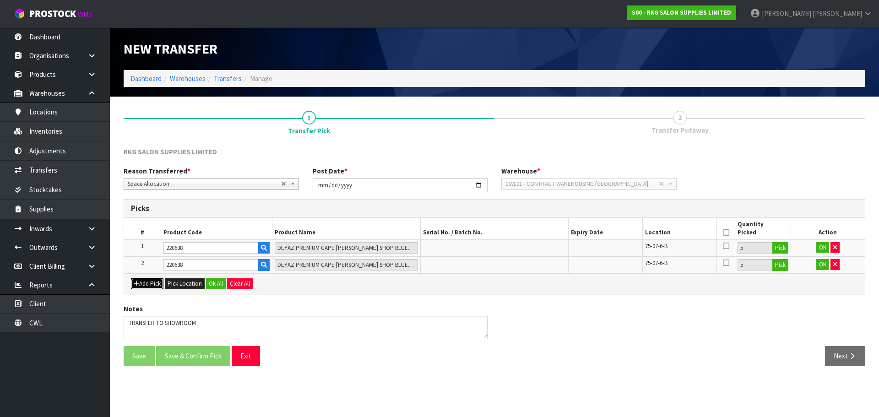
click at [149, 284] on button "Add Pick" at bounding box center [147, 283] width 33 height 11
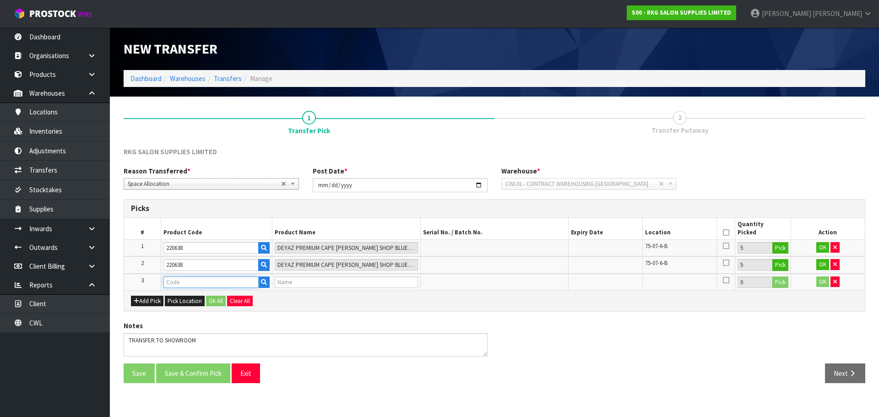
click at [179, 284] on input "text" at bounding box center [210, 282] width 95 height 11
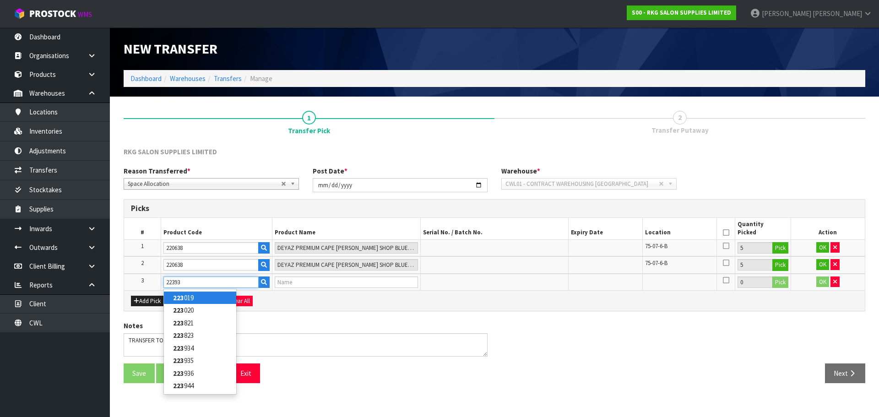
type input "223934"
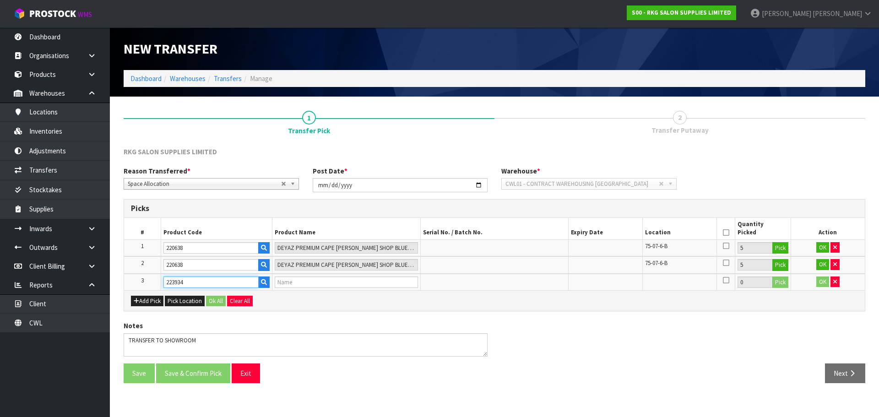
type input "[PERSON_NAME] NECK STRIPS DISPENSER"
type input "223934"
click at [785, 282] on button "Pick" at bounding box center [780, 283] width 16 height 12
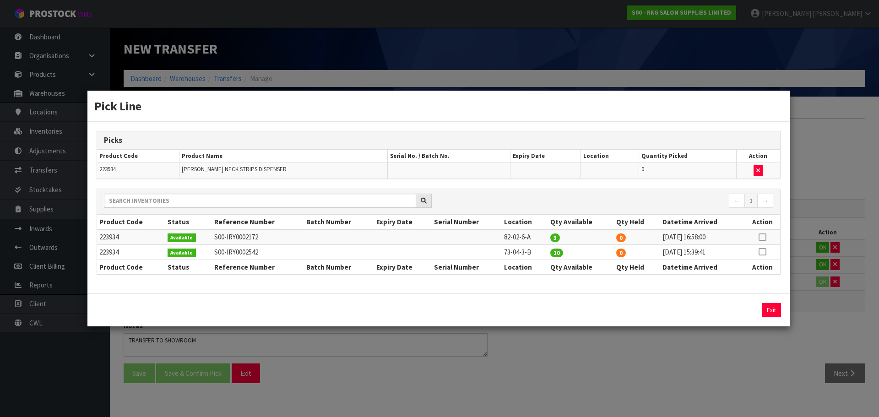
click at [761, 252] on icon at bounding box center [762, 252] width 7 height 0
drag, startPoint x: 645, startPoint y: 311, endPoint x: 620, endPoint y: 311, distance: 25.2
click at [620, 311] on input "10" at bounding box center [671, 310] width 102 height 14
type input "3"
click at [744, 310] on button "Assign Pick" at bounding box center [741, 310] width 38 height 14
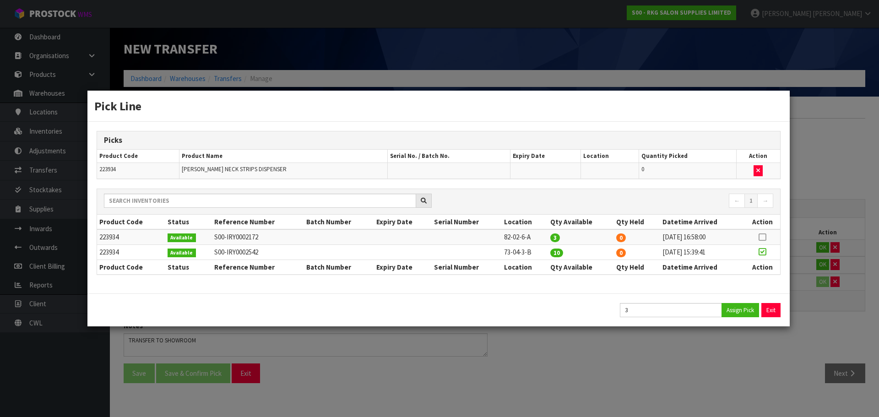
type input "3"
click at [768, 312] on button "Exit" at bounding box center [771, 310] width 19 height 14
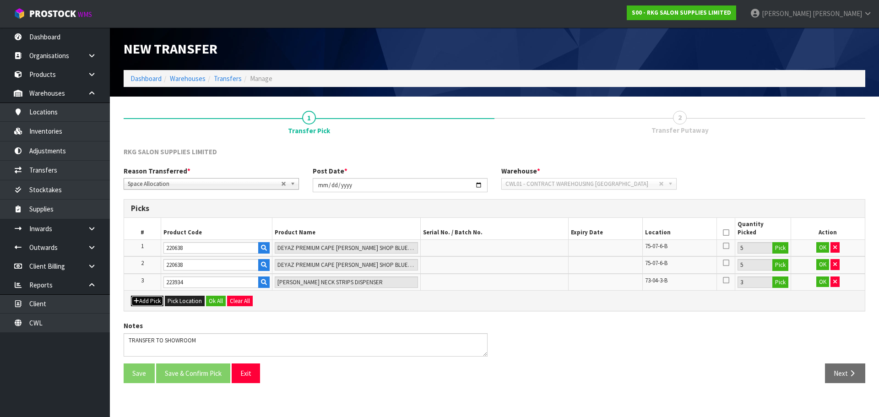
click at [141, 303] on button "Add Pick" at bounding box center [147, 301] width 33 height 11
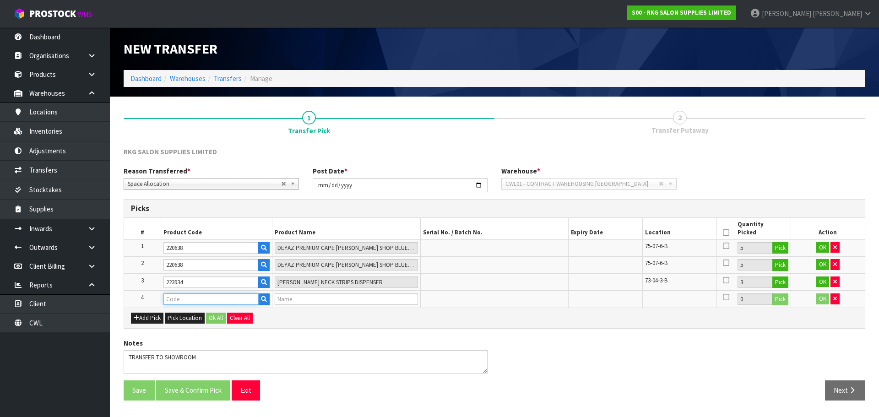
click at [169, 300] on input "text" at bounding box center [210, 298] width 95 height 11
type input "223934"
type input "[PERSON_NAME] NECK STRIPS DISPENSER"
type input "223934"
click at [777, 304] on button "Pick" at bounding box center [780, 299] width 16 height 12
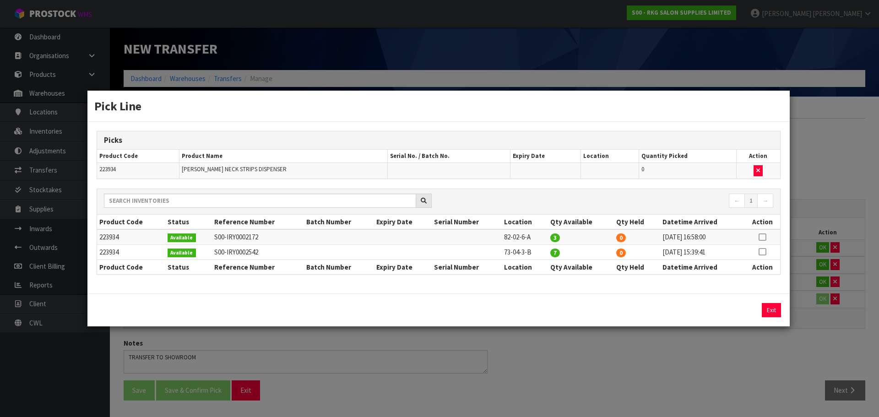
click at [762, 252] on icon at bounding box center [762, 252] width 7 height 0
drag, startPoint x: 635, startPoint y: 312, endPoint x: 614, endPoint y: 312, distance: 21.5
click at [614, 312] on div "7 Assign Pick Exit" at bounding box center [700, 310] width 174 height 14
type input "5"
click at [743, 309] on button "Assign Pick" at bounding box center [741, 310] width 38 height 14
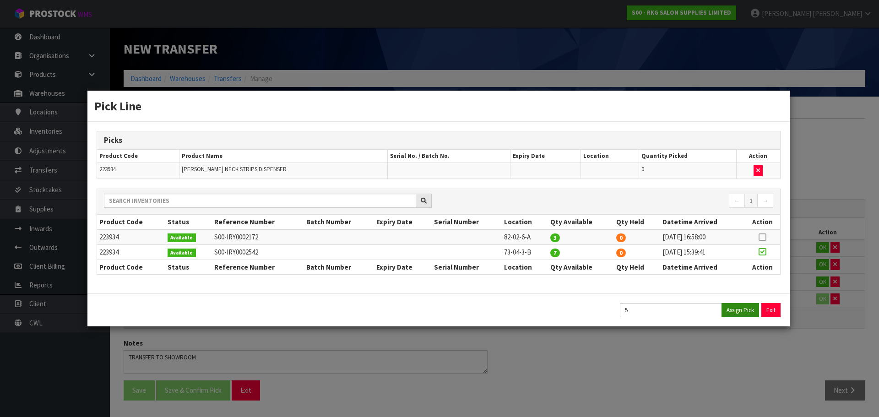
type input "5"
click at [770, 311] on button "Exit" at bounding box center [771, 310] width 19 height 14
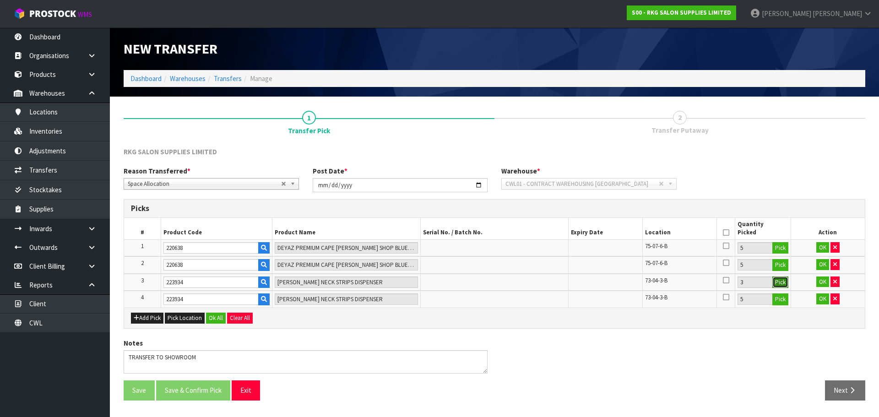
click at [779, 279] on button "Pick" at bounding box center [780, 283] width 16 height 12
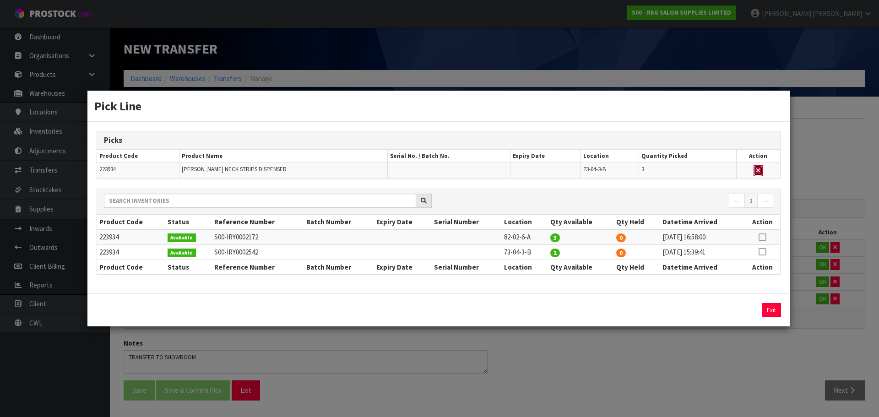
click at [755, 169] on button "button" at bounding box center [758, 170] width 9 height 11
click at [762, 252] on icon at bounding box center [762, 252] width 7 height 0
click at [739, 306] on button "Assign Pick" at bounding box center [741, 310] width 38 height 14
type input "5"
click at [769, 309] on button "Exit" at bounding box center [771, 310] width 19 height 14
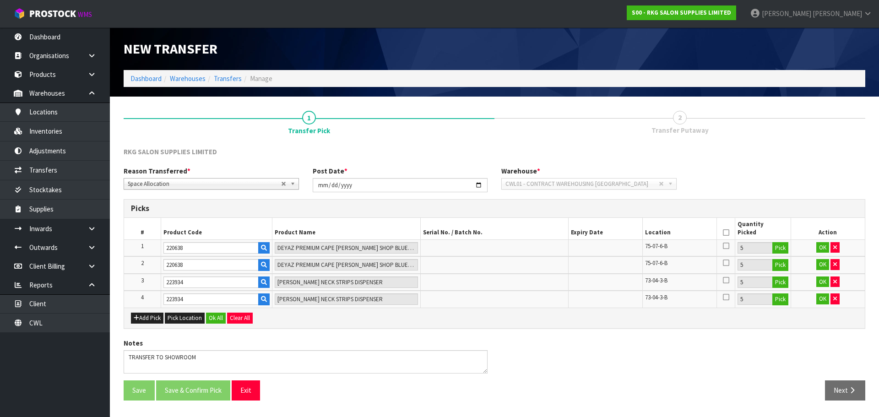
click at [726, 233] on icon at bounding box center [726, 233] width 6 height 0
click at [824, 247] on button "OK" at bounding box center [822, 247] width 13 height 11
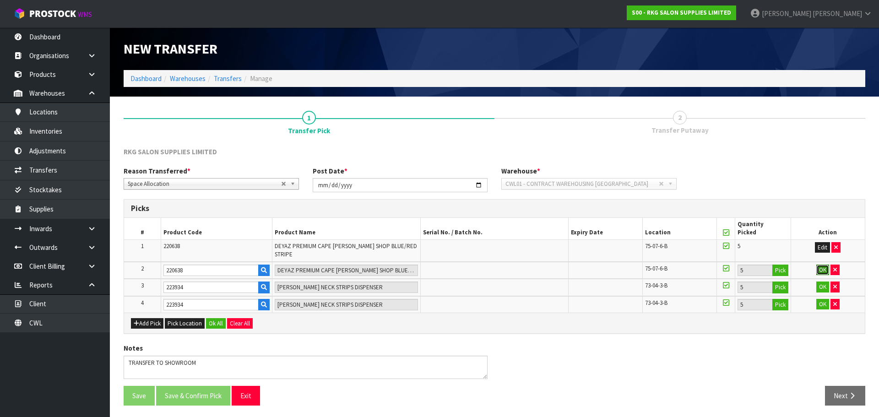
click at [823, 265] on button "OK" at bounding box center [822, 270] width 13 height 11
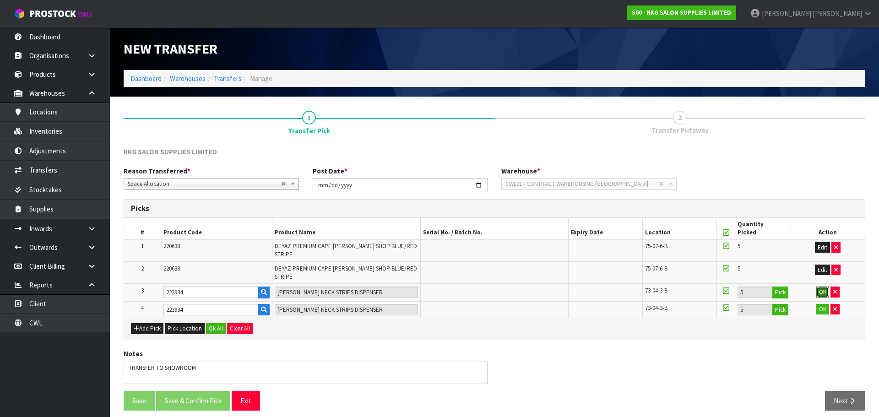
click at [822, 287] on button "OK" at bounding box center [822, 292] width 13 height 11
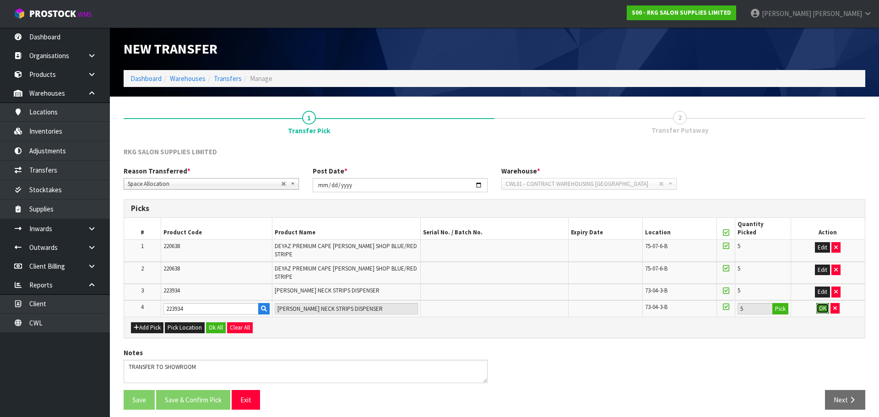
click at [823, 303] on button "OK" at bounding box center [822, 308] width 13 height 11
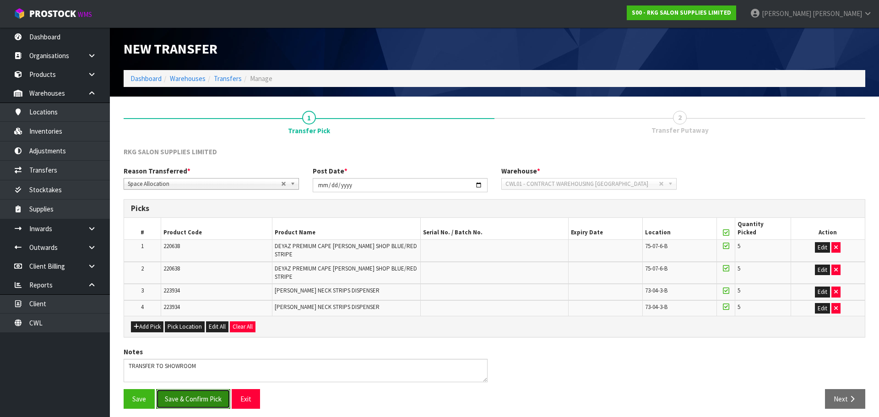
click at [196, 389] on button "Save & Confirm Pick" at bounding box center [193, 399] width 74 height 20
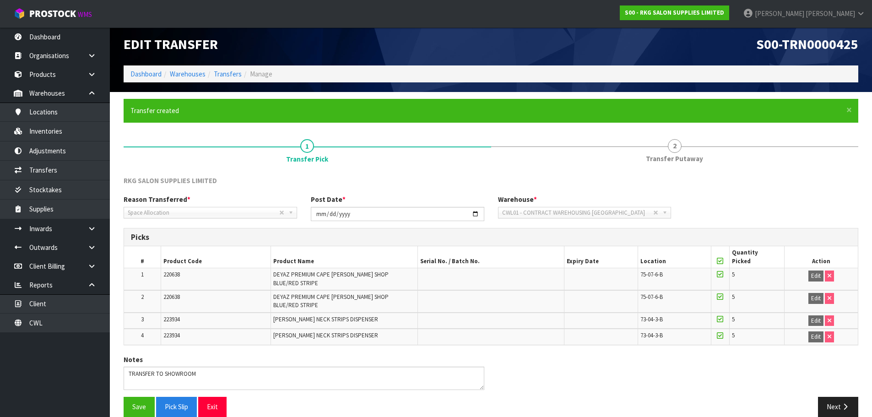
scroll to position [6, 0]
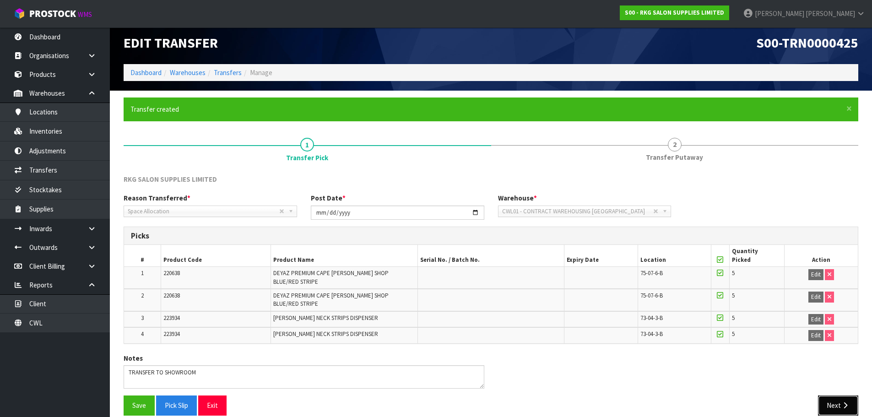
click at [839, 396] on button "Next" at bounding box center [838, 406] width 40 height 20
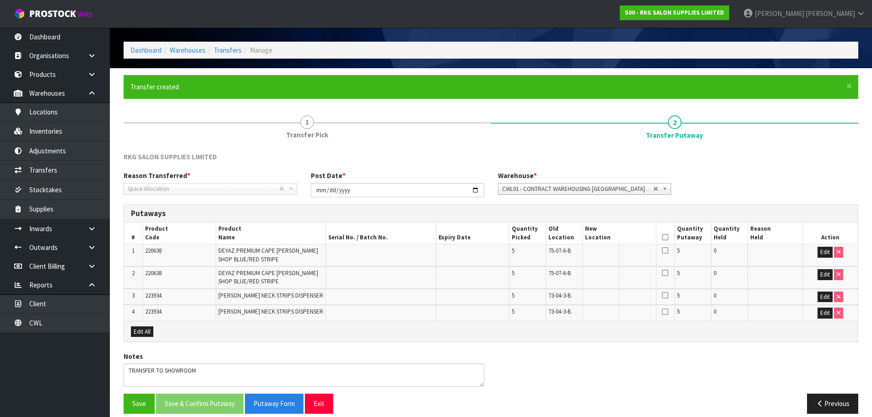
scroll to position [39, 0]
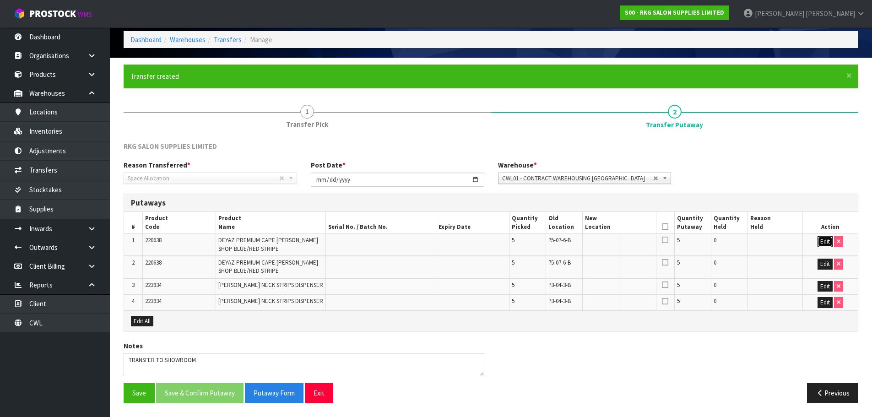
click at [823, 242] on button "Edit" at bounding box center [825, 241] width 15 height 11
click at [595, 244] on input "text" at bounding box center [613, 241] width 57 height 11
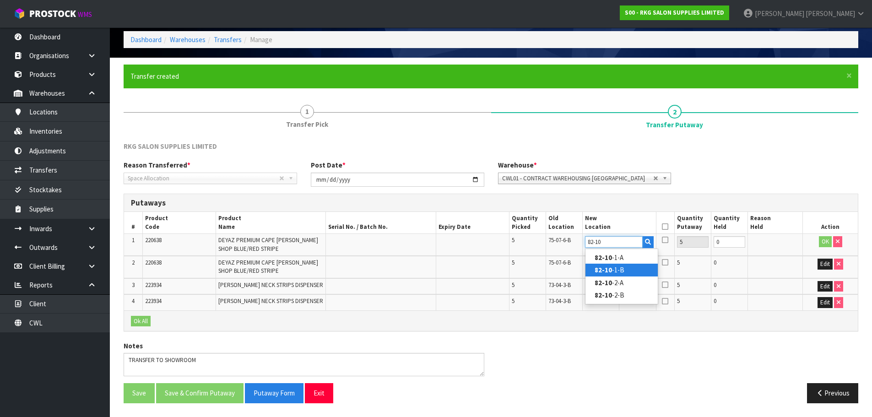
type input "82-10"
click at [602, 271] on strong "82-10" at bounding box center [603, 270] width 17 height 9
type input "82-10-1-B"
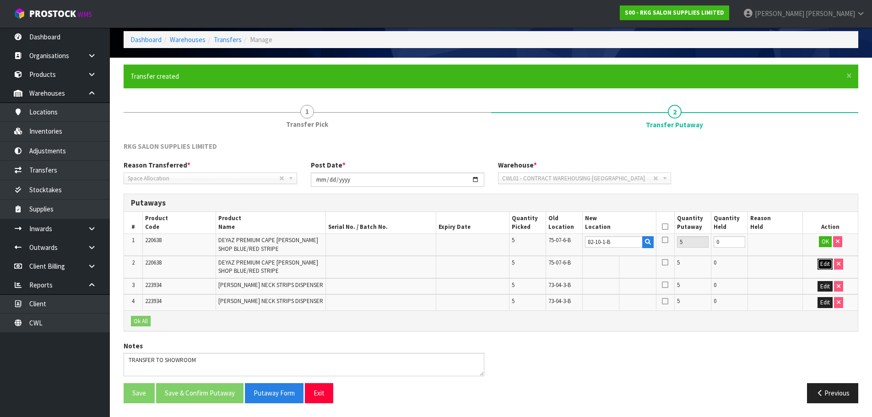
click at [827, 265] on button "Edit" at bounding box center [825, 264] width 15 height 11
click at [609, 268] on input "text" at bounding box center [613, 264] width 57 height 11
type input "73-04-5"
click at [605, 303] on strong "73-04-5" at bounding box center [607, 305] width 24 height 9
type input "73-04-5-C"
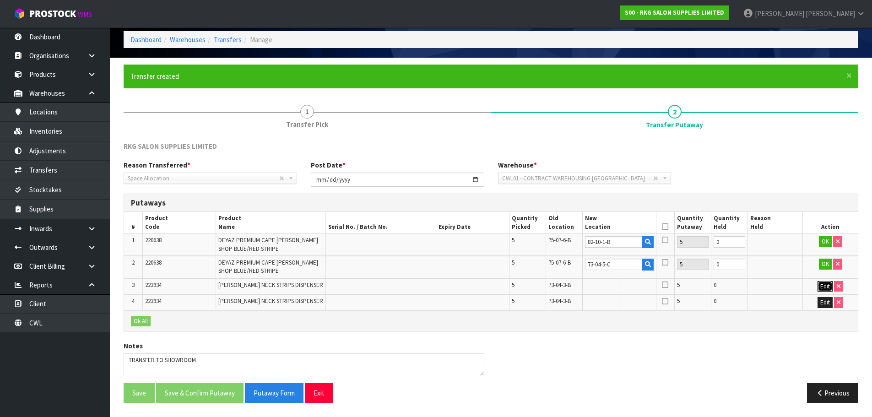
click at [825, 288] on button "Edit" at bounding box center [825, 286] width 15 height 11
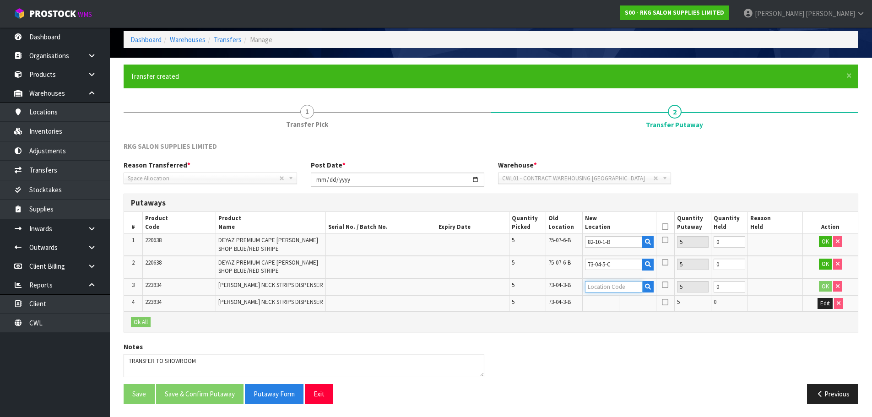
click at [591, 286] on input "text" at bounding box center [613, 286] width 57 height 11
type input "82-02-6"
click at [616, 300] on strong "82-02-6" at bounding box center [607, 302] width 24 height 9
type input "82-02-6-A"
click at [825, 303] on button "Edit" at bounding box center [825, 303] width 15 height 11
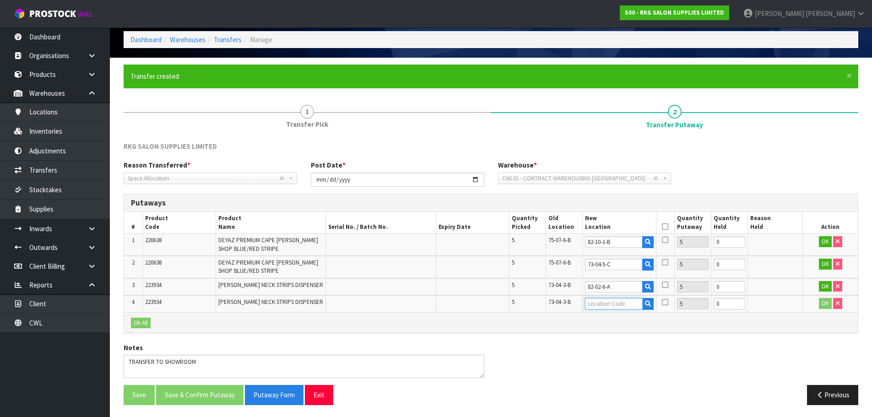
click at [624, 304] on input "text" at bounding box center [613, 303] width 57 height 11
type input "75-07-6"
click at [612, 320] on strong "75-07-6" at bounding box center [607, 319] width 24 height 9
type input "75-07-6-A"
click at [663, 227] on icon at bounding box center [665, 227] width 6 height 0
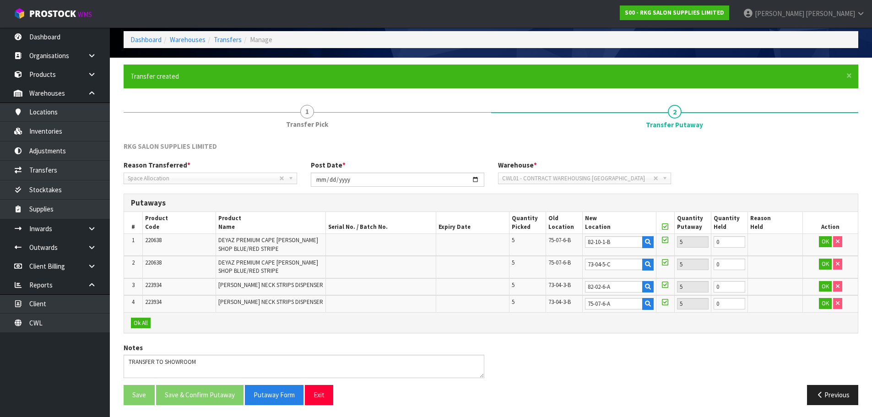
scroll to position [41, 0]
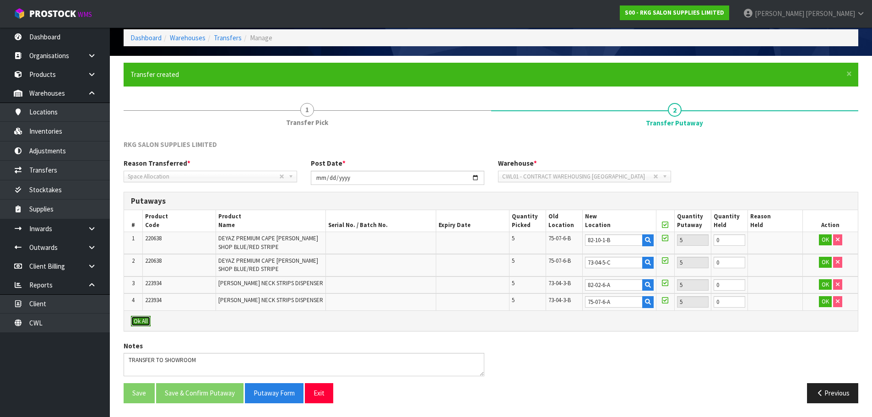
click at [137, 318] on button "Ok All" at bounding box center [141, 321] width 20 height 11
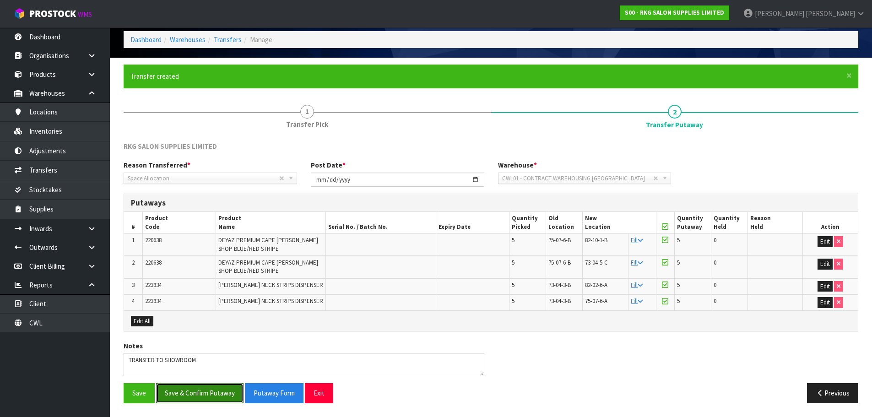
click at [195, 395] on button "Save & Confirm Putaway" at bounding box center [199, 393] width 87 height 20
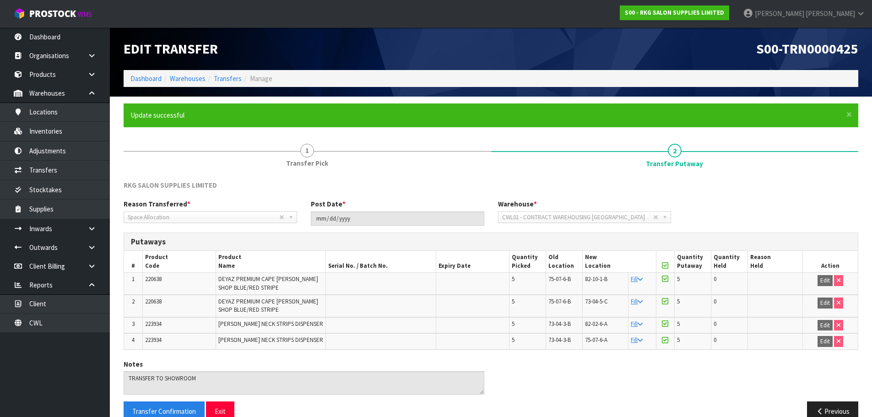
scroll to position [18, 0]
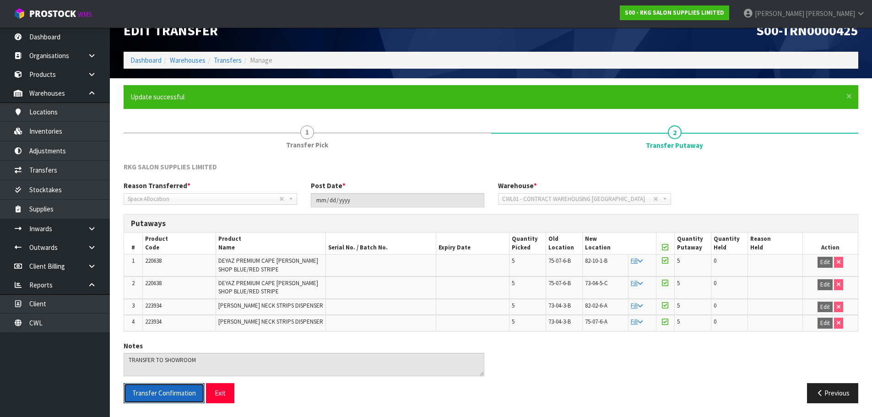
drag, startPoint x: 182, startPoint y: 394, endPoint x: 314, endPoint y: 220, distance: 218.3
click at [182, 394] on span "Transfer Confirmation" at bounding box center [164, 393] width 64 height 9
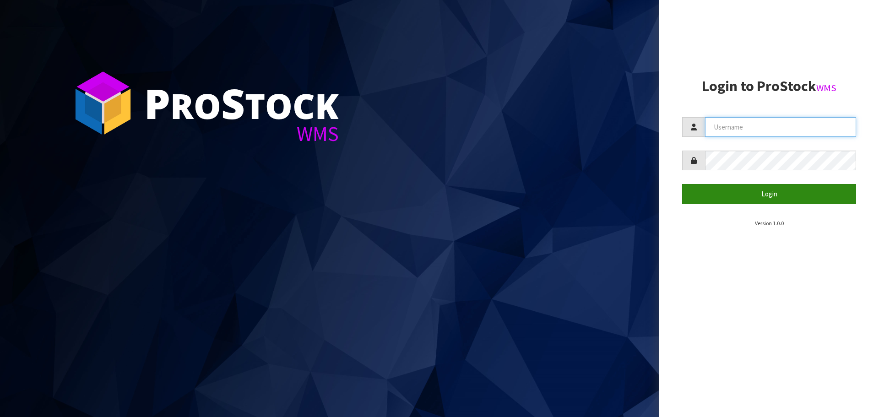
type input "[PERSON_NAME]"
click at [760, 200] on button "Login" at bounding box center [769, 194] width 174 height 20
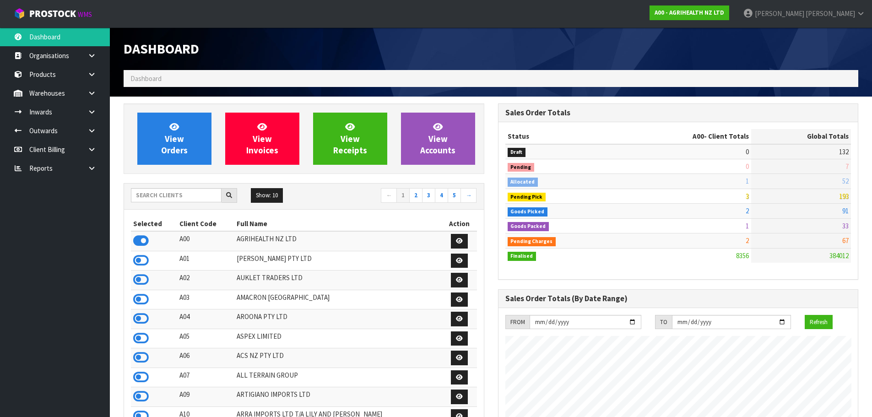
scroll to position [694, 374]
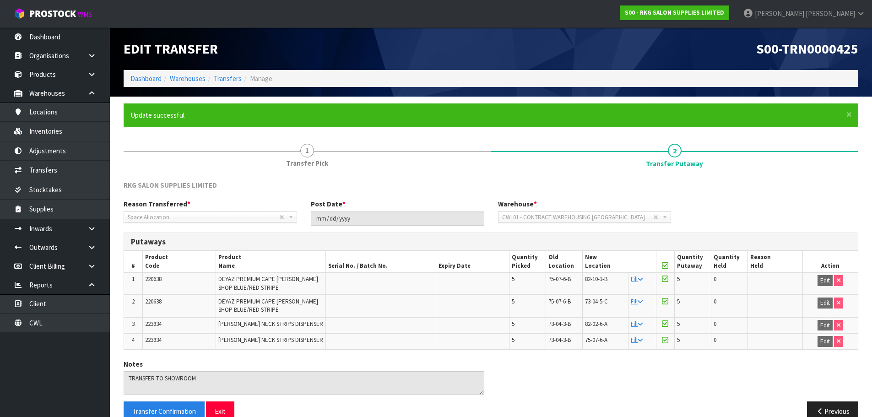
scroll to position [18, 0]
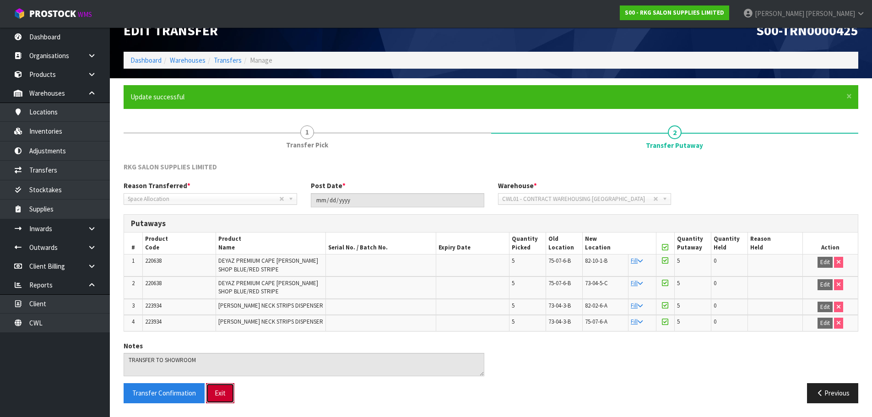
click at [220, 399] on button "Exit" at bounding box center [220, 393] width 28 height 20
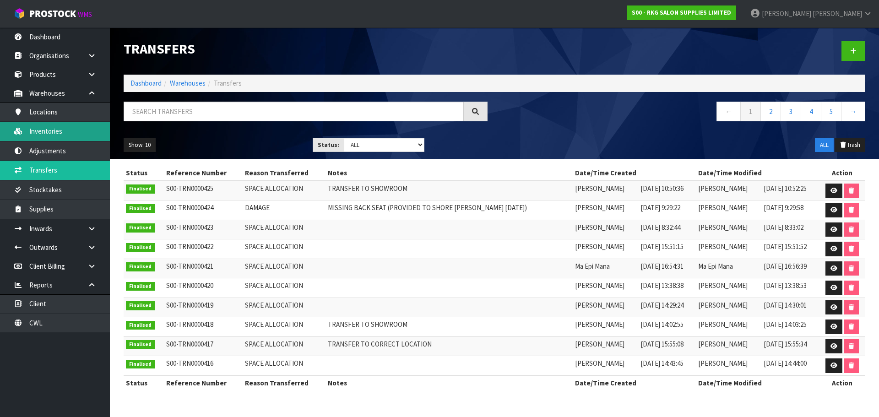
click at [41, 134] on link "Inventories" at bounding box center [55, 131] width 110 height 19
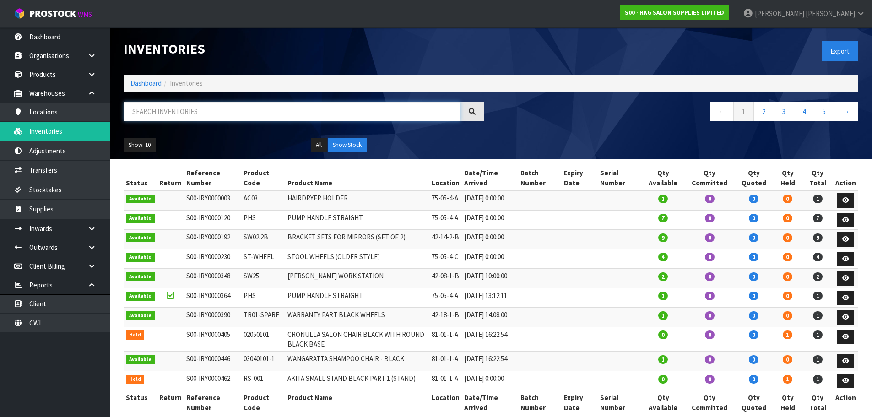
click at [152, 114] on input "text" at bounding box center [292, 112] width 337 height 20
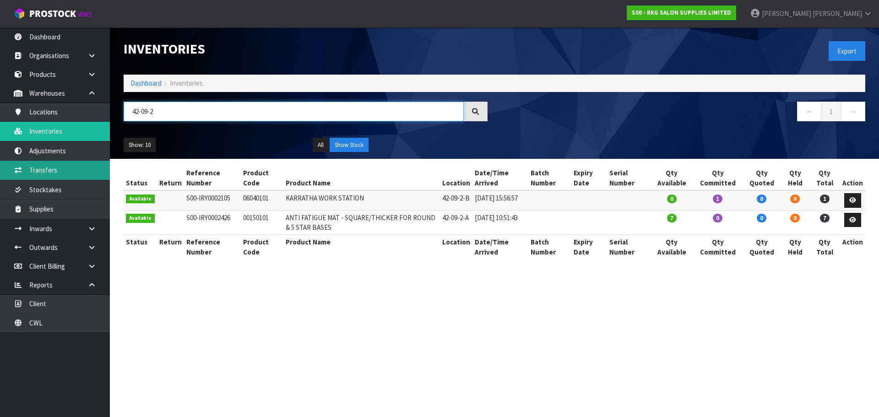
type input "42-09-2"
click at [46, 174] on link "Transfers" at bounding box center [55, 170] width 110 height 19
